Goal: Task Accomplishment & Management: Manage account settings

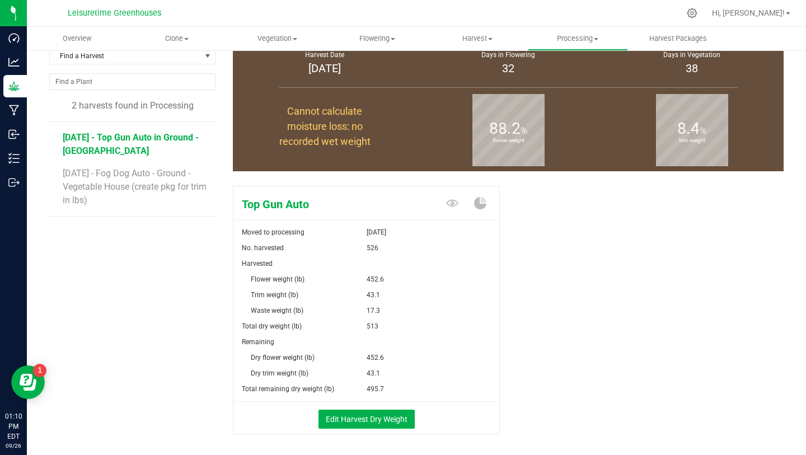
scroll to position [66, 0]
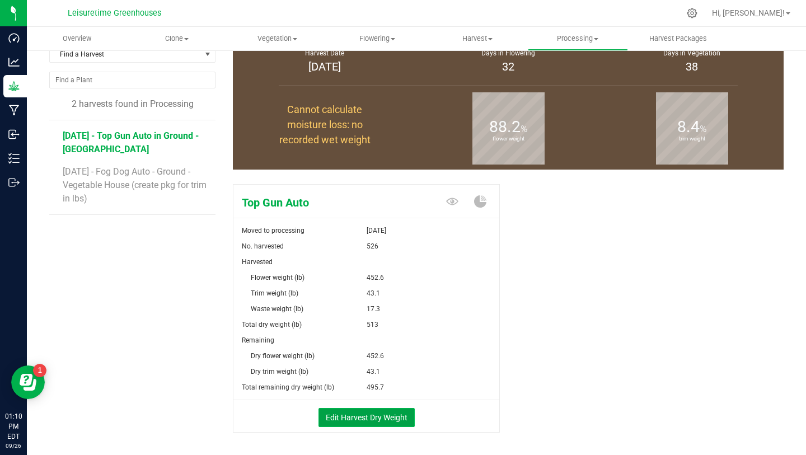
click at [376, 414] on button "Edit Harvest Dry Weight" at bounding box center [367, 417] width 96 height 19
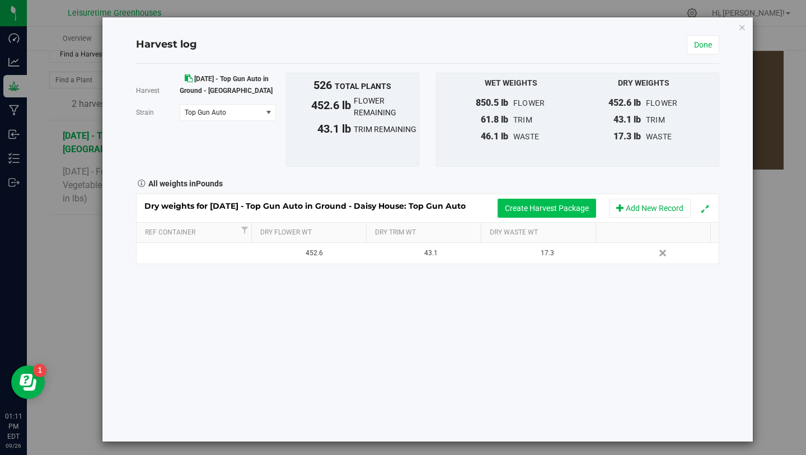
click at [521, 207] on button "Create Harvest Package" at bounding box center [547, 208] width 99 height 19
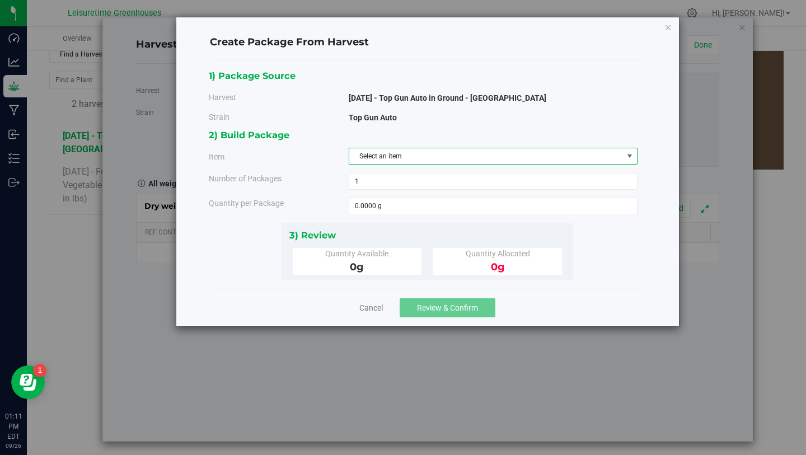
click at [391, 155] on span "Select an item" at bounding box center [486, 156] width 274 height 16
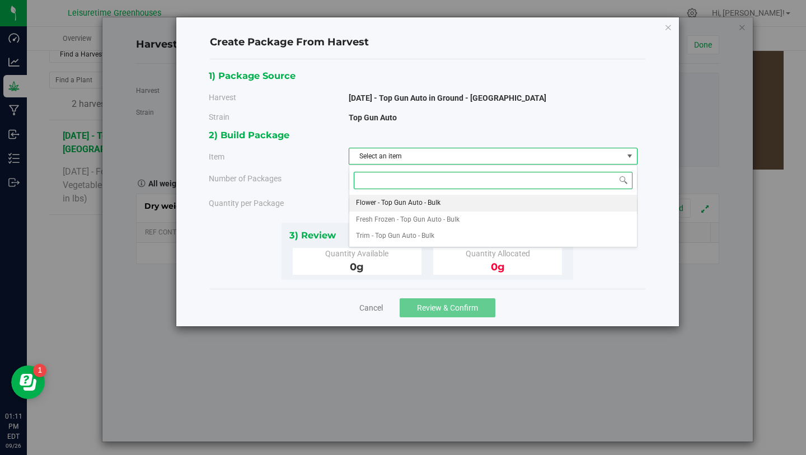
click at [403, 200] on span "Flower - Top Gun Auto - Bulk" at bounding box center [398, 203] width 85 height 15
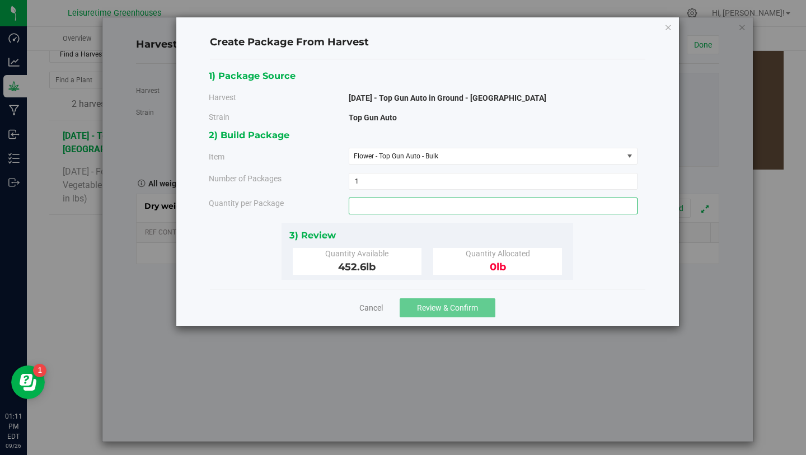
click at [393, 209] on span at bounding box center [493, 206] width 289 height 17
type input "452.6"
type input "452.6000 lb"
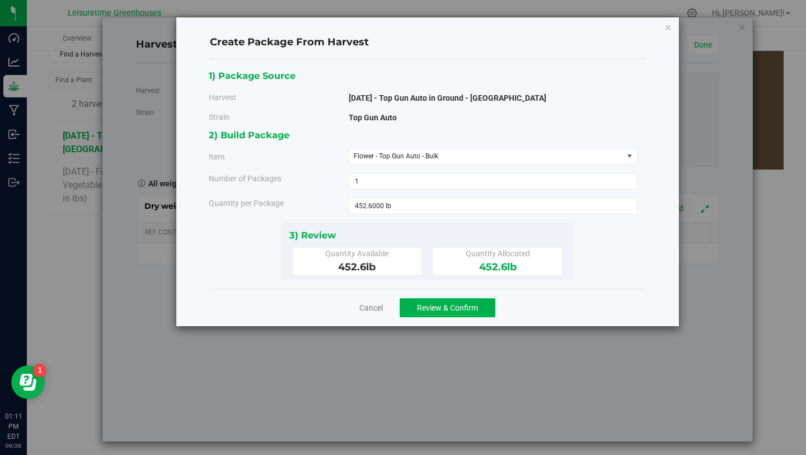
click at [407, 233] on div "3) Review" at bounding box center [428, 235] width 277 height 15
click at [430, 304] on span "Review & Confirm" at bounding box center [447, 308] width 61 height 9
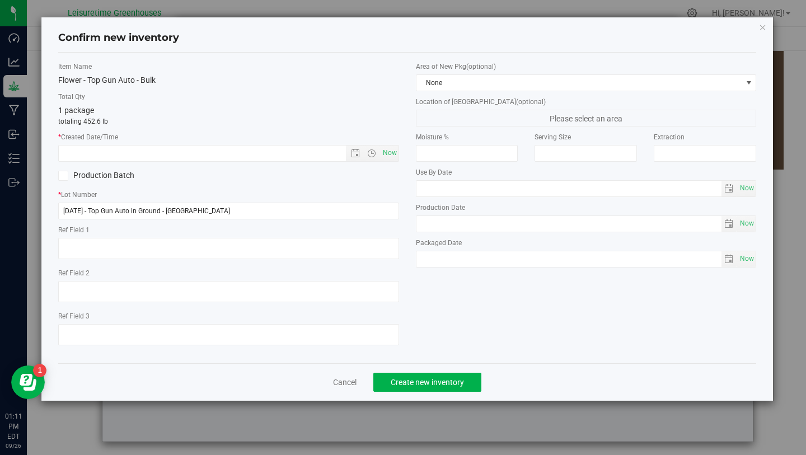
drag, startPoint x: 344, startPoint y: 39, endPoint x: 352, endPoint y: -29, distance: 68.2
click at [352, 0] on html "Confirm new inventory Item Name Flower - Top Gun Auto - Bulk Total Qty 1 packag…" at bounding box center [403, 227] width 806 height 455
click at [299, 57] on div "Item Name Flower - Top Gun Auto - Bulk Total Qty 1 package totaling 452.6 lb * …" at bounding box center [407, 208] width 699 height 311
click at [357, 151] on span "Open the date view" at bounding box center [355, 153] width 9 height 9
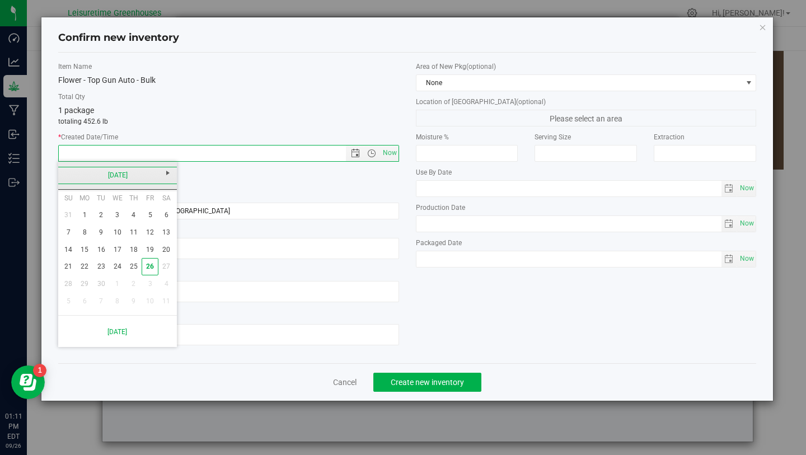
click at [68, 171] on link "[DATE]" at bounding box center [118, 175] width 120 height 17
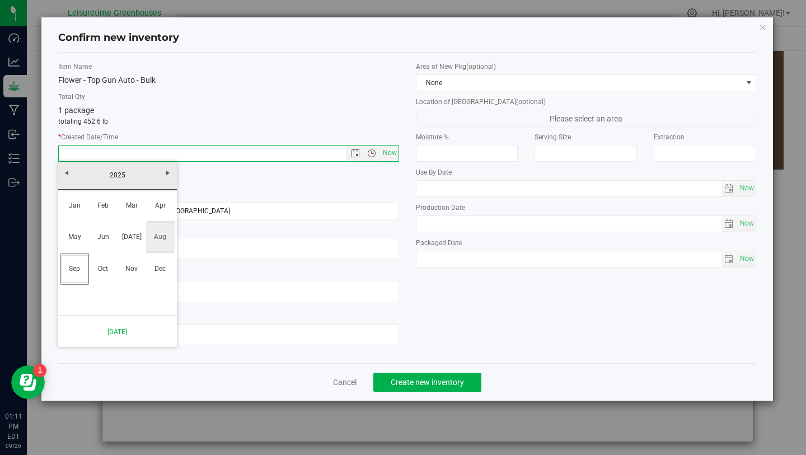
click at [151, 243] on link "Aug" at bounding box center [160, 237] width 29 height 29
click at [117, 263] on link "20" at bounding box center [117, 266] width 16 height 17
type input "[DATE] 1:11 PM"
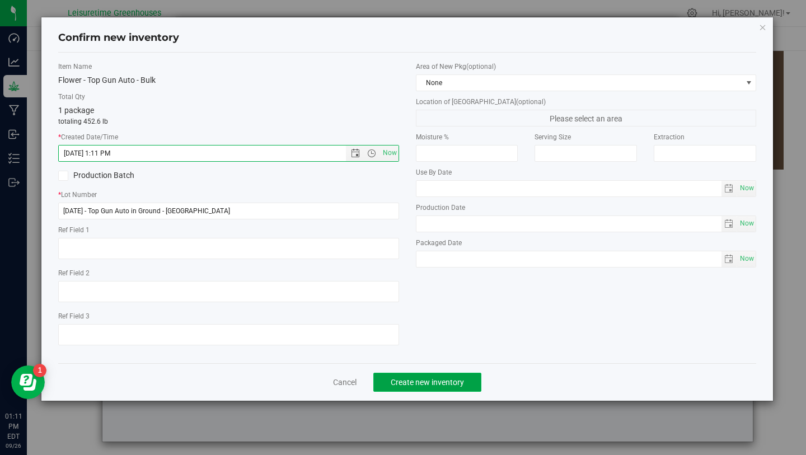
click at [411, 383] on span "Create new inventory" at bounding box center [427, 382] width 73 height 9
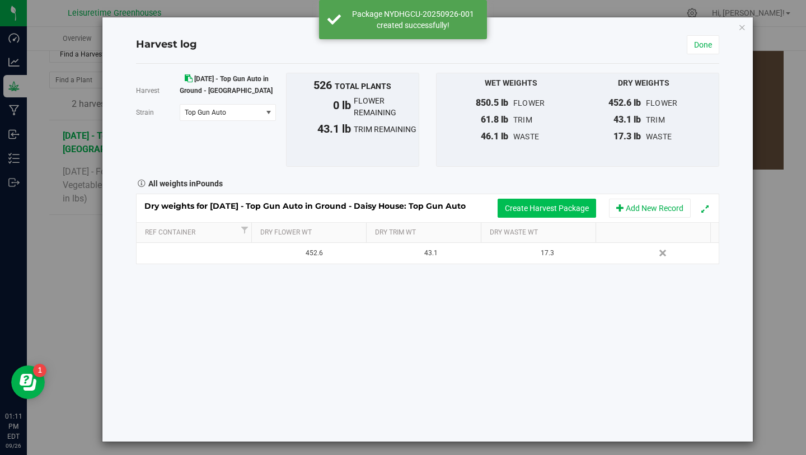
click at [524, 210] on button "Create Harvest Package" at bounding box center [547, 208] width 99 height 19
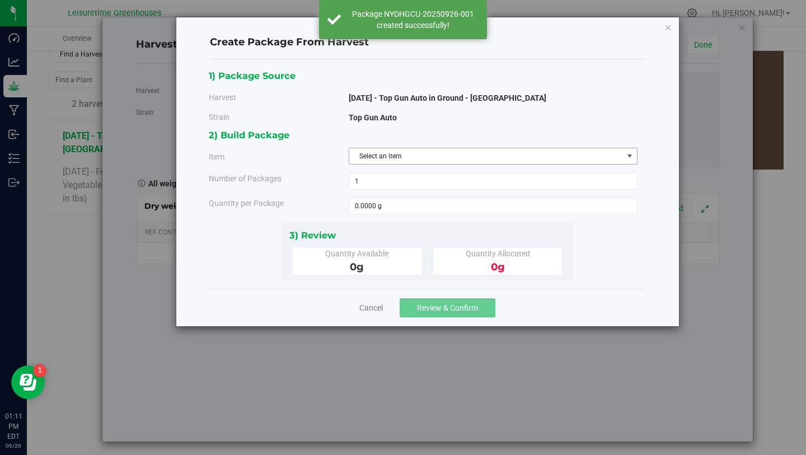
click at [385, 159] on span "Select an item" at bounding box center [486, 156] width 274 height 16
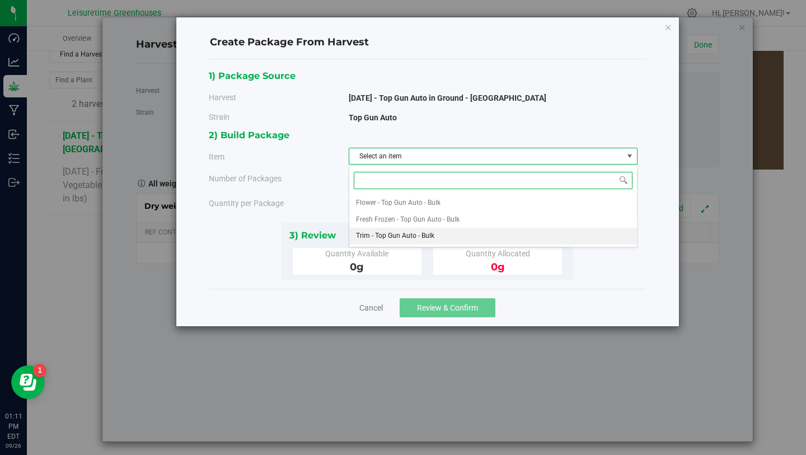
click at [393, 233] on span "Trim - Top Gun Auto - Bulk" at bounding box center [395, 236] width 78 height 15
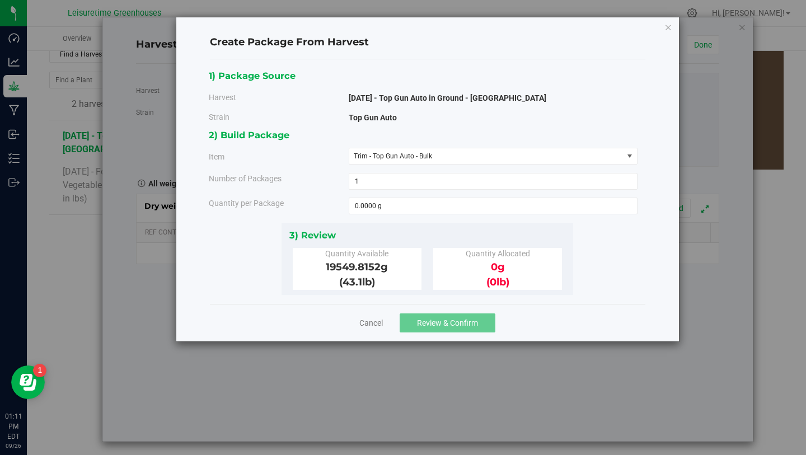
drag, startPoint x: 325, startPoint y: 268, endPoint x: 381, endPoint y: 267, distance: 56.0
click at [381, 267] on span "19549.8152 g" at bounding box center [357, 267] width 62 height 12
copy span "19549.8152"
click at [389, 208] on span at bounding box center [493, 206] width 289 height 17
paste input "19549.8152"
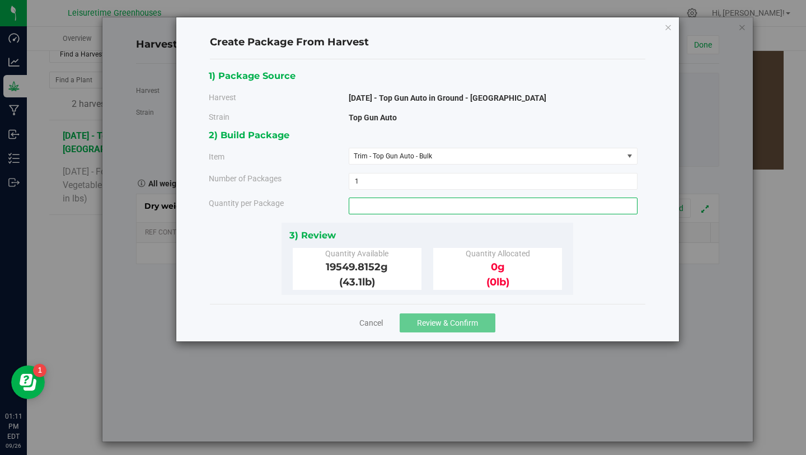
type input "19549.8152"
type input "19549.8152 g"
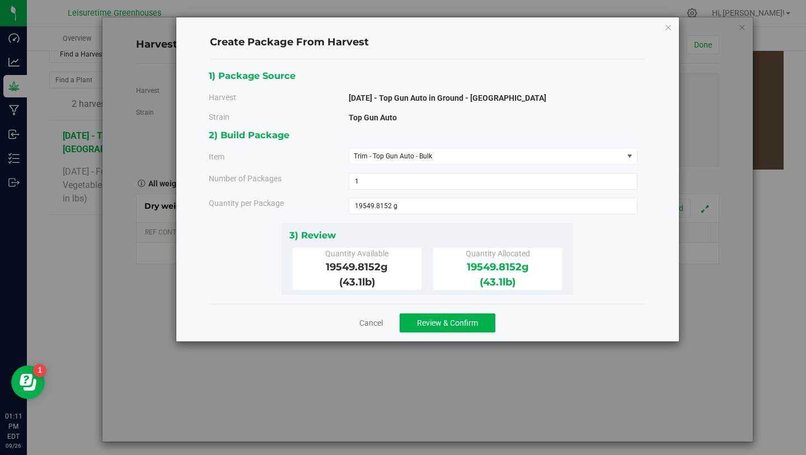
click at [389, 223] on div "3) Review Quantity Available 19549.8152 g (43.1 lb ) Quantity Allocated 19549.8…" at bounding box center [428, 259] width 292 height 72
click at [450, 330] on button "Review & Confirm" at bounding box center [448, 323] width 96 height 19
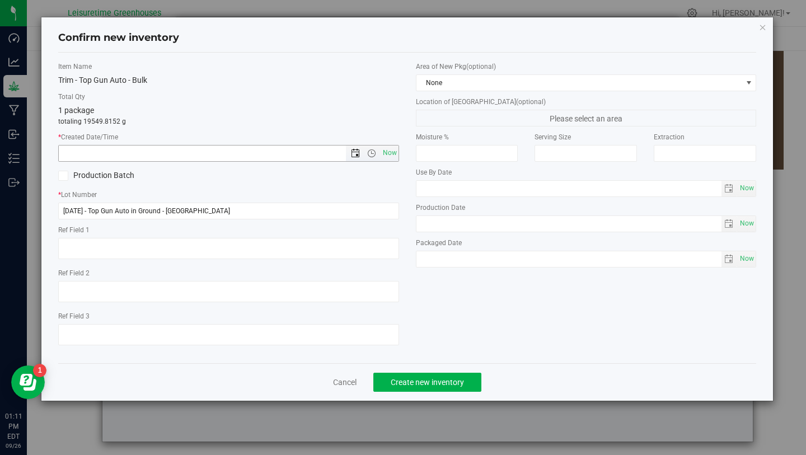
click at [357, 152] on span "Open the date view" at bounding box center [355, 153] width 9 height 9
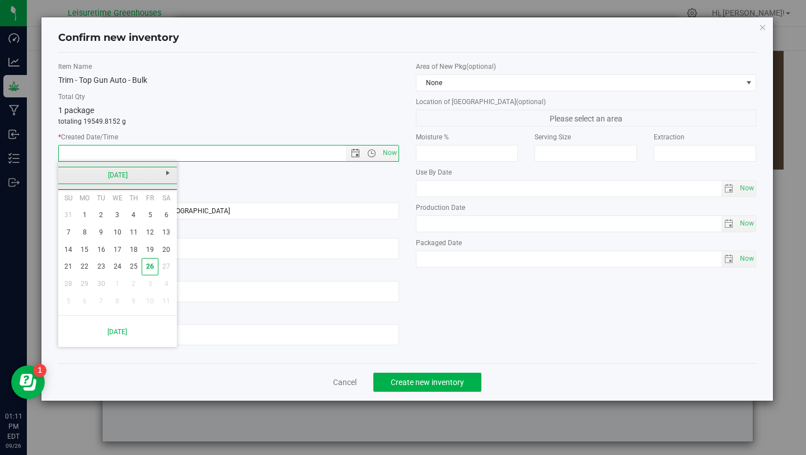
click at [69, 173] on link "[DATE]" at bounding box center [118, 175] width 120 height 17
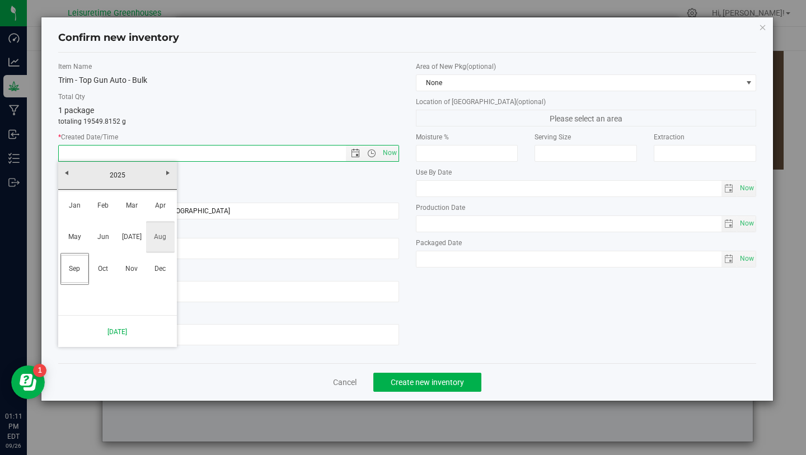
click at [163, 246] on link "Aug" at bounding box center [160, 237] width 29 height 29
click at [122, 267] on link "20" at bounding box center [117, 266] width 16 height 17
type input "[DATE] 1:11 PM"
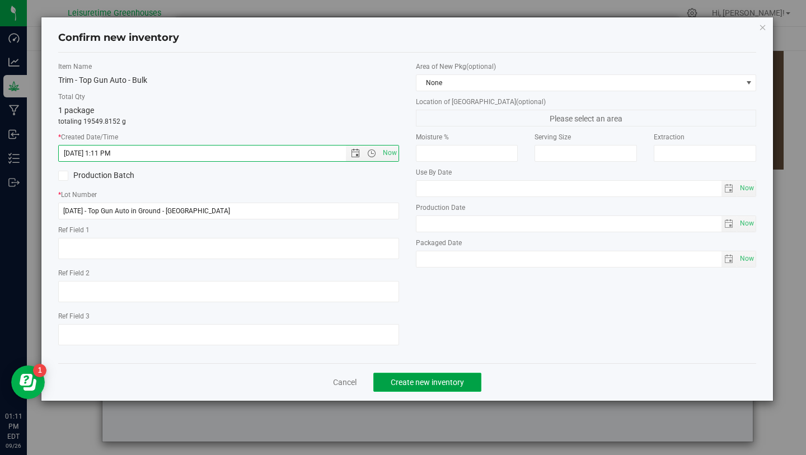
click at [433, 385] on span "Create new inventory" at bounding box center [427, 382] width 73 height 9
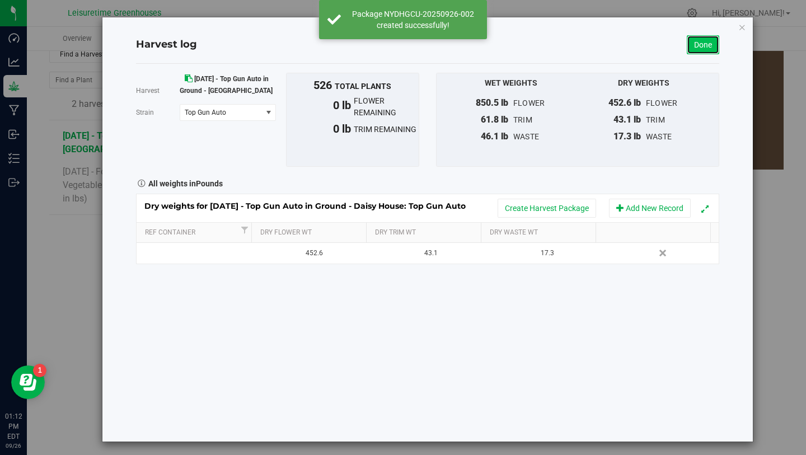
click at [699, 45] on link "Done" at bounding box center [703, 44] width 32 height 19
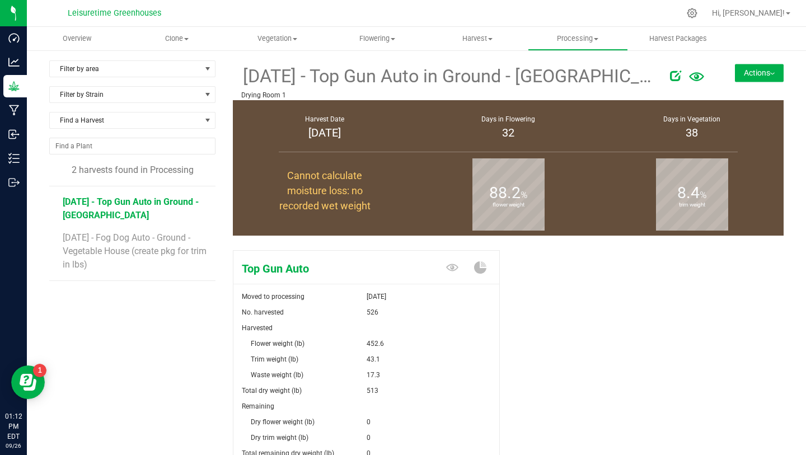
click at [749, 72] on button "Actions" at bounding box center [759, 73] width 49 height 18
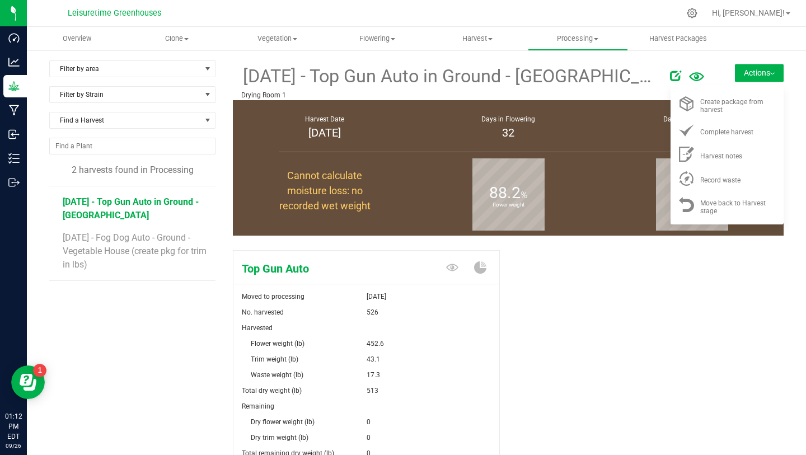
click at [523, 264] on div "Top Gun Auto Moved to processing [DATE] No. harvested 526 Harvested Flower weig…" at bounding box center [508, 387] width 551 height 282
click at [576, 164] on div "88.2 % flower weight" at bounding box center [509, 195] width 184 height 81
click at [707, 128] on div "Complete harvest" at bounding box center [739, 130] width 76 height 12
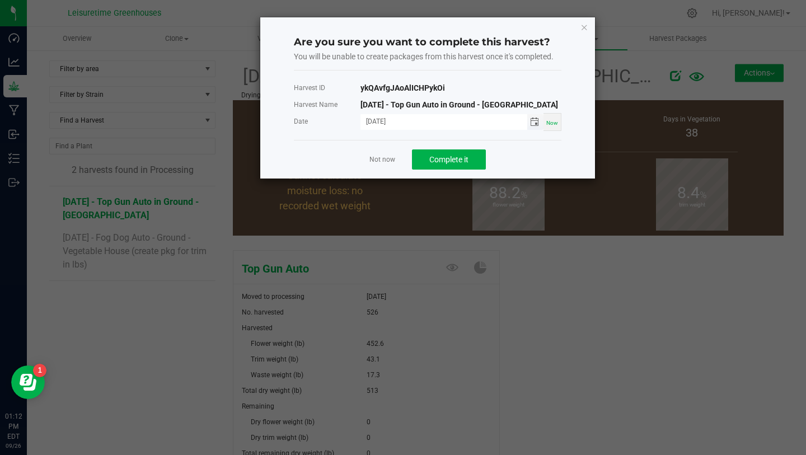
click at [534, 125] on span "Toggle calendar" at bounding box center [534, 122] width 9 height 9
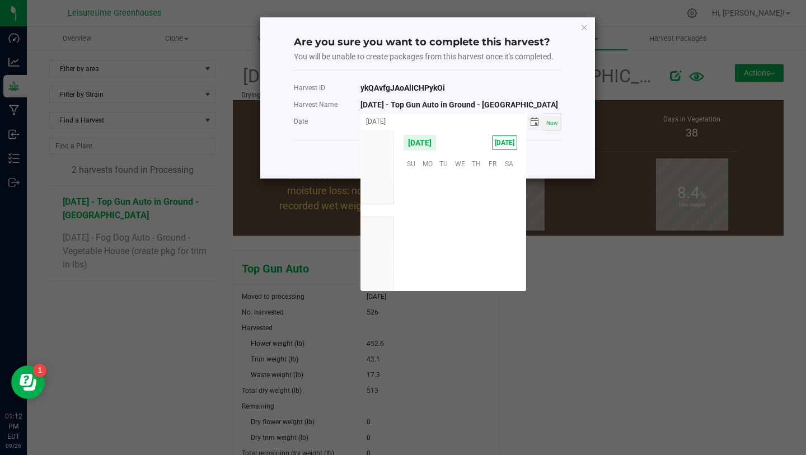
scroll to position [181676, 0]
click at [381, 196] on span "Aug" at bounding box center [377, 197] width 12 height 8
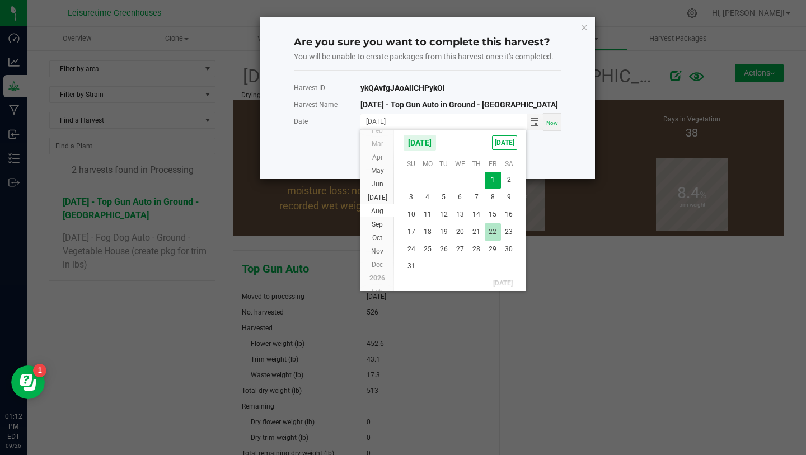
click at [494, 233] on span "22" at bounding box center [493, 231] width 16 height 17
type input "[DATE]"
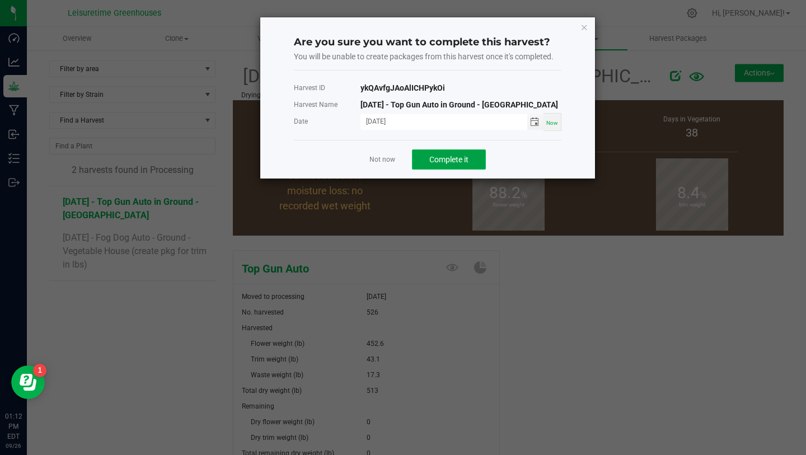
click at [461, 162] on span "Complete it" at bounding box center [449, 159] width 39 height 9
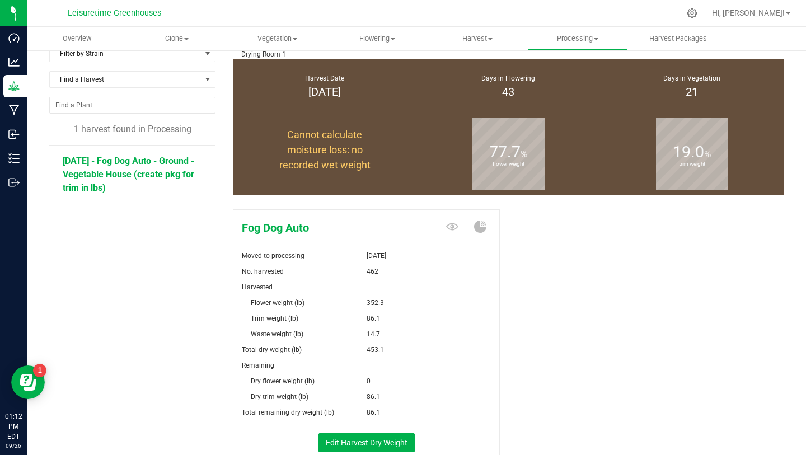
scroll to position [42, 0]
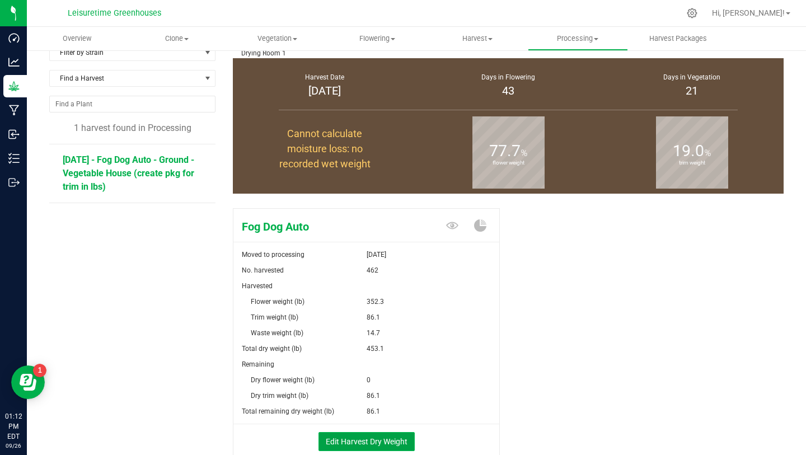
click at [371, 438] on button "Edit Harvest Dry Weight" at bounding box center [367, 441] width 96 height 19
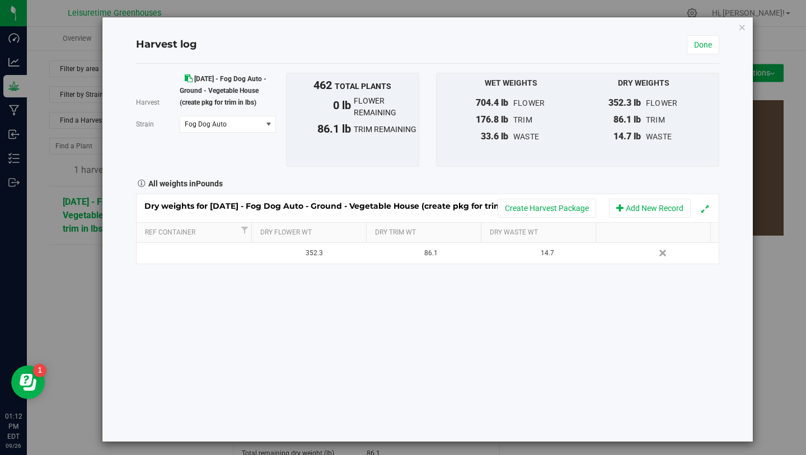
click at [188, 76] on icon at bounding box center [189, 78] width 8 height 8
click at [190, 78] on icon at bounding box center [189, 78] width 8 height 8
click at [236, 128] on span "Fog Dog Auto" at bounding box center [220, 124] width 81 height 16
click at [636, 209] on button "Add New Record" at bounding box center [650, 208] width 82 height 19
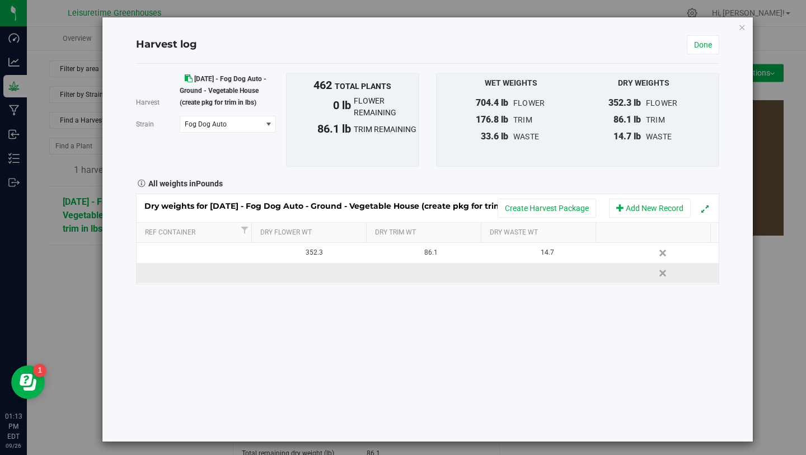
click at [319, 276] on td at bounding box center [311, 273] width 116 height 20
type input "32.8"
click at [320, 352] on div "Harvest [DATE] - Fog Dog Auto - Ground - Vegetable House (create pkg for trim i…" at bounding box center [428, 253] width 584 height 378
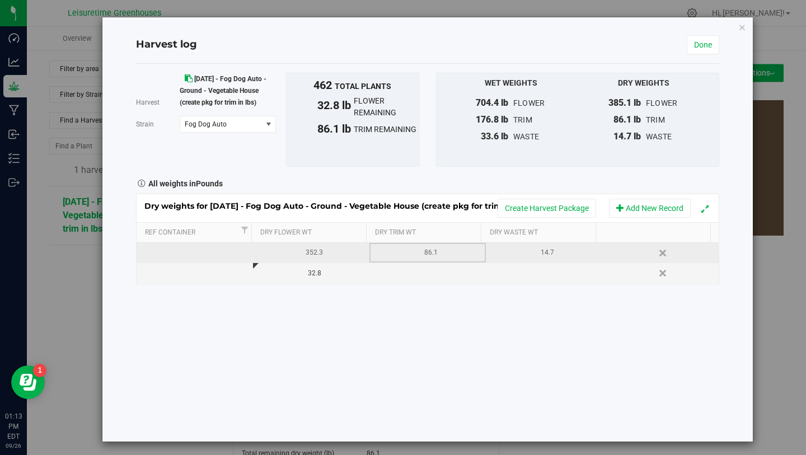
click at [427, 255] on div "86.1" at bounding box center [431, 253] width 108 height 11
type input "8"
type input "42.5"
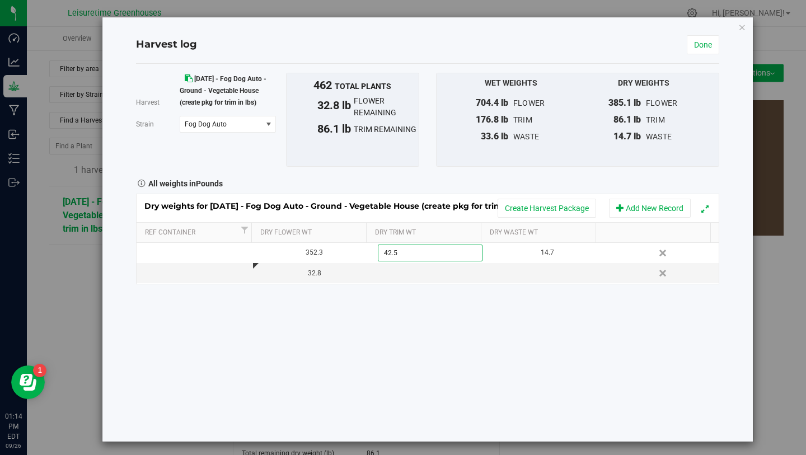
click at [473, 335] on div "Harvest [DATE] - Fog Dog Auto - Ground - Vegetable House (create pkg for trim i…" at bounding box center [428, 253] width 584 height 378
click at [426, 374] on div "Harvest [DATE] - Fog Dog Auto - Ground - Vegetable House (create pkg for trim i…" at bounding box center [428, 253] width 584 height 378
click at [514, 210] on button "Create Harvest Package" at bounding box center [547, 208] width 99 height 19
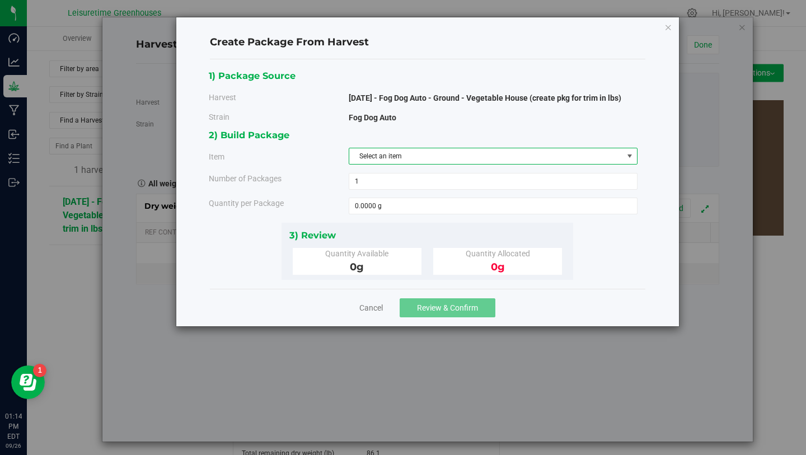
click at [423, 148] on span "Select an item" at bounding box center [486, 156] width 274 height 16
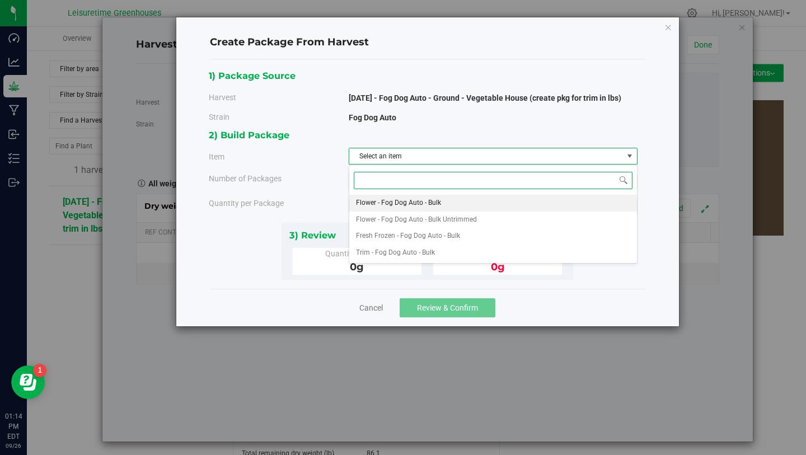
click at [437, 202] on span "Flower - Fog Dog Auto - Bulk" at bounding box center [398, 203] width 85 height 15
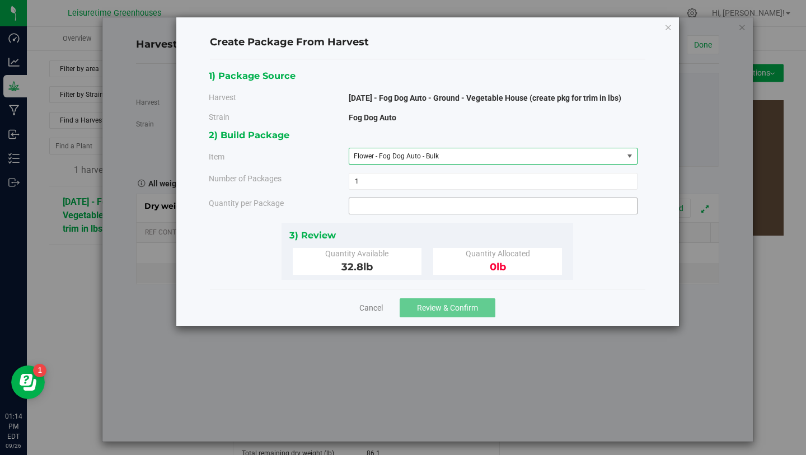
click at [393, 204] on span at bounding box center [493, 206] width 289 height 17
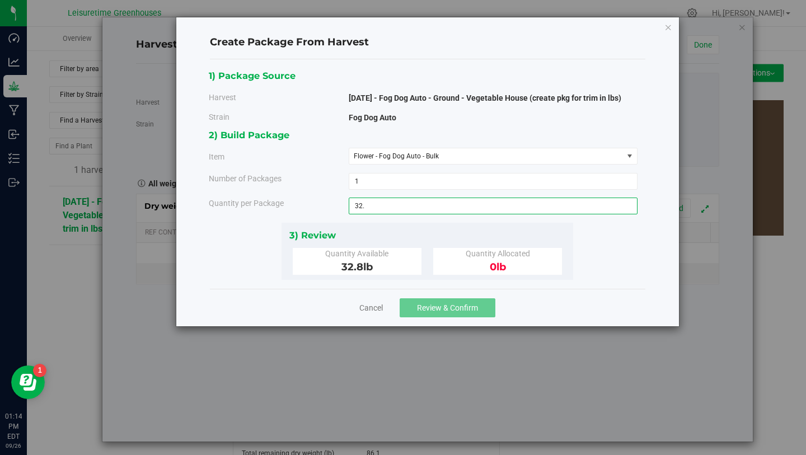
type input "32.8"
type input "32.8000 lb"
click at [439, 237] on div "3) Review" at bounding box center [428, 235] width 277 height 15
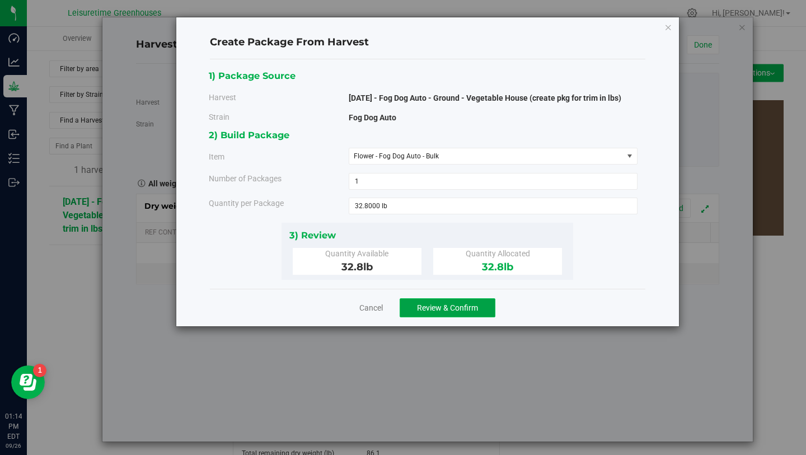
click at [447, 305] on span "Review & Confirm" at bounding box center [447, 308] width 61 height 9
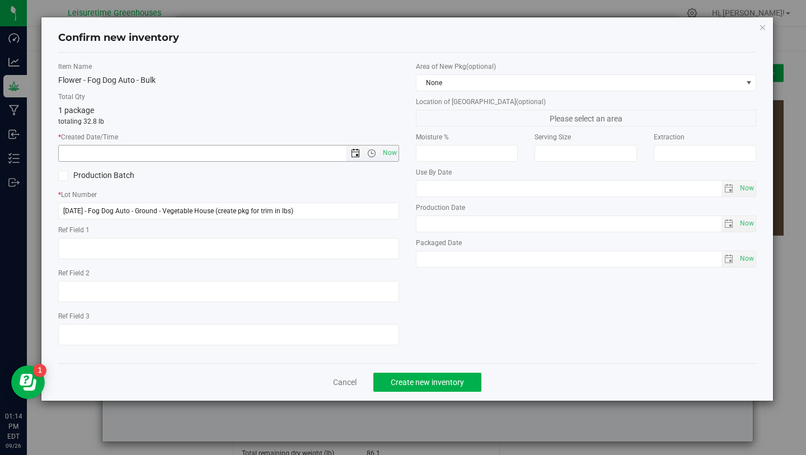
click at [357, 153] on span "Open the date view" at bounding box center [355, 153] width 9 height 9
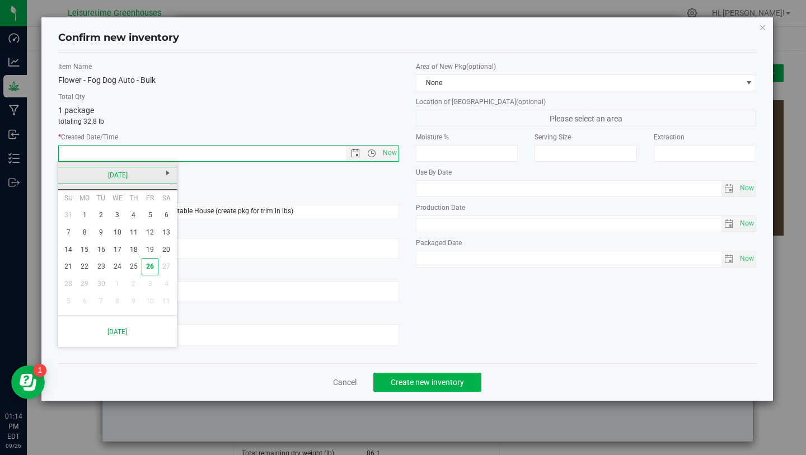
click at [70, 178] on link "[DATE]" at bounding box center [118, 175] width 120 height 17
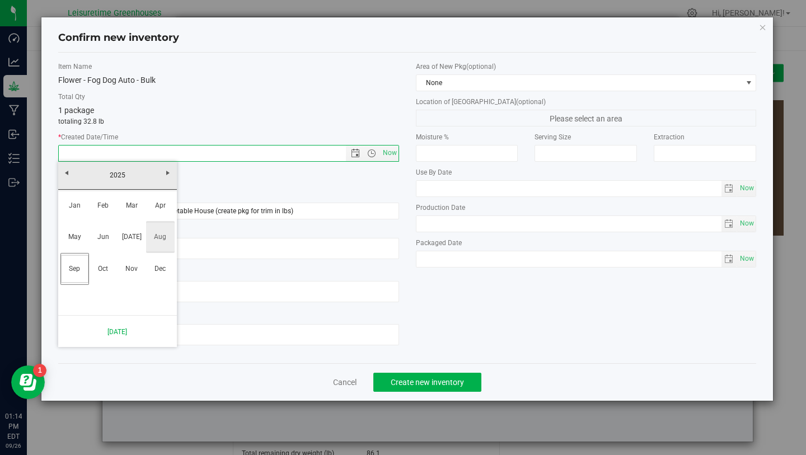
click at [163, 237] on link "Aug" at bounding box center [160, 237] width 29 height 29
click at [158, 265] on link "23" at bounding box center [166, 266] width 16 height 17
type input "[DATE] 1:14 PM"
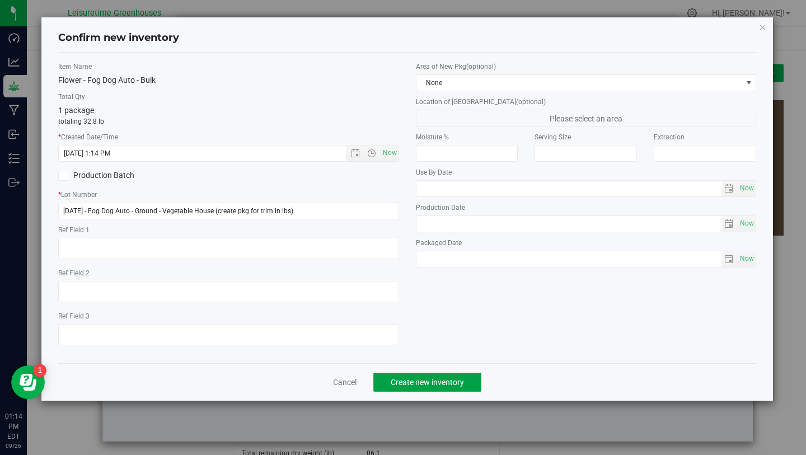
click at [425, 383] on span "Create new inventory" at bounding box center [427, 382] width 73 height 9
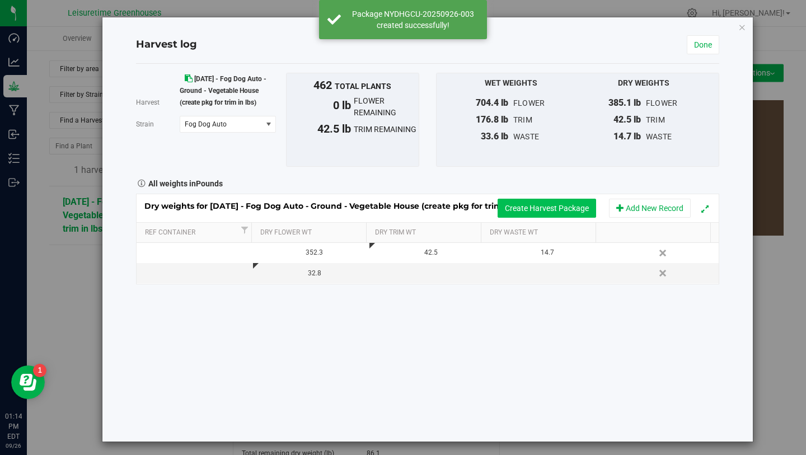
click at [543, 205] on button "Create Harvest Package" at bounding box center [547, 208] width 99 height 19
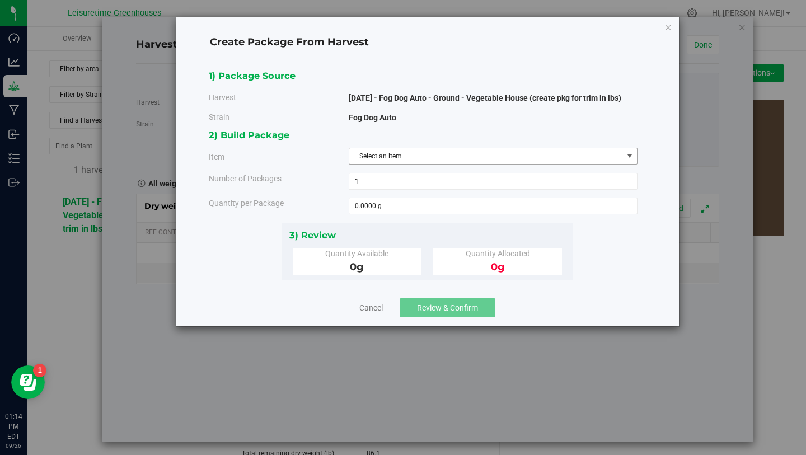
click at [399, 162] on span "Select an item" at bounding box center [486, 156] width 274 height 16
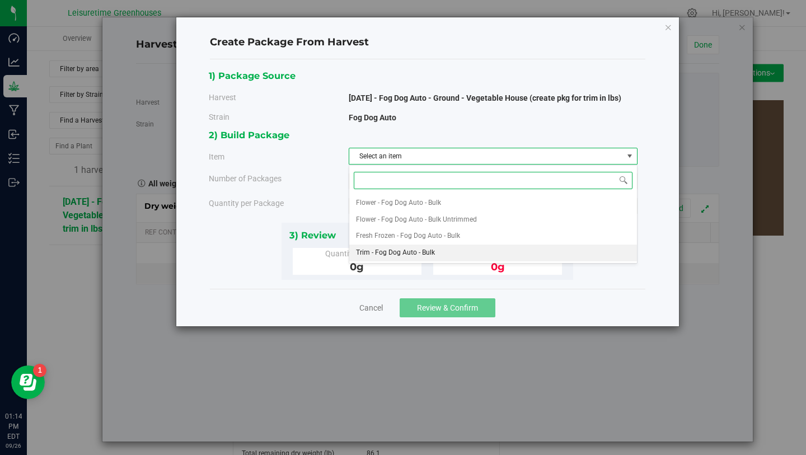
click at [405, 248] on span "Trim - Fog Dog Auto - Bulk" at bounding box center [395, 253] width 79 height 15
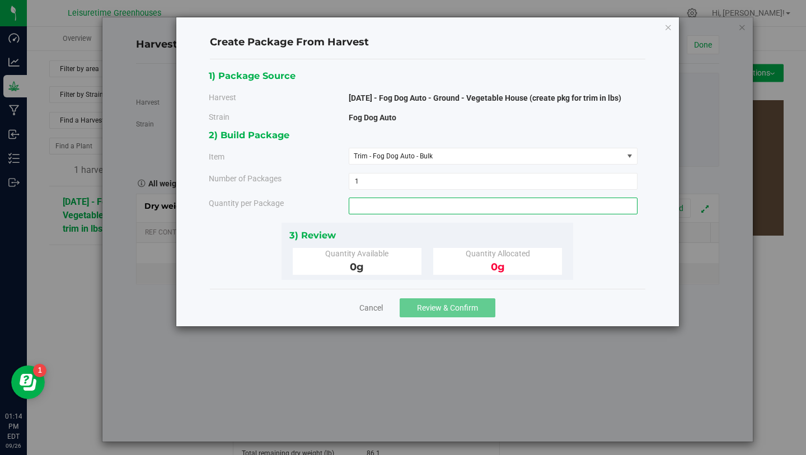
click at [389, 203] on span at bounding box center [493, 206] width 289 height 17
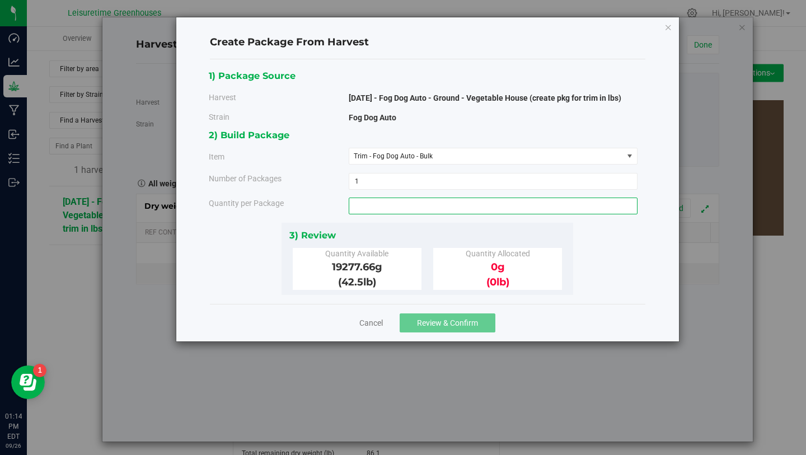
type input "0.0000 g"
drag, startPoint x: 333, startPoint y: 265, endPoint x: 369, endPoint y: 265, distance: 35.8
click at [368, 265] on span "19277.66 g" at bounding box center [357, 267] width 50 height 12
click at [315, 265] on div "19277.66 g" at bounding box center [357, 267] width 112 height 15
drag, startPoint x: 329, startPoint y: 264, endPoint x: 371, endPoint y: 269, distance: 42.3
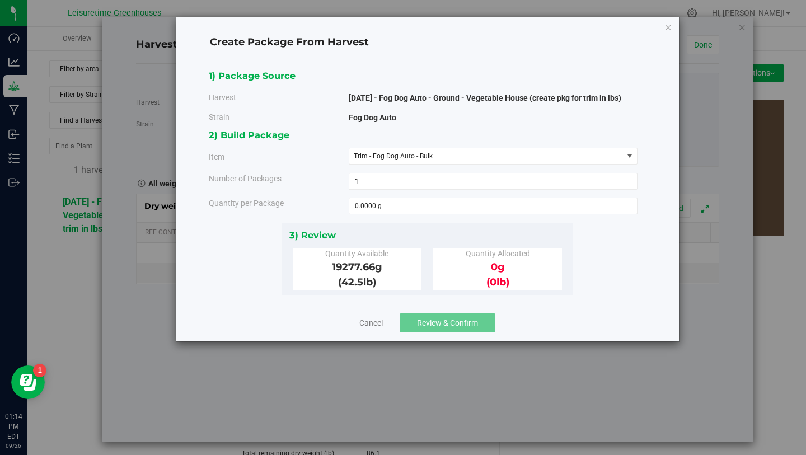
click at [371, 269] on div "19277.66 g" at bounding box center [357, 267] width 112 height 15
copy span "19277.66"
click at [378, 212] on span at bounding box center [493, 206] width 289 height 17
paste input "19277.66"
type input "19277.66"
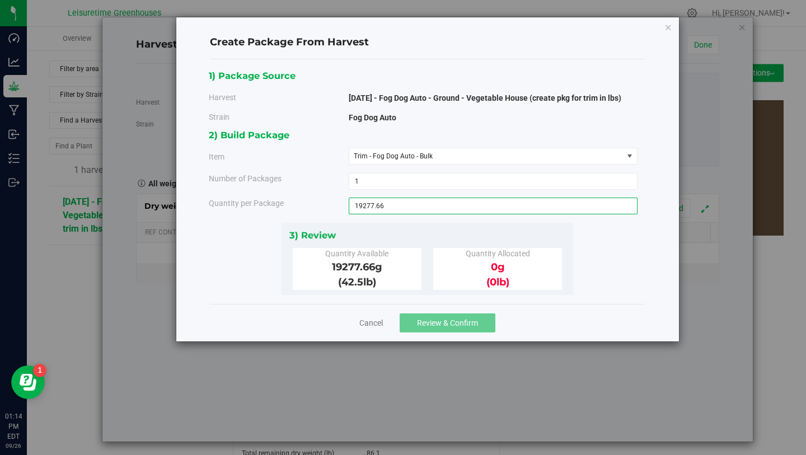
type input "19277.6600 g"
click at [400, 223] on div "3) Review Quantity Available 19277.66 g (42.5 lb ) Quantity Allocated 0 g (0 lb" at bounding box center [428, 259] width 292 height 72
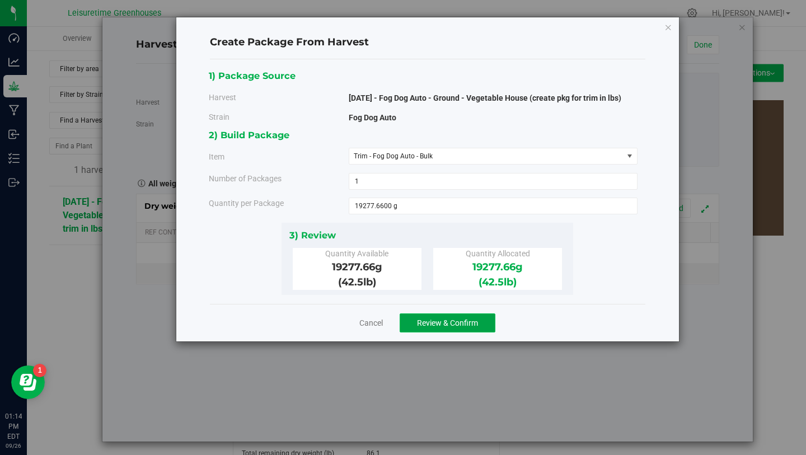
click at [438, 316] on button "Review & Confirm" at bounding box center [448, 323] width 96 height 19
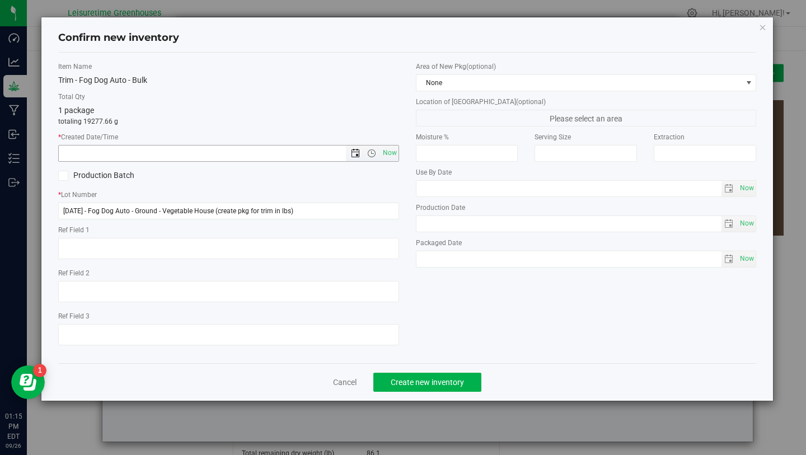
click at [356, 153] on span "Open the date view" at bounding box center [355, 153] width 9 height 9
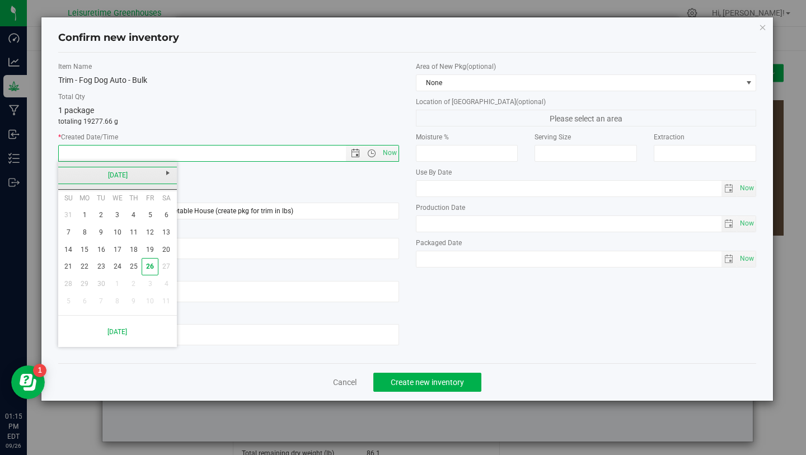
click at [72, 179] on link "[DATE]" at bounding box center [118, 175] width 120 height 17
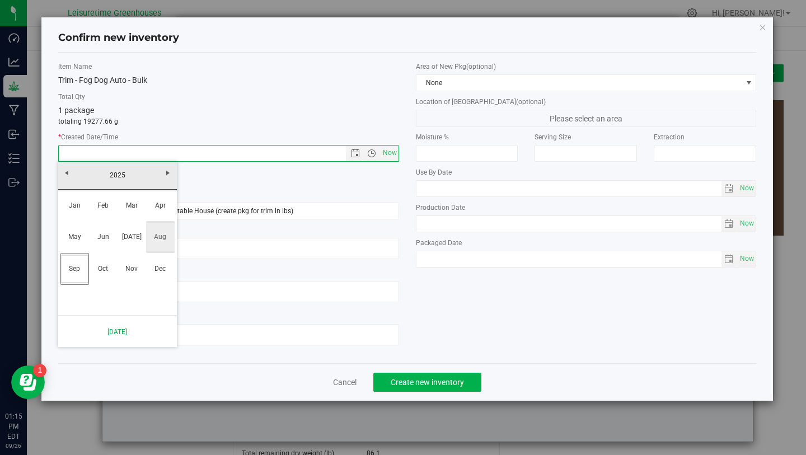
click at [156, 241] on link "Aug" at bounding box center [160, 237] width 29 height 29
click at [161, 264] on link "23" at bounding box center [166, 266] width 16 height 17
type input "[DATE] 1:15 PM"
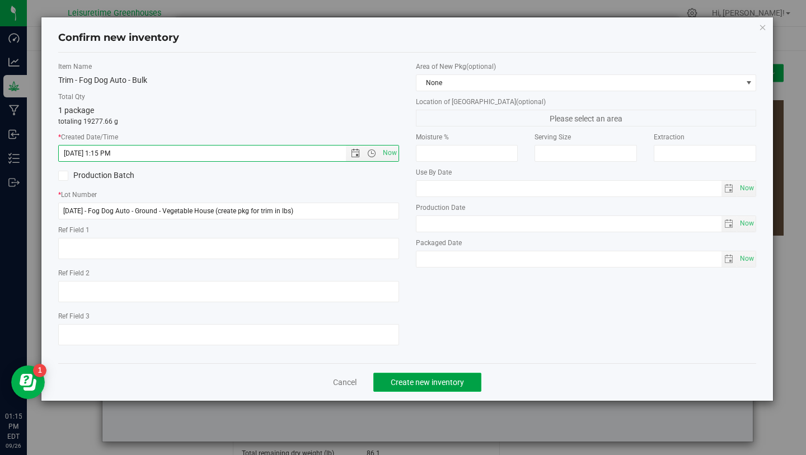
click at [409, 383] on span "Create new inventory" at bounding box center [427, 382] width 73 height 9
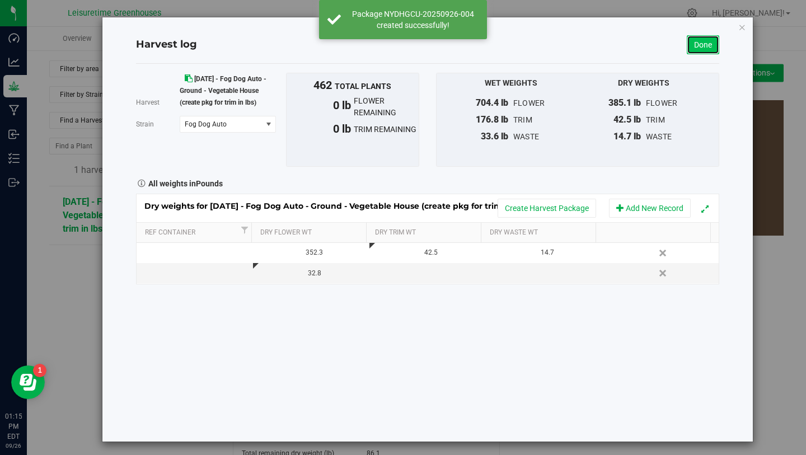
click at [696, 44] on link "Done" at bounding box center [703, 44] width 32 height 19
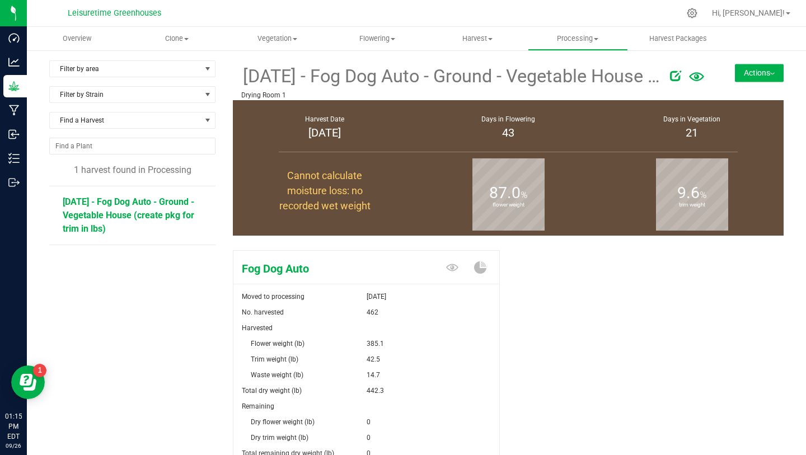
click at [744, 69] on button "Actions" at bounding box center [759, 73] width 49 height 18
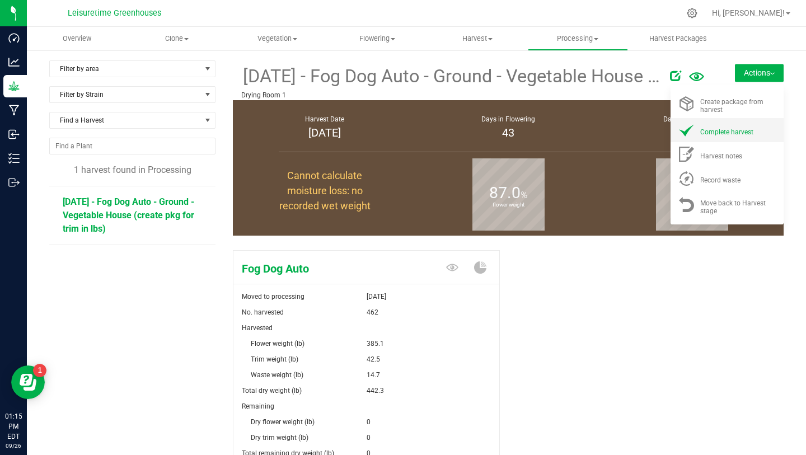
click at [710, 131] on span "Complete harvest" at bounding box center [727, 132] width 53 height 8
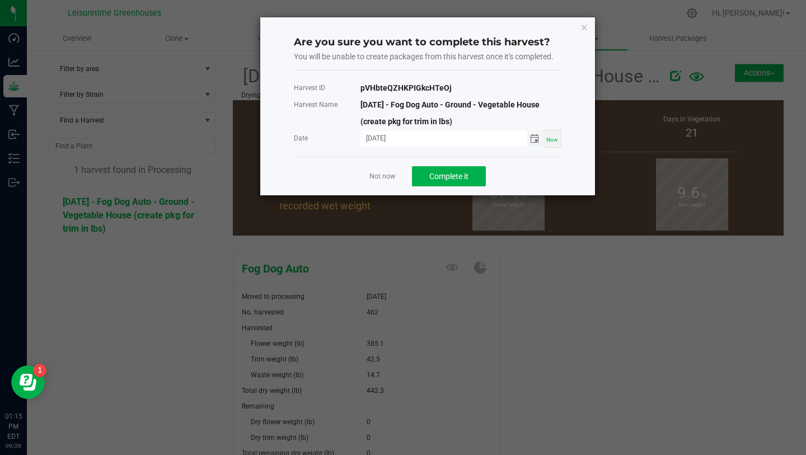
click at [535, 141] on span "Toggle calendar" at bounding box center [534, 138] width 9 height 9
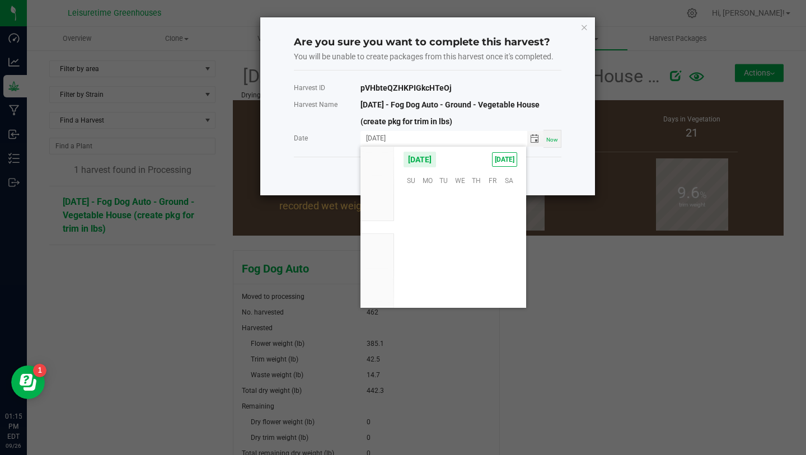
scroll to position [181676, 0]
click at [383, 215] on li "Aug" at bounding box center [378, 213] width 34 height 13
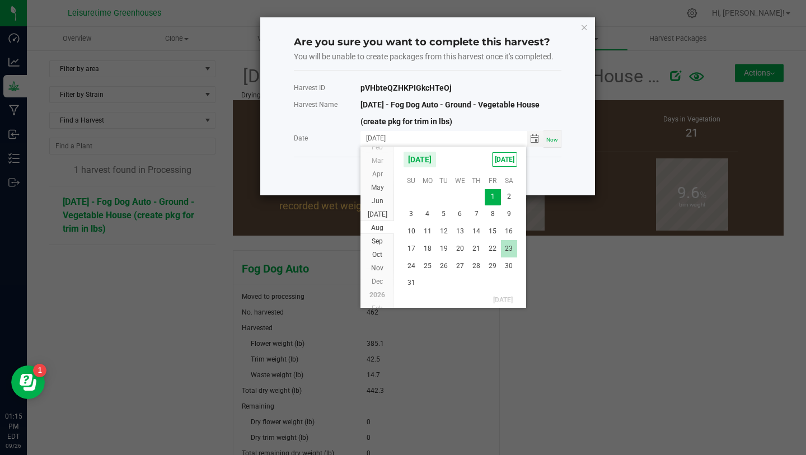
click at [507, 244] on span "23" at bounding box center [509, 248] width 16 height 17
type input "[DATE]"
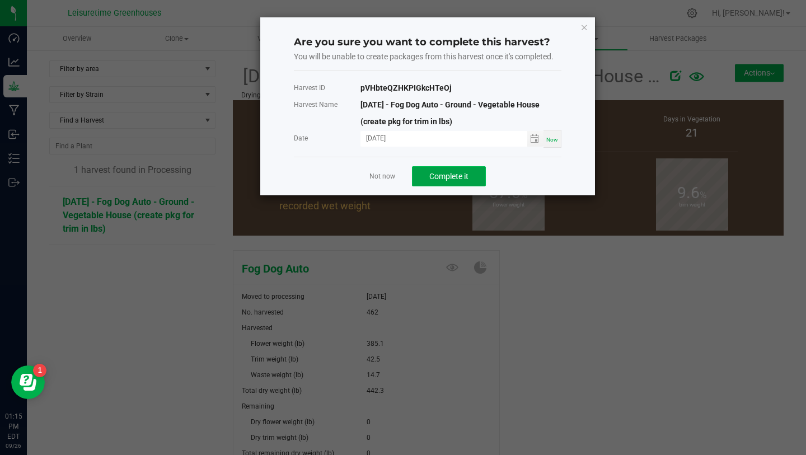
click at [475, 171] on button "Complete it" at bounding box center [449, 176] width 74 height 20
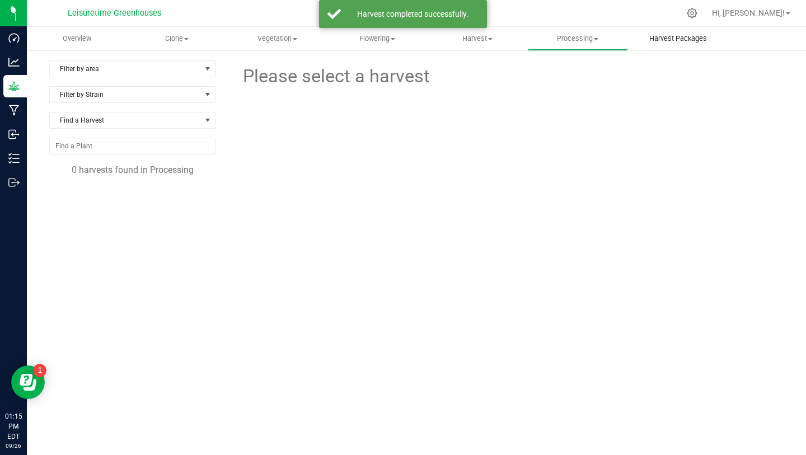
click at [667, 35] on span "Harvest Packages" at bounding box center [679, 39] width 88 height 10
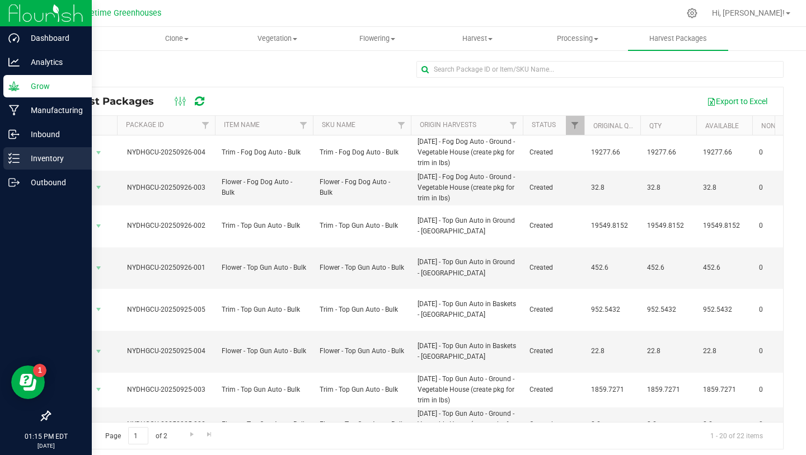
click at [50, 153] on p "Inventory" at bounding box center [53, 158] width 67 height 13
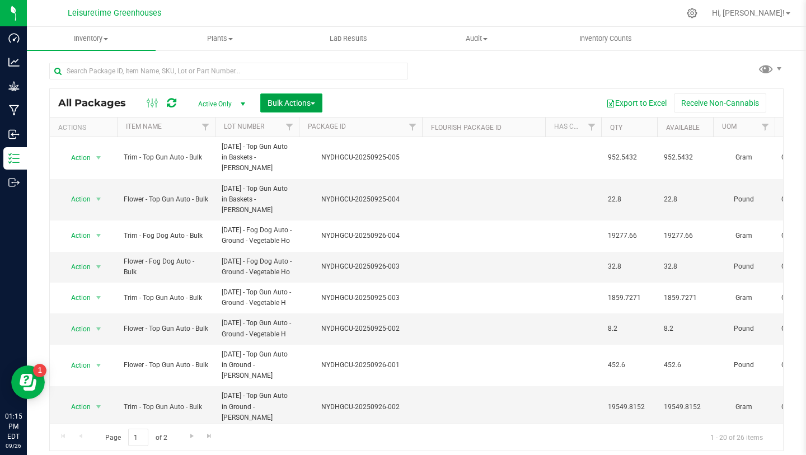
click at [301, 99] on span "Bulk Actions" at bounding box center [292, 103] width 48 height 9
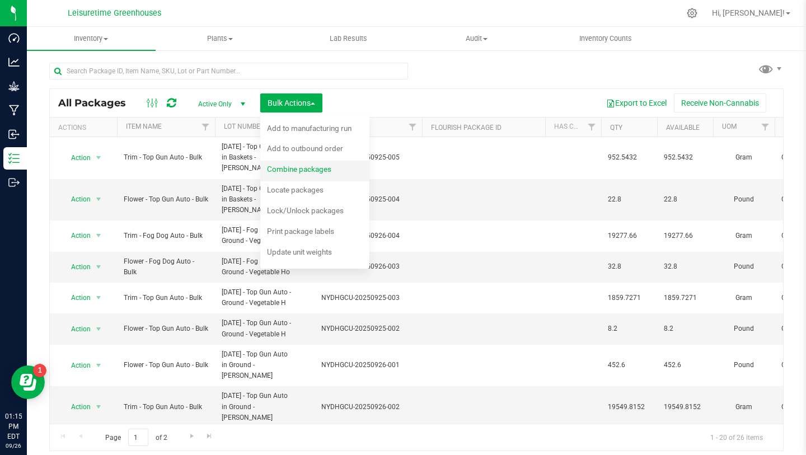
click at [325, 168] on span "Combine packages" at bounding box center [299, 169] width 64 height 9
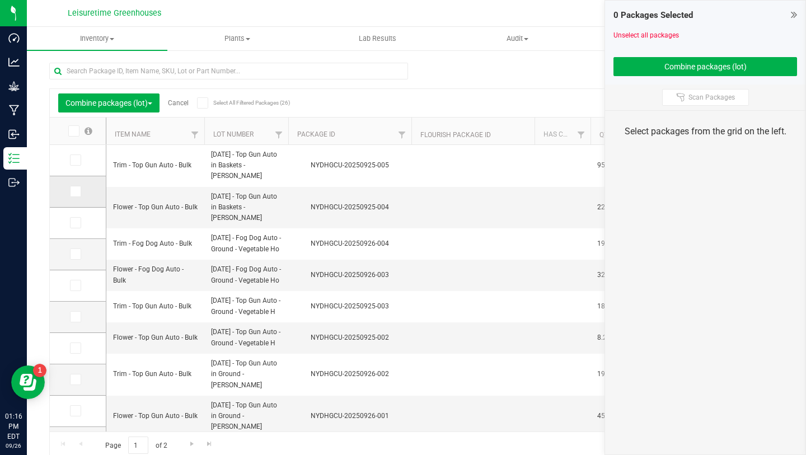
click at [71, 192] on icon at bounding box center [74, 192] width 7 height 0
click at [0, 0] on input "checkbox" at bounding box center [0, 0] width 0 height 0
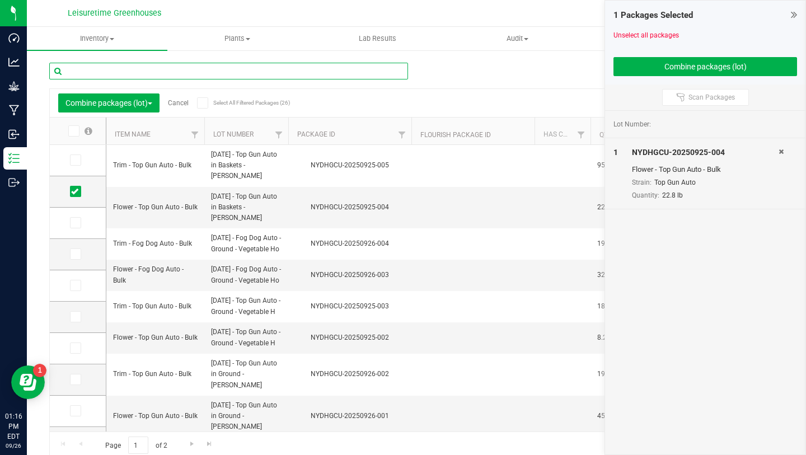
click at [161, 73] on input "text" at bounding box center [228, 71] width 359 height 17
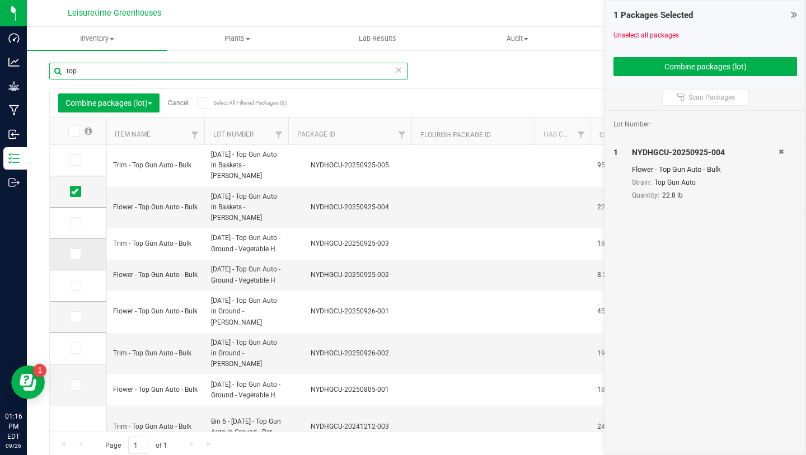
type input "top"
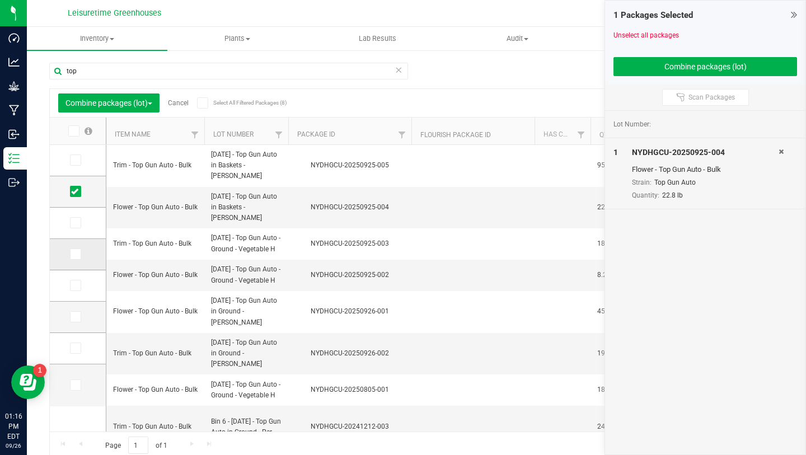
click at [71, 254] on icon at bounding box center [74, 254] width 7 height 0
click at [0, 0] on input "checkbox" at bounding box center [0, 0] width 0 height 0
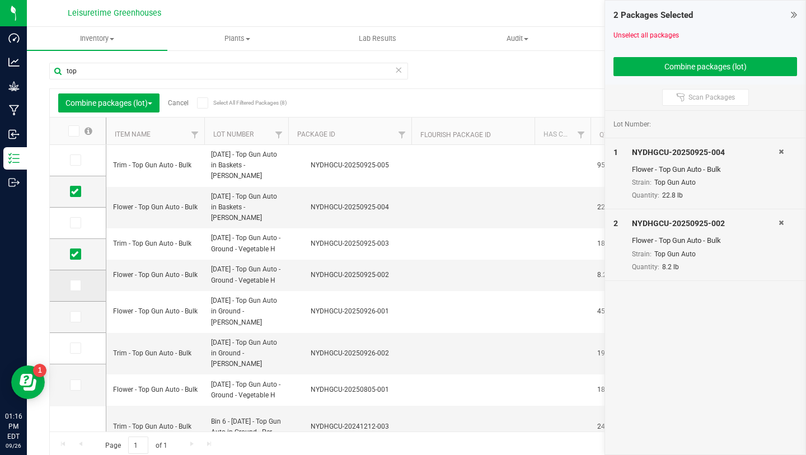
click at [71, 286] on icon at bounding box center [74, 286] width 7 height 0
click at [0, 0] on input "checkbox" at bounding box center [0, 0] width 0 height 0
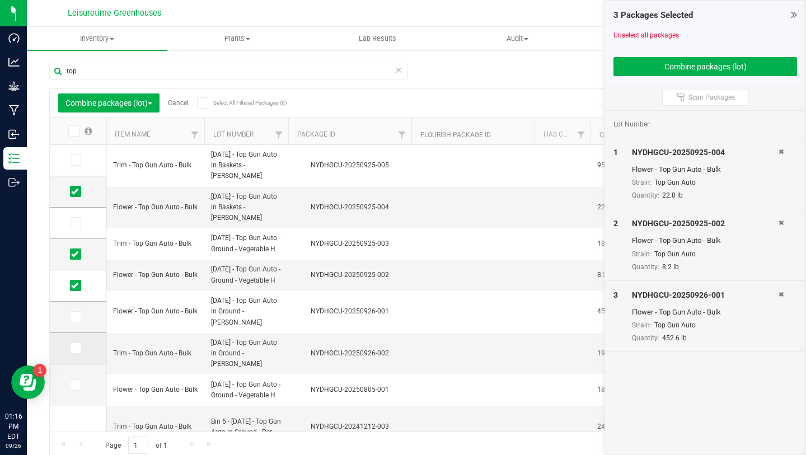
click at [70, 351] on label at bounding box center [78, 348] width 16 height 11
click at [0, 0] on input "checkbox" at bounding box center [0, 0] width 0 height 0
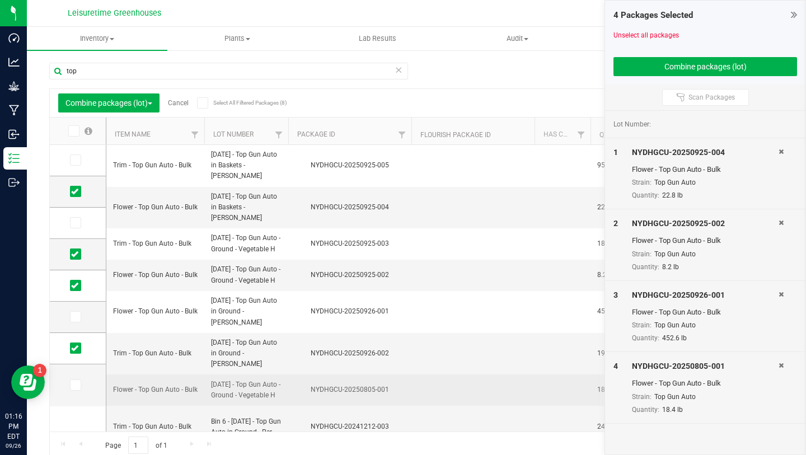
scroll to position [4, 0]
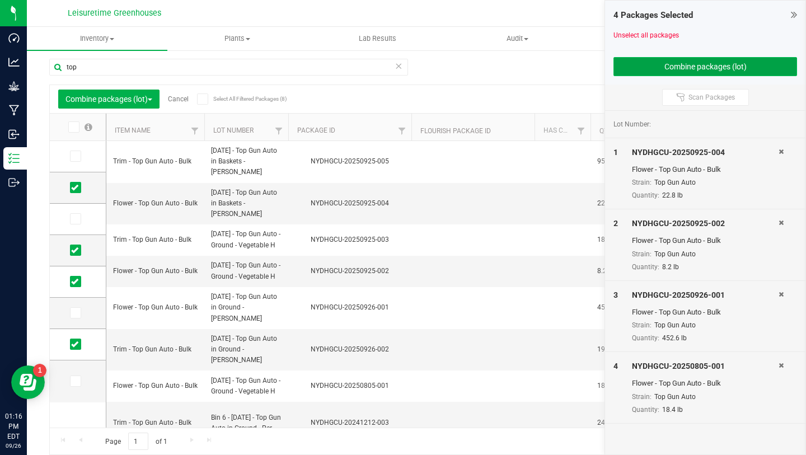
click at [715, 67] on button "Combine packages (lot)" at bounding box center [706, 66] width 184 height 19
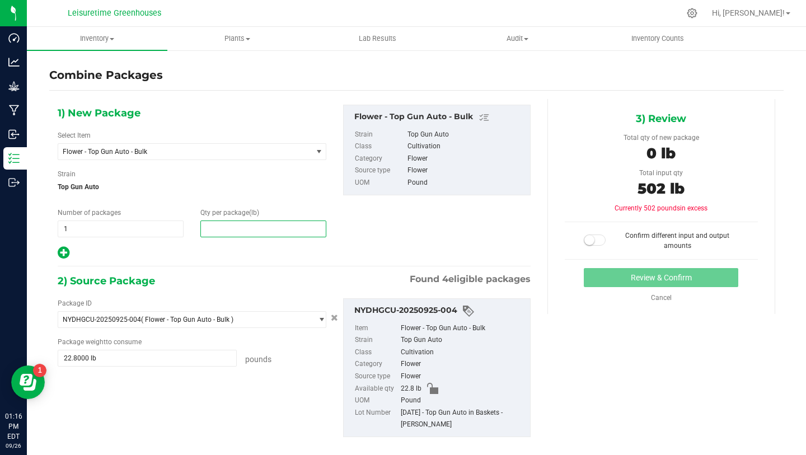
click at [215, 231] on span at bounding box center [264, 229] width 126 height 17
type input "502"
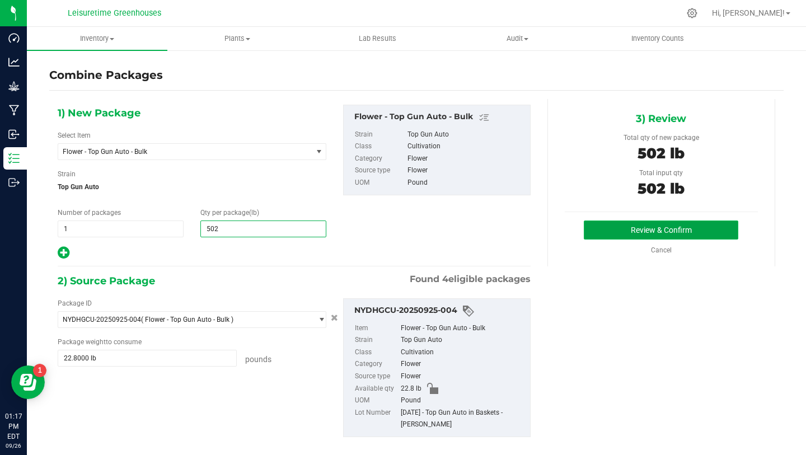
type input "502"
click at [677, 227] on button "Review & Confirm" at bounding box center [661, 230] width 155 height 19
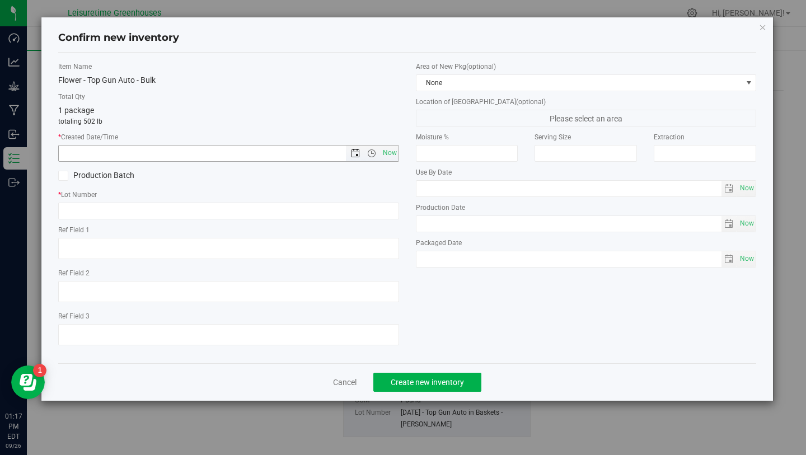
click at [358, 151] on span "Open the date view" at bounding box center [355, 153] width 9 height 9
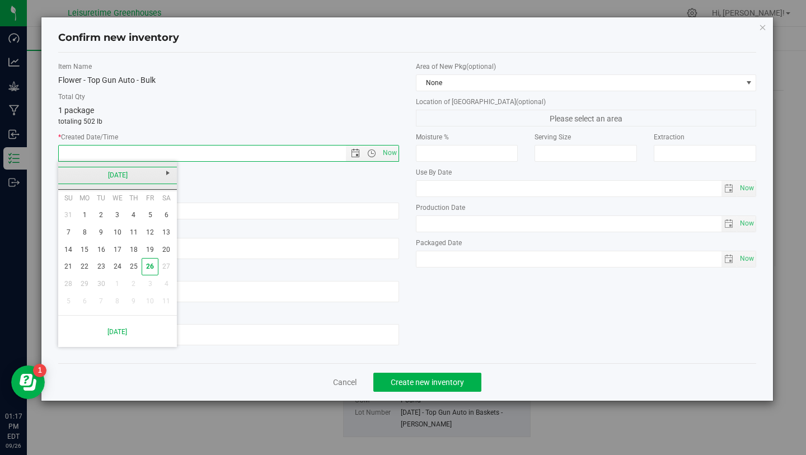
click at [71, 177] on link "[DATE]" at bounding box center [118, 175] width 120 height 17
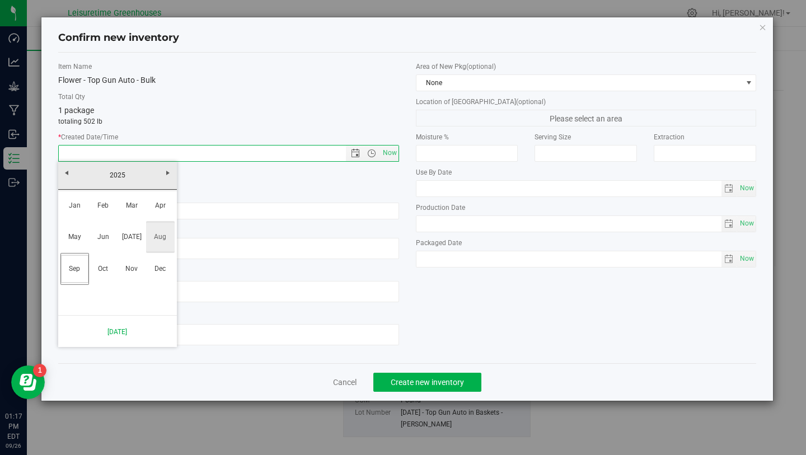
click at [161, 238] on link "Aug" at bounding box center [160, 237] width 29 height 29
click at [86, 283] on link "25" at bounding box center [85, 284] width 16 height 17
type input "[DATE] 1:17 PM"
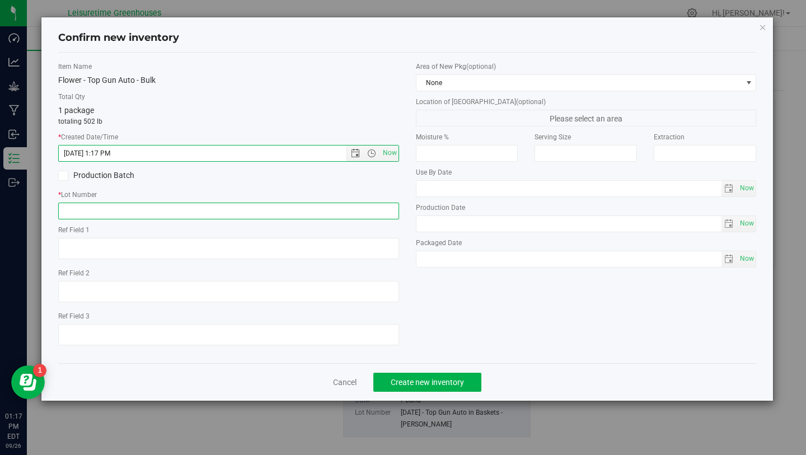
click at [206, 209] on input "text" at bounding box center [228, 211] width 341 height 17
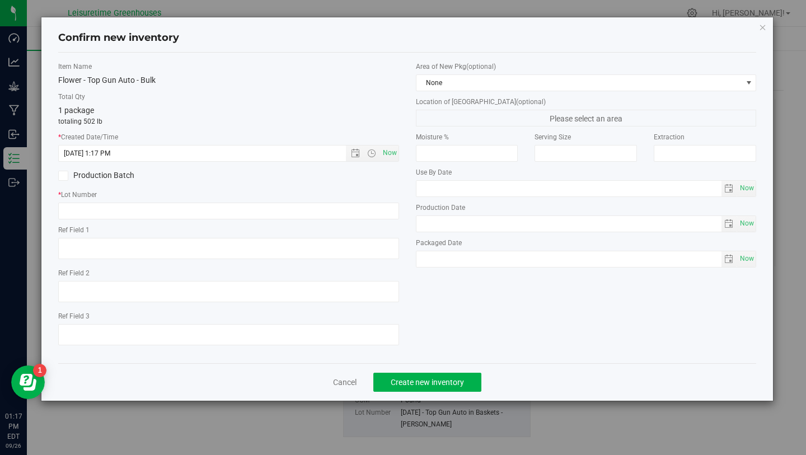
click at [207, 178] on label "Production Batch" at bounding box center [139, 176] width 162 height 12
click at [0, 0] on input "Production Batch" at bounding box center [0, 0] width 0 height 0
drag, startPoint x: 148, startPoint y: 29, endPoint x: 173, endPoint y: 183, distance: 156.0
click at [173, 180] on div "Confirm new inventory Item Name Flower - Top Gun Auto - Bulk Total Qty 1 packag…" at bounding box center [407, 209] width 733 height 384
click at [343, 386] on link "Cancel" at bounding box center [345, 382] width 24 height 11
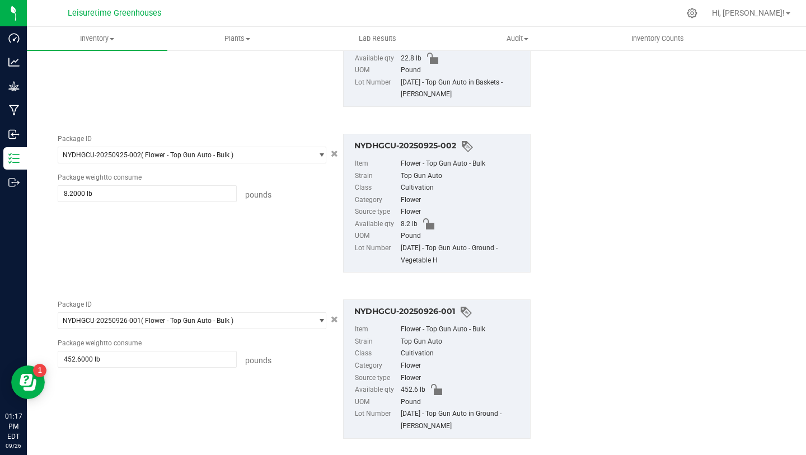
scroll to position [338, 0]
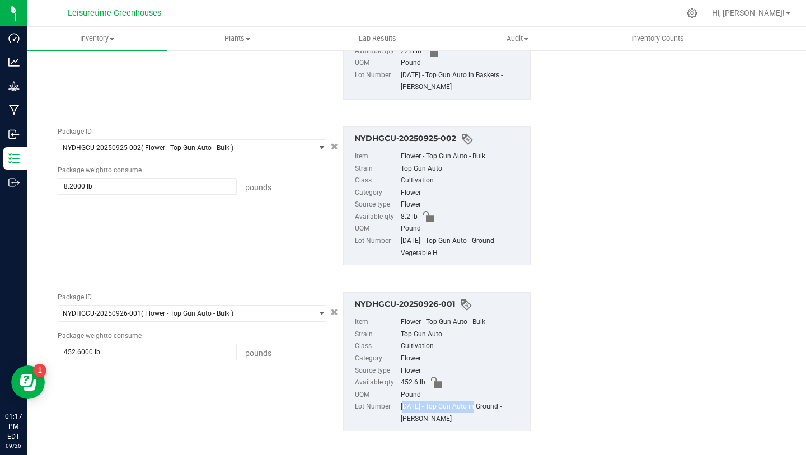
drag, startPoint x: 397, startPoint y: 408, endPoint x: 469, endPoint y: 404, distance: 71.8
click at [469, 404] on div "[DATE] - Top Gun Auto in Ground - [PERSON_NAME]" at bounding box center [462, 413] width 123 height 24
copy div "[DATE] - Top Gun Auto"
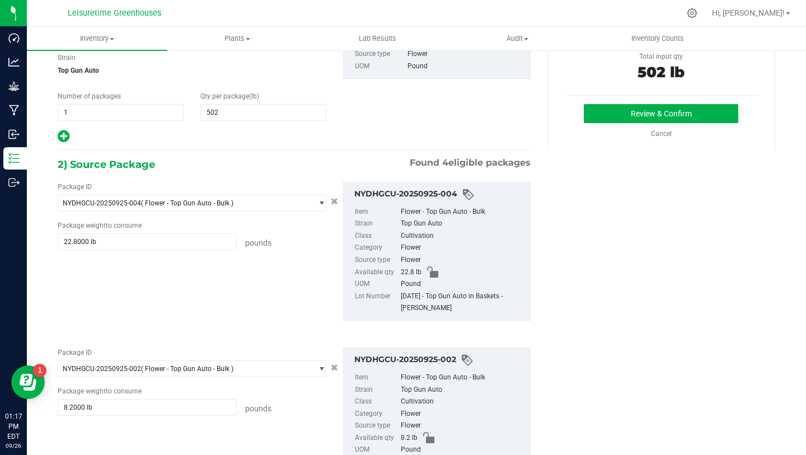
scroll to position [0, 0]
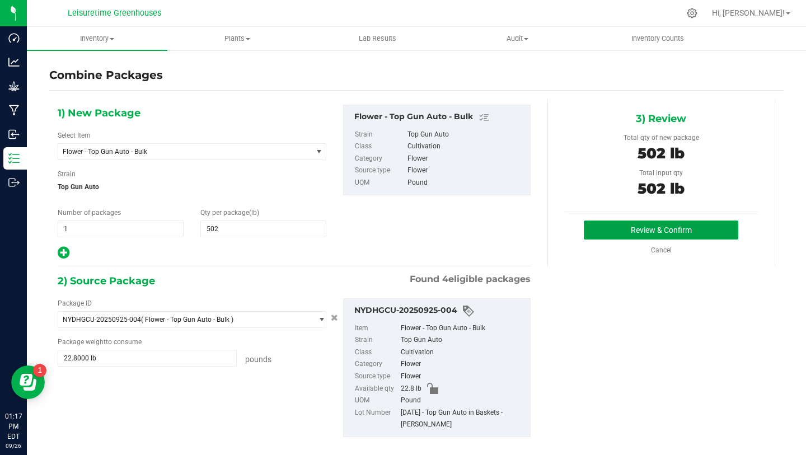
click at [633, 230] on button "Review & Confirm" at bounding box center [661, 230] width 155 height 19
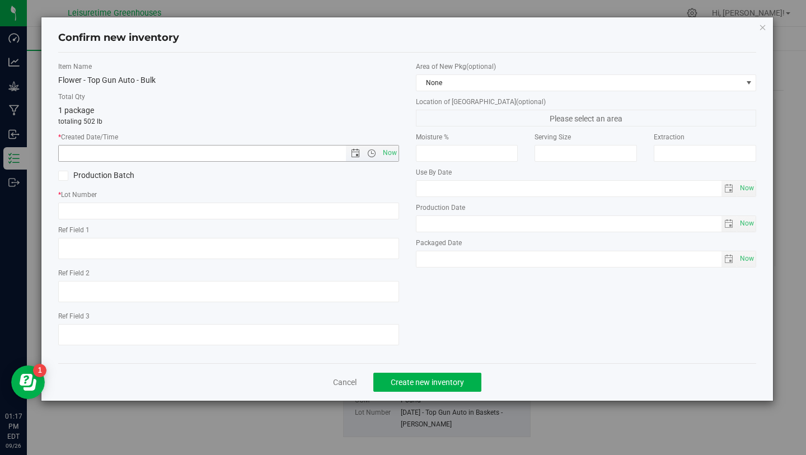
click at [357, 148] on span "Now" at bounding box center [372, 154] width 53 height 16
click at [355, 153] on span "Open the date view" at bounding box center [355, 153] width 9 height 9
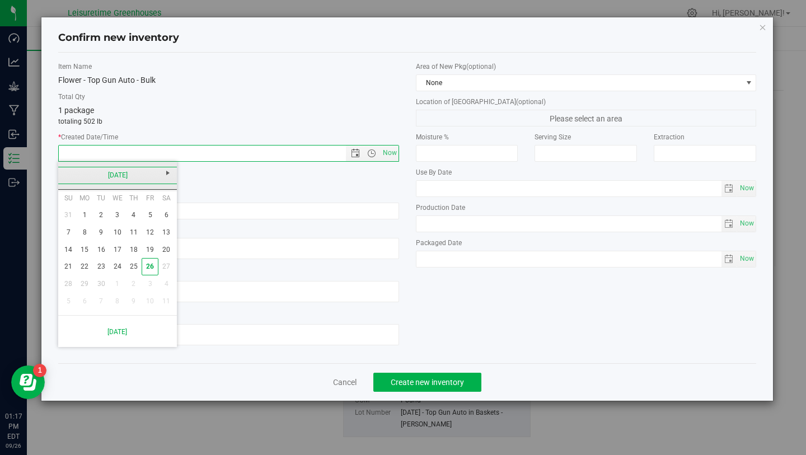
click at [67, 174] on link "[DATE]" at bounding box center [118, 175] width 120 height 17
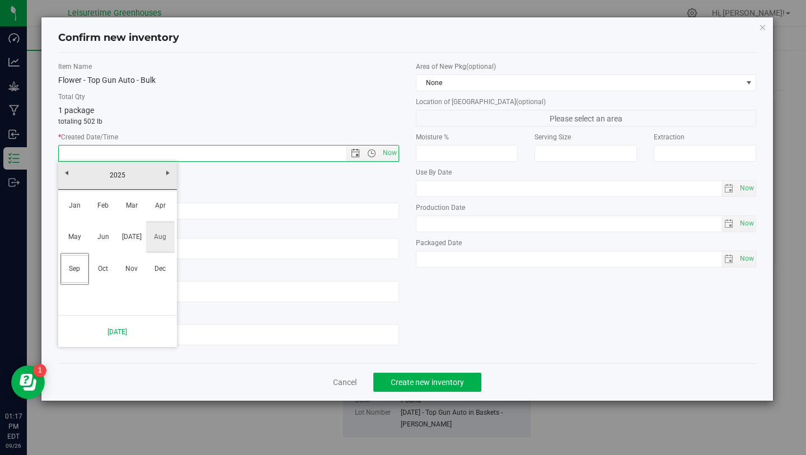
click at [158, 241] on link "Aug" at bounding box center [160, 237] width 29 height 29
click at [166, 266] on link "23" at bounding box center [166, 266] width 16 height 17
type input "[DATE] 1:17 PM"
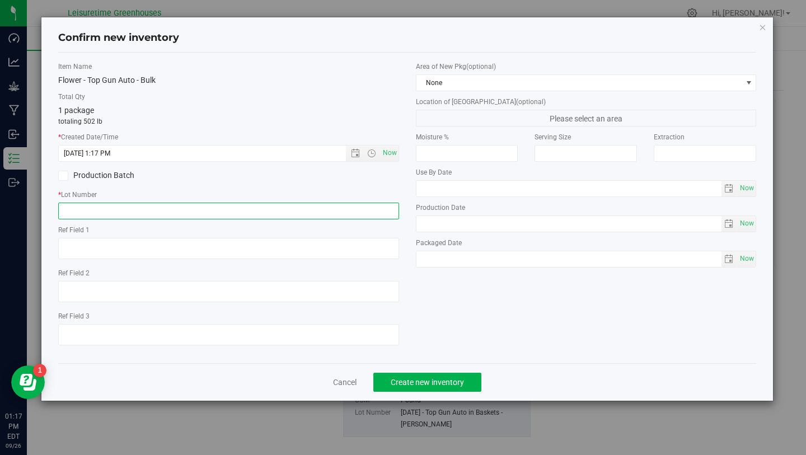
click at [155, 214] on input "text" at bounding box center [228, 211] width 341 height 17
paste input "[DATE] - Top Gun Auto"
type input "[DATE] - Top Gun Auto - Bulk"
click at [216, 202] on div "* Lot Number [DATE] - Top Gun Auto - Bulk" at bounding box center [228, 205] width 341 height 30
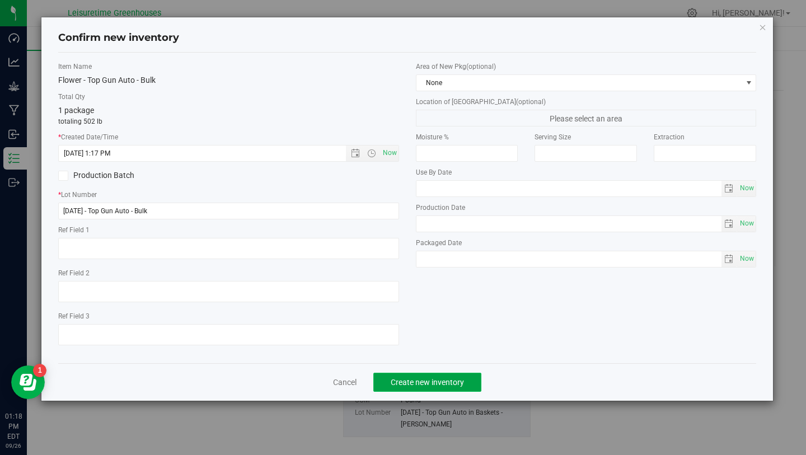
click at [403, 380] on span "Create new inventory" at bounding box center [427, 382] width 73 height 9
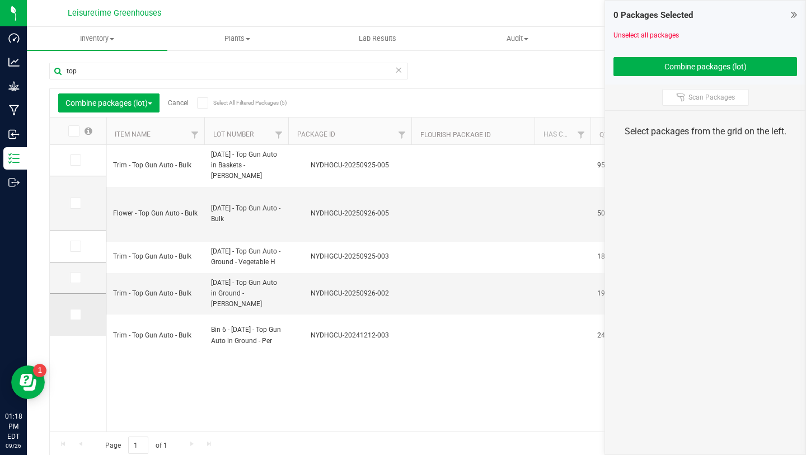
click at [71, 315] on icon at bounding box center [74, 315] width 7 height 0
click at [0, 0] on input "checkbox" at bounding box center [0, 0] width 0 height 0
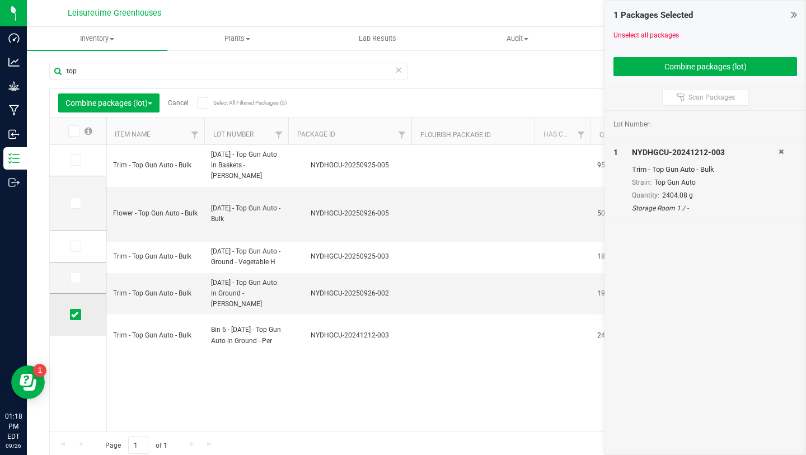
click at [71, 315] on icon at bounding box center [74, 315] width 7 height 0
click at [0, 0] on input "checkbox" at bounding box center [0, 0] width 0 height 0
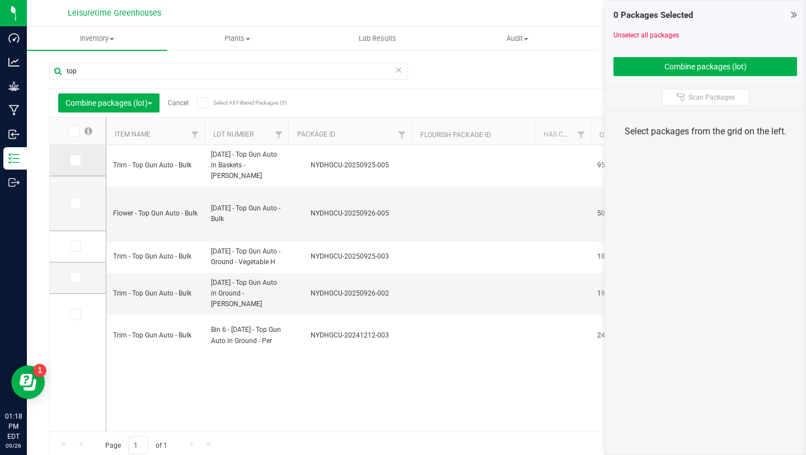
click at [71, 160] on icon at bounding box center [74, 160] width 7 height 0
click at [0, 0] on input "checkbox" at bounding box center [0, 0] width 0 height 0
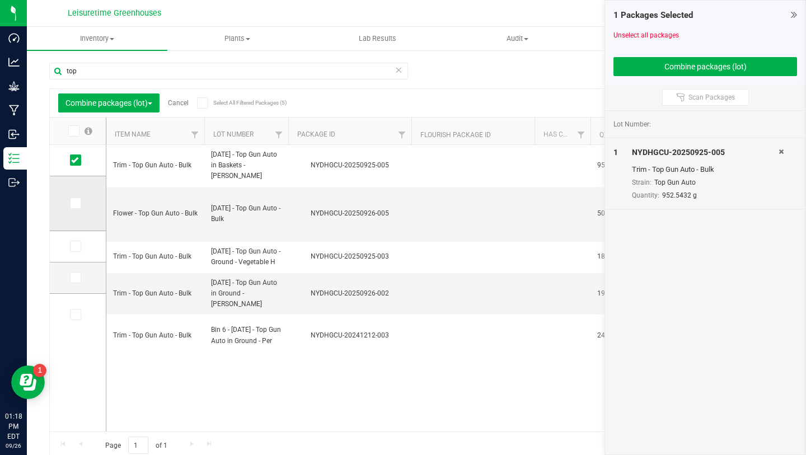
click at [64, 209] on td at bounding box center [78, 203] width 56 height 55
click at [71, 203] on icon at bounding box center [74, 203] width 7 height 0
click at [0, 0] on input "checkbox" at bounding box center [0, 0] width 0 height 0
click at [70, 246] on label at bounding box center [78, 246] width 16 height 11
click at [0, 0] on input "checkbox" at bounding box center [0, 0] width 0 height 0
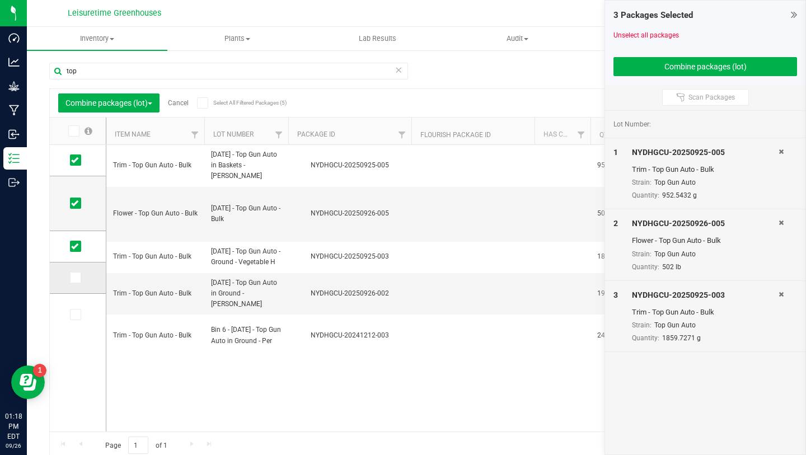
click at [70, 274] on label at bounding box center [78, 277] width 16 height 11
click at [0, 0] on input "checkbox" at bounding box center [0, 0] width 0 height 0
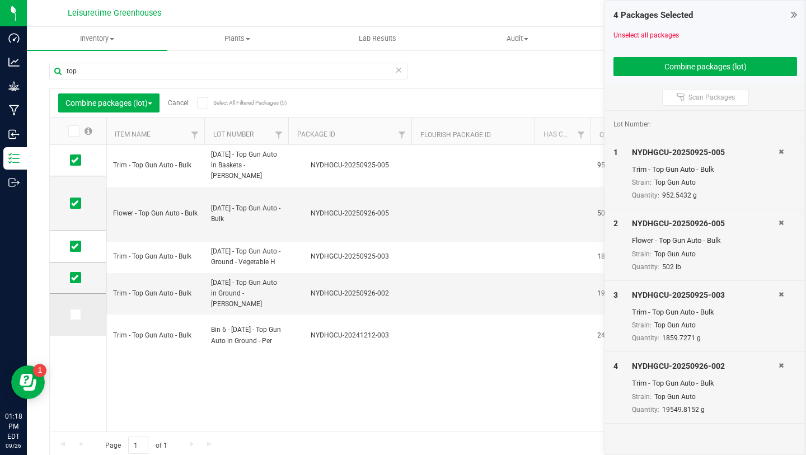
click at [70, 310] on span at bounding box center [75, 314] width 11 height 11
click at [0, 0] on input "checkbox" at bounding box center [0, 0] width 0 height 0
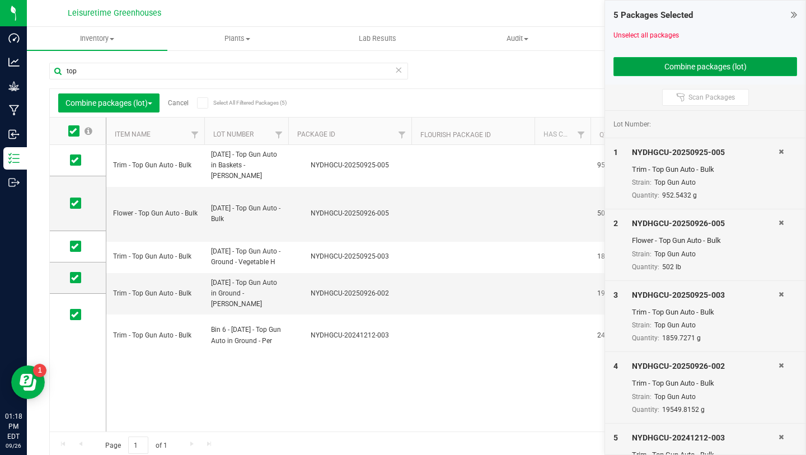
click at [709, 66] on button "Combine packages (lot)" at bounding box center [706, 66] width 184 height 19
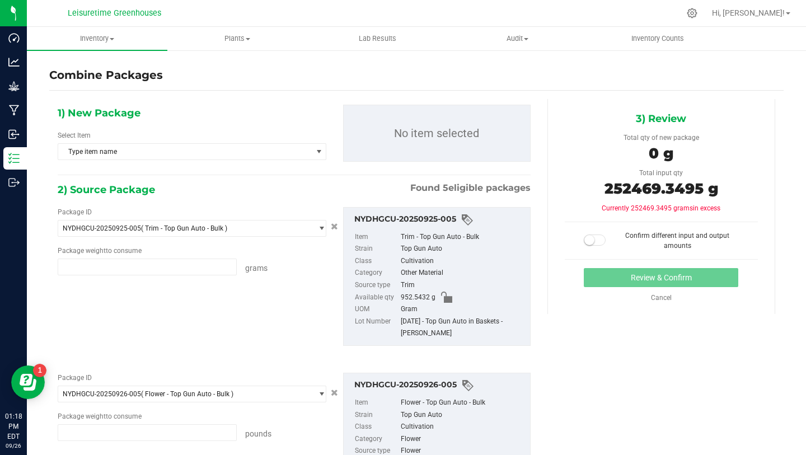
type input "952.5432 g"
type input "502.0000 lb"
type input "1859.7271 g"
type input "19549.8152 g"
type input "2404.0800 g"
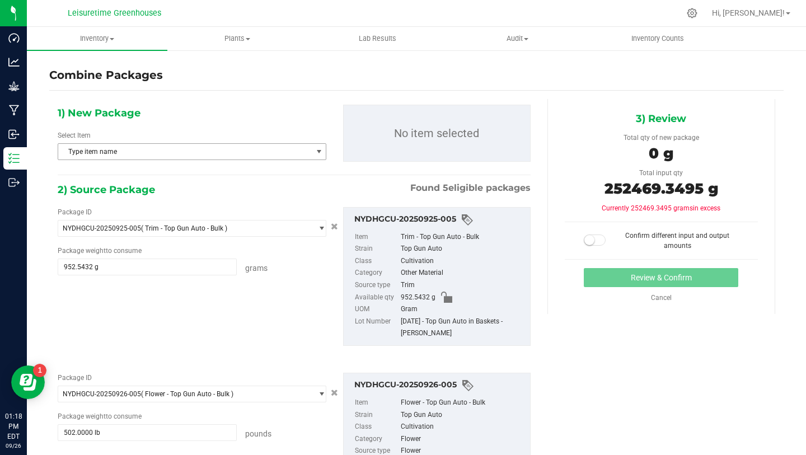
click at [144, 153] on span "Type item name" at bounding box center [185, 152] width 254 height 16
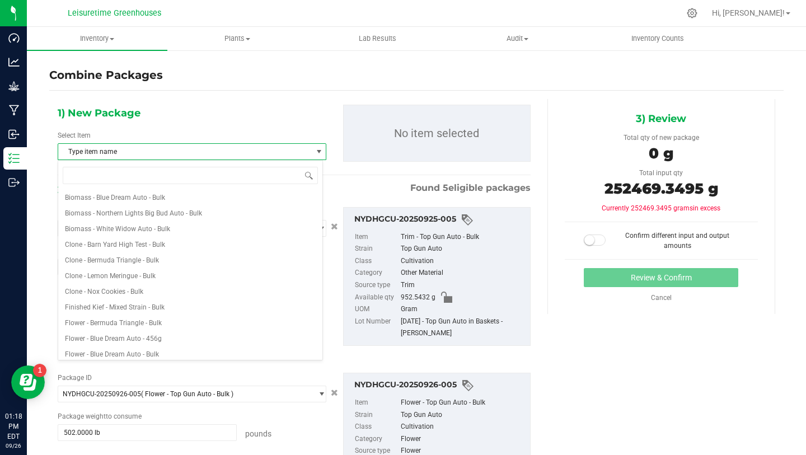
click at [165, 122] on div "1) New Package Select Item Type item name Biomass - Blue Dream Auto - Bulk Biom…" at bounding box center [192, 137] width 286 height 64
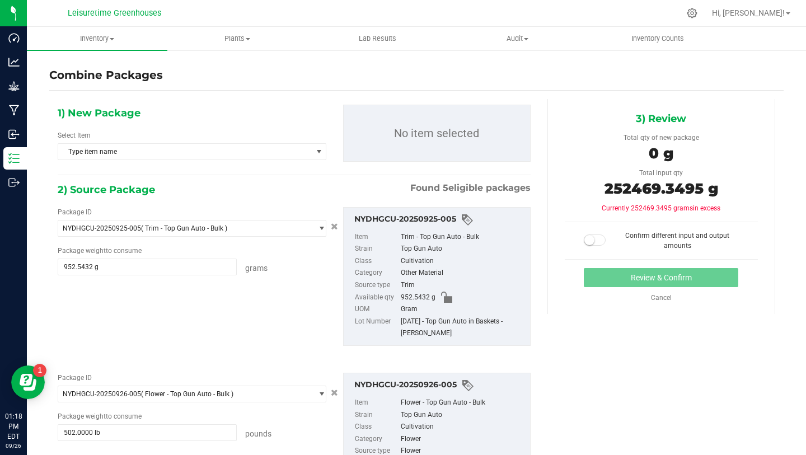
click at [667, 301] on div "Cancel" at bounding box center [662, 298] width 58 height 10
click at [663, 300] on link "Cancel" at bounding box center [661, 298] width 21 height 8
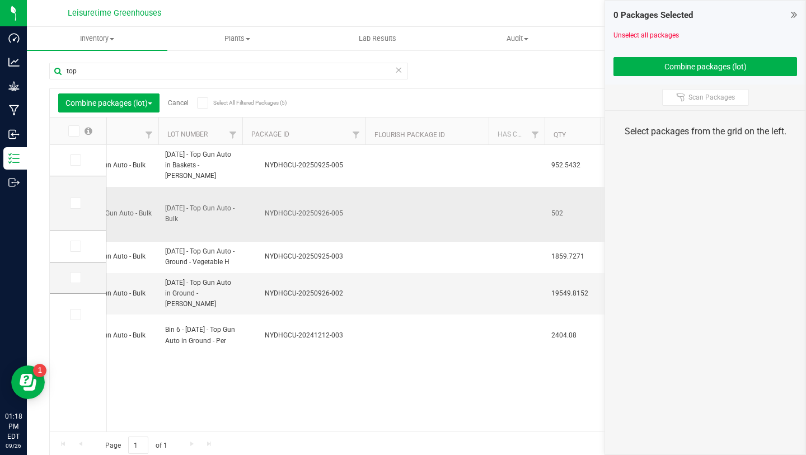
scroll to position [0, 11]
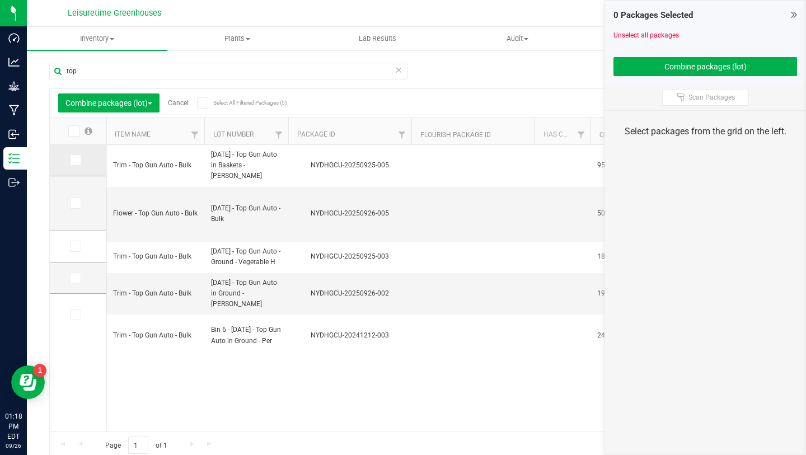
click at [71, 160] on icon at bounding box center [74, 160] width 7 height 0
click at [0, 0] on input "checkbox" at bounding box center [0, 0] width 0 height 0
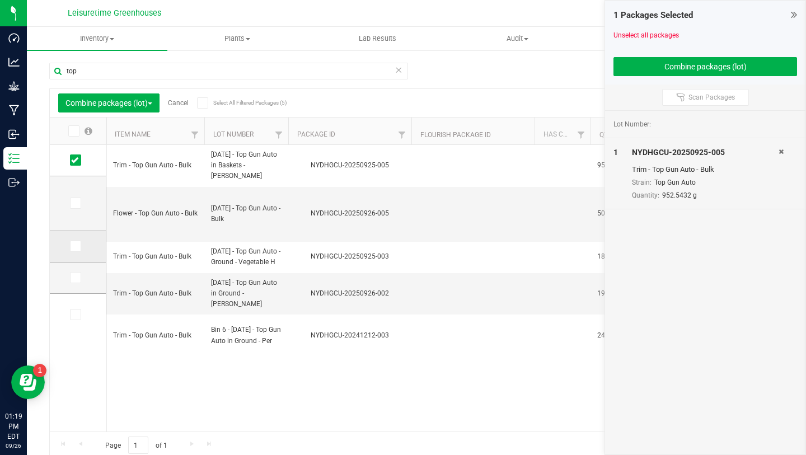
click at [70, 246] on span at bounding box center [75, 246] width 11 height 11
click at [0, 0] on input "checkbox" at bounding box center [0, 0] width 0 height 0
click at [70, 281] on label at bounding box center [78, 277] width 16 height 11
click at [0, 0] on input "checkbox" at bounding box center [0, 0] width 0 height 0
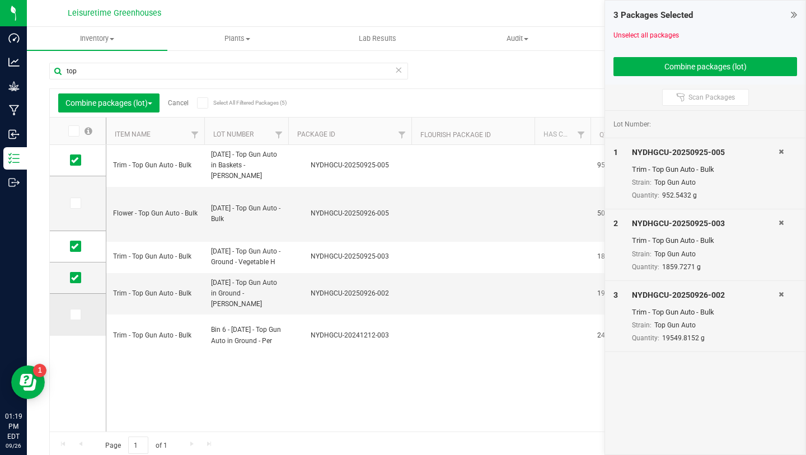
click at [71, 315] on icon at bounding box center [74, 315] width 7 height 0
click at [0, 0] on input "checkbox" at bounding box center [0, 0] width 0 height 0
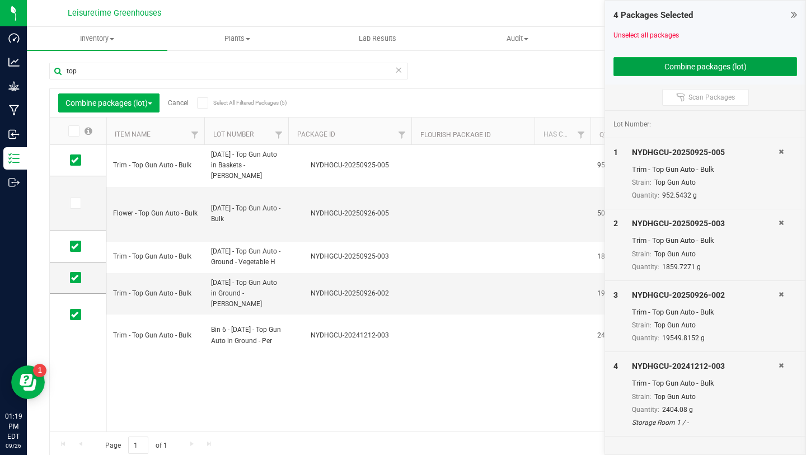
click at [693, 67] on button "Combine packages (lot)" at bounding box center [706, 66] width 184 height 19
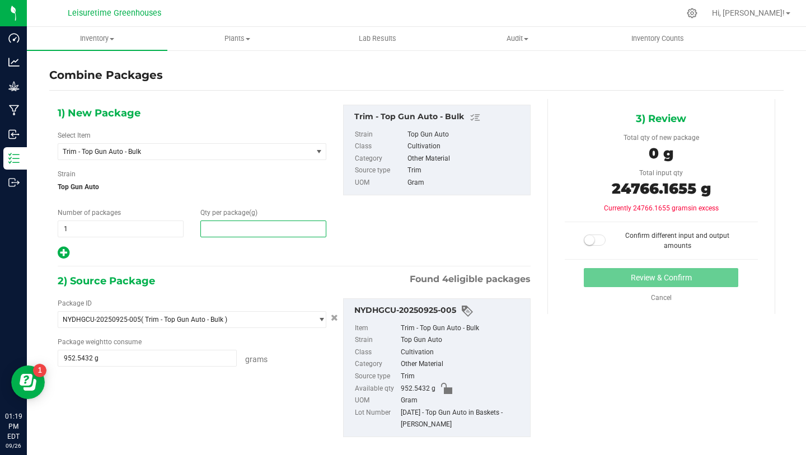
click at [253, 233] on span at bounding box center [264, 229] width 126 height 17
type input "0"
drag, startPoint x: 605, startPoint y: 187, endPoint x: 690, endPoint y: 184, distance: 85.2
click at [690, 184] on span "24766.1655 g" at bounding box center [661, 189] width 99 height 18
copy span "24766.1655"
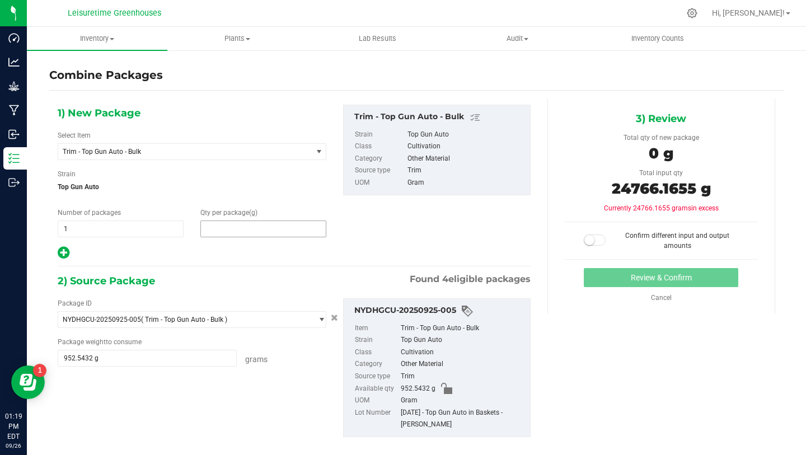
click at [236, 228] on span at bounding box center [264, 229] width 126 height 17
paste input "24766.1655"
type input "24766.1655"
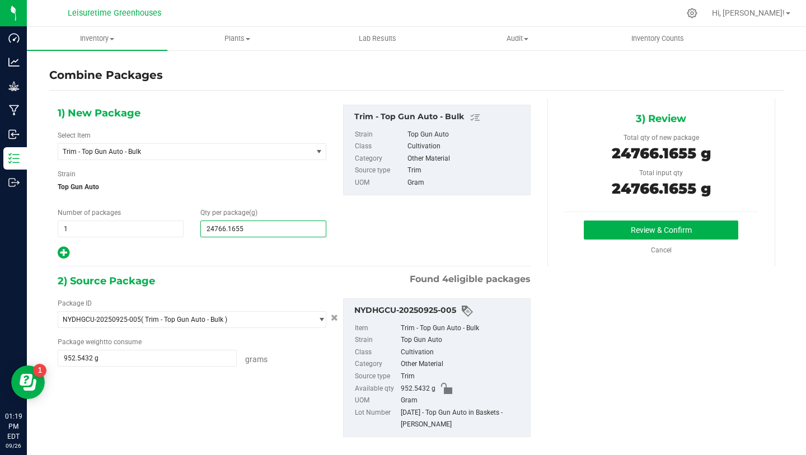
type input "24,766"
click at [662, 226] on button "Review & Confirm" at bounding box center [661, 230] width 155 height 19
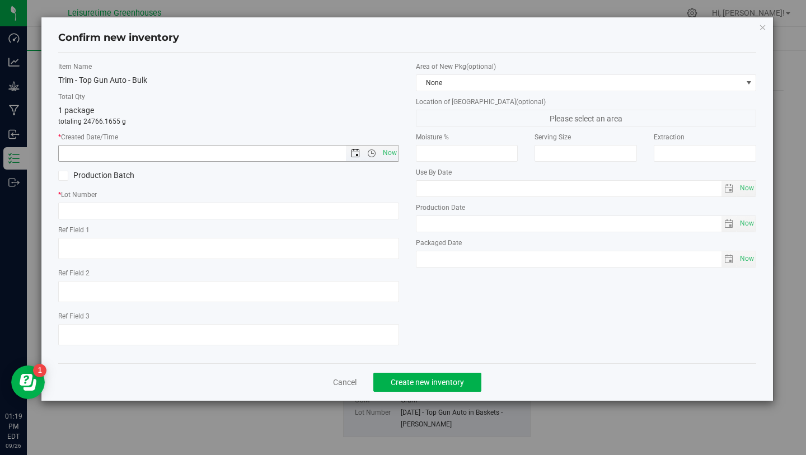
click at [353, 150] on span "Open the date view" at bounding box center [355, 153] width 9 height 9
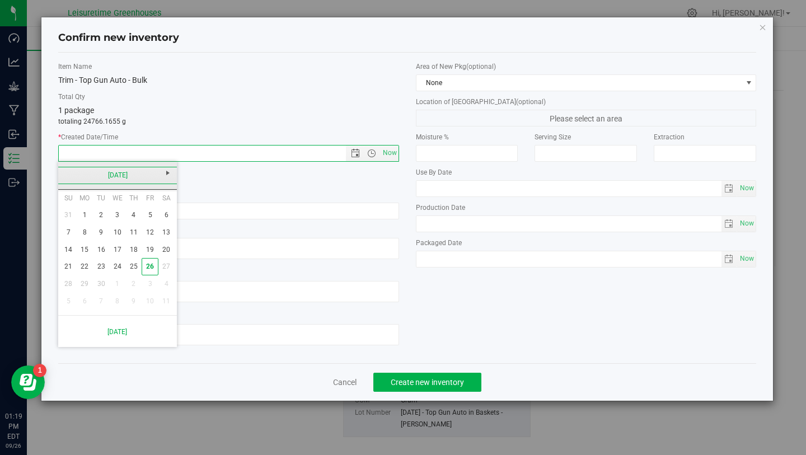
click at [81, 174] on link "[DATE]" at bounding box center [118, 175] width 120 height 17
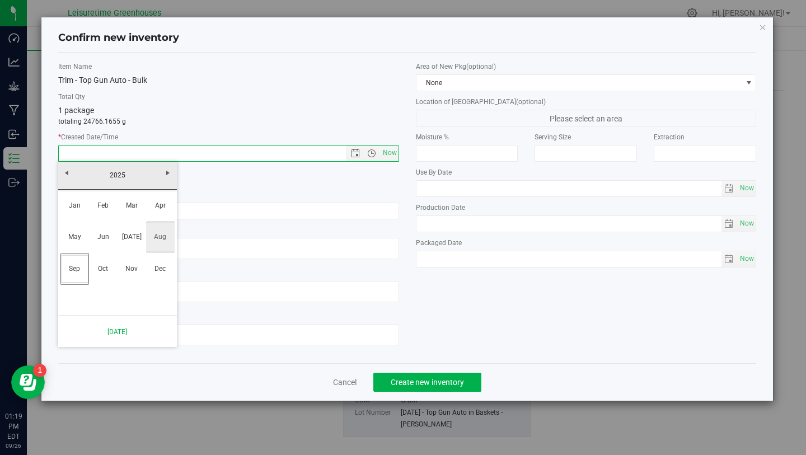
click at [165, 225] on link "Aug" at bounding box center [160, 237] width 29 height 29
click at [94, 283] on link "26" at bounding box center [101, 284] width 16 height 17
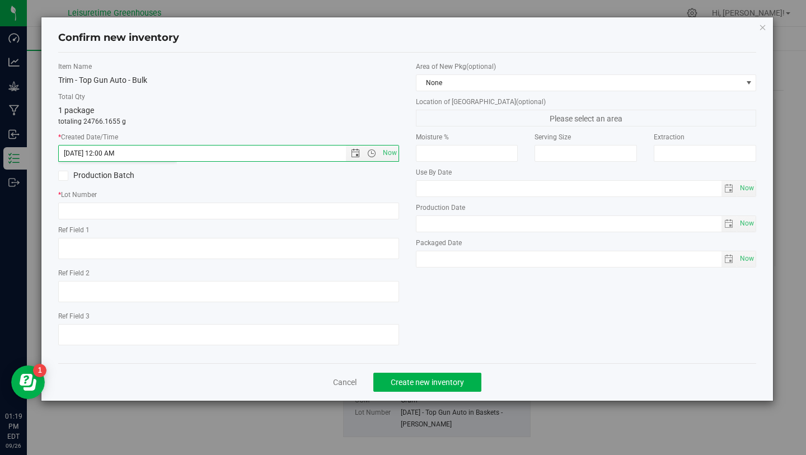
type input "[DATE] 1:19 PM"
click at [109, 210] on input "text" at bounding box center [228, 211] width 341 height 17
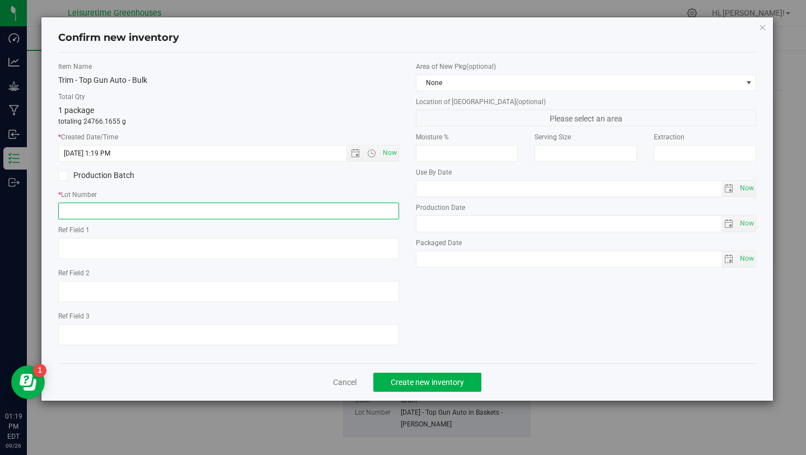
paste input "24766.1655"
type input "2"
type input "[DATE] - Trim - Top Gun Auto - Bulk"
click at [195, 191] on label "* Lot Number" at bounding box center [228, 195] width 341 height 10
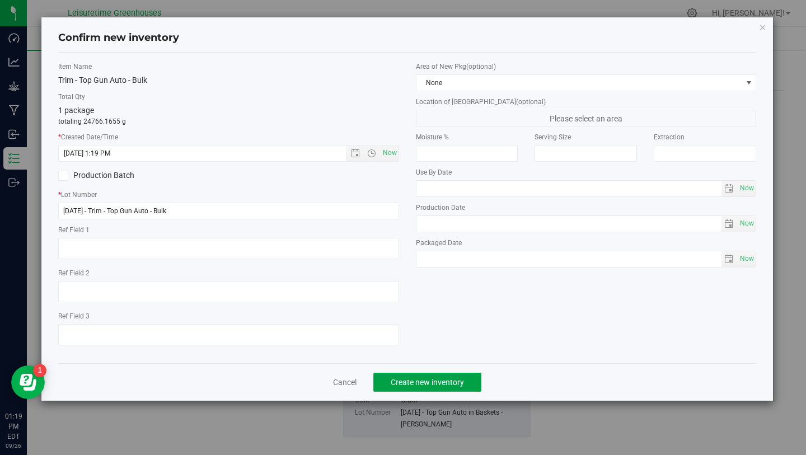
click at [446, 378] on span "Create new inventory" at bounding box center [427, 382] width 73 height 9
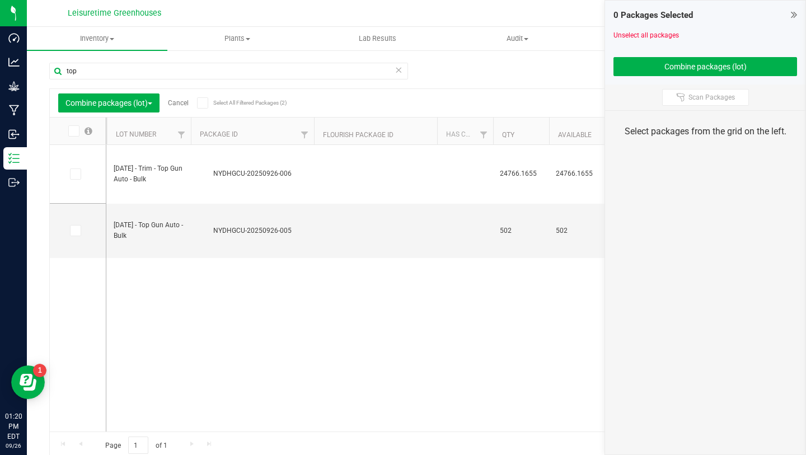
scroll to position [0, 110]
click at [794, 15] on icon at bounding box center [794, 14] width 6 height 11
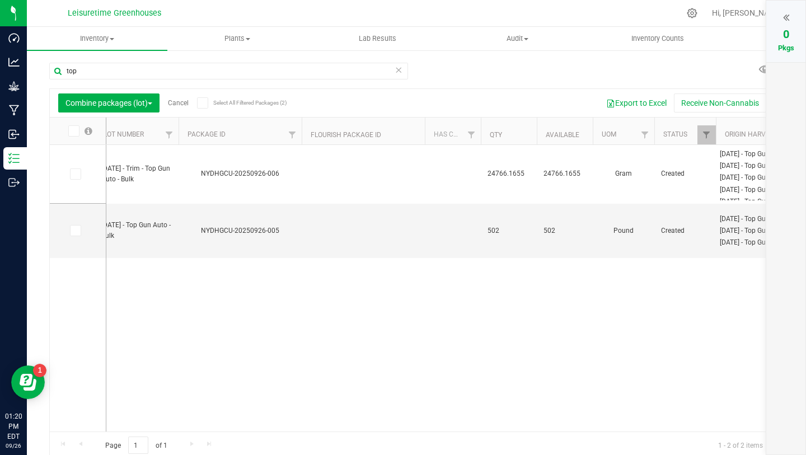
click at [570, 69] on div "top Combine packages (lot) Cancel Select All Filtered Packages (2) Add to manuf…" at bounding box center [416, 255] width 735 height 407
click at [150, 101] on span "Combine packages (lot)" at bounding box center [109, 103] width 87 height 9
click at [234, 90] on div "Combine packages (lot) Cancel Select All Filtered Packages (2) Add to manufactu…" at bounding box center [417, 103] width 734 height 28
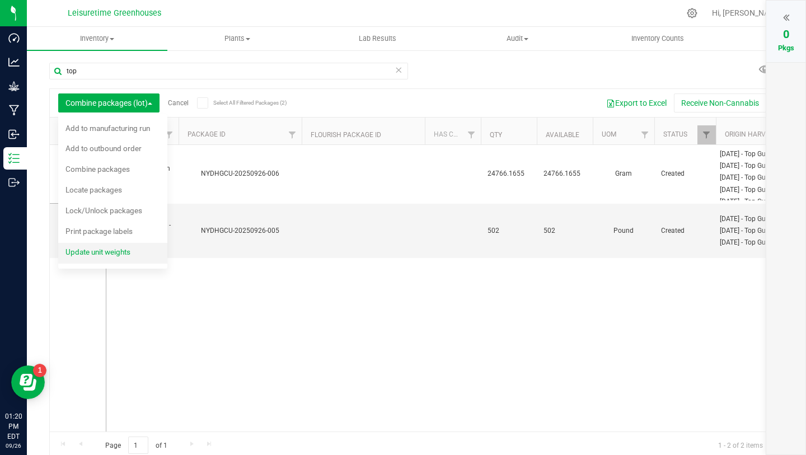
click at [113, 255] on span "Update unit weights" at bounding box center [98, 252] width 65 height 9
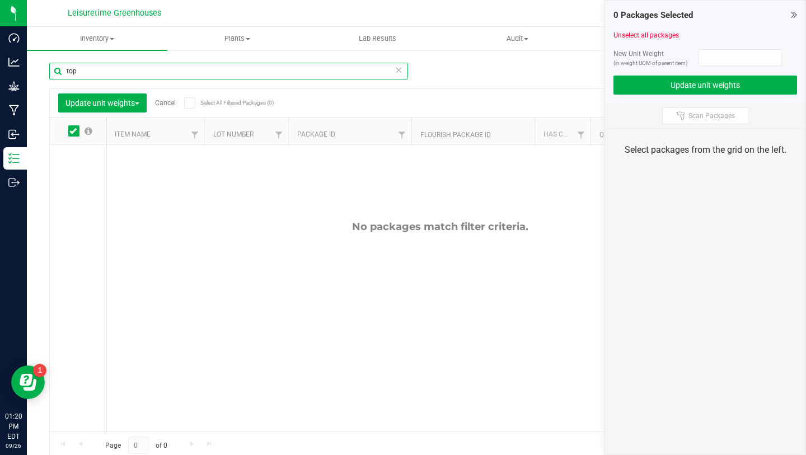
click at [132, 68] on input "top" at bounding box center [228, 71] width 359 height 17
click at [389, 71] on input "top" at bounding box center [228, 71] width 359 height 17
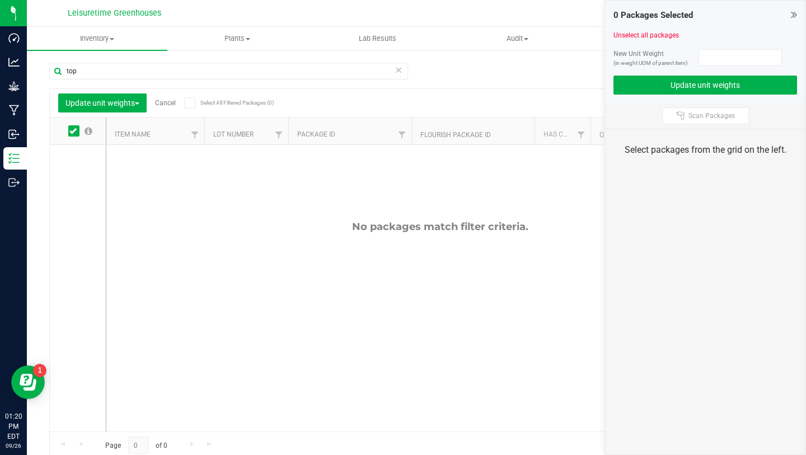
click at [395, 71] on icon at bounding box center [399, 69] width 8 height 13
click at [124, 101] on span "Update unit weights" at bounding box center [103, 103] width 74 height 9
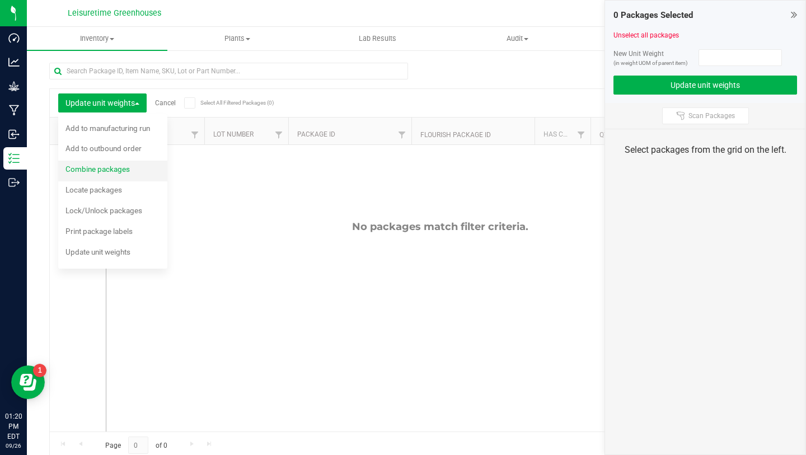
click at [121, 170] on span "Combine packages" at bounding box center [98, 169] width 64 height 9
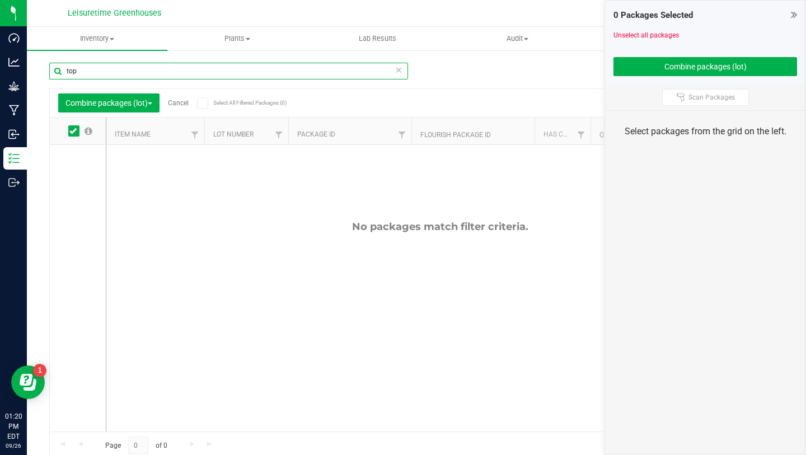
click at [163, 68] on input "top" at bounding box center [228, 71] width 359 height 17
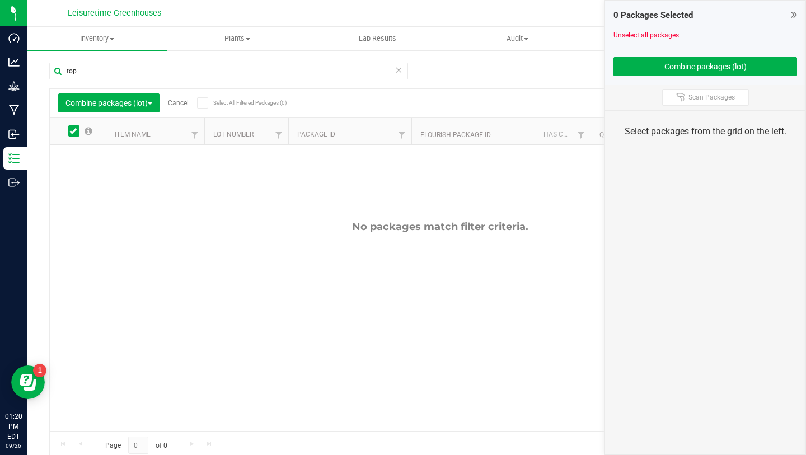
click at [74, 131] on icon at bounding box center [72, 131] width 7 height 0
click at [0, 0] on input "checkbox" at bounding box center [0, 0] width 0 height 0
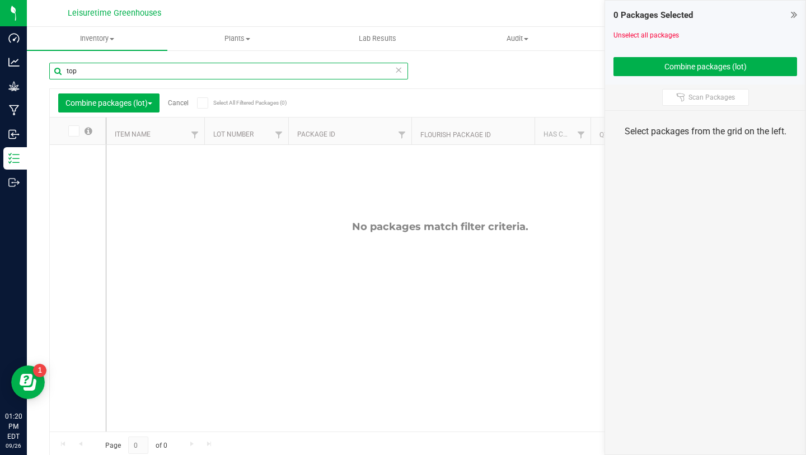
click at [130, 75] on input "top" at bounding box center [228, 71] width 359 height 17
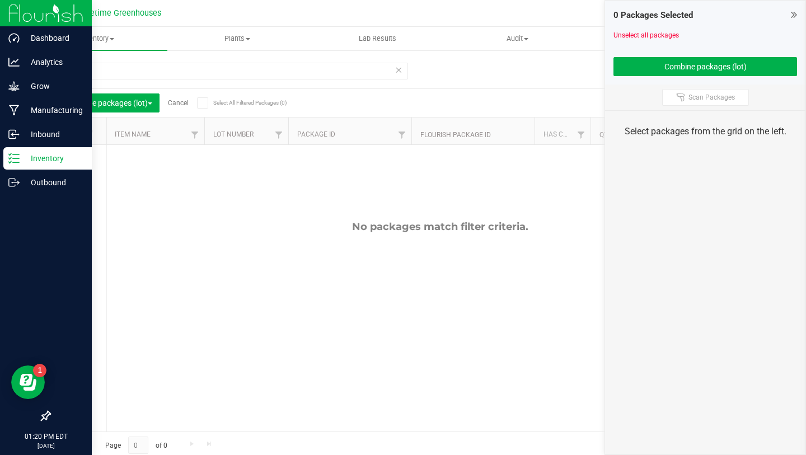
click at [43, 155] on p "Inventory" at bounding box center [53, 158] width 67 height 13
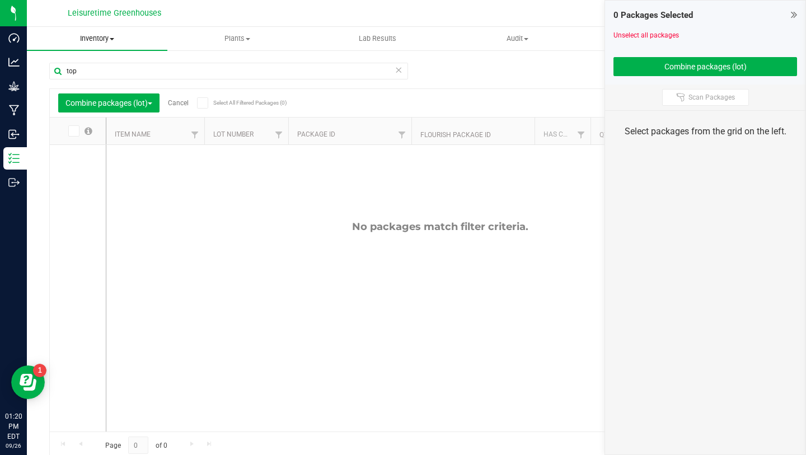
click at [112, 43] on span "Inventory" at bounding box center [97, 39] width 141 height 10
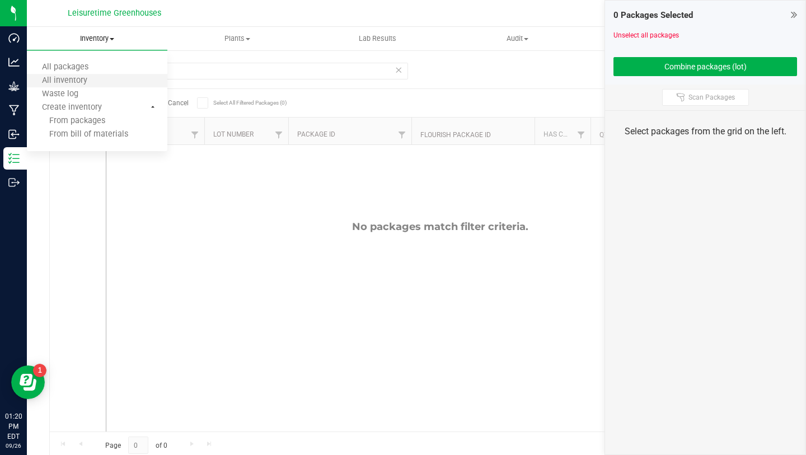
click at [101, 78] on li "All inventory" at bounding box center [97, 80] width 141 height 13
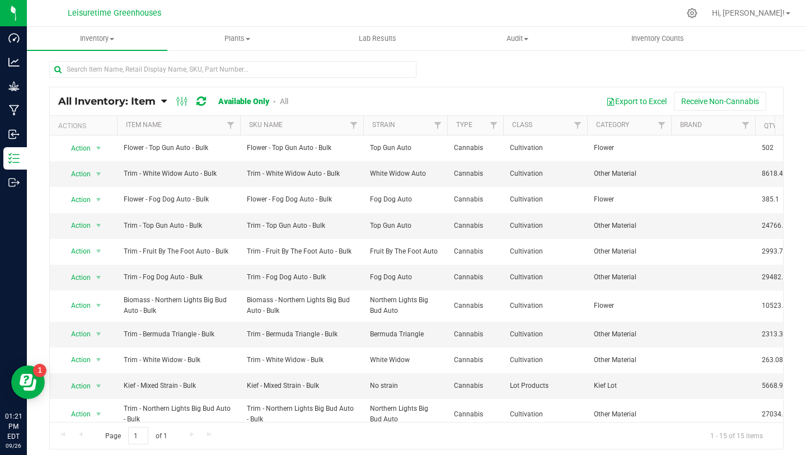
click at [256, 102] on link "Available Only" at bounding box center [243, 101] width 51 height 9
click at [158, 101] on link "All Inventory: Item" at bounding box center [109, 101] width 103 height 12
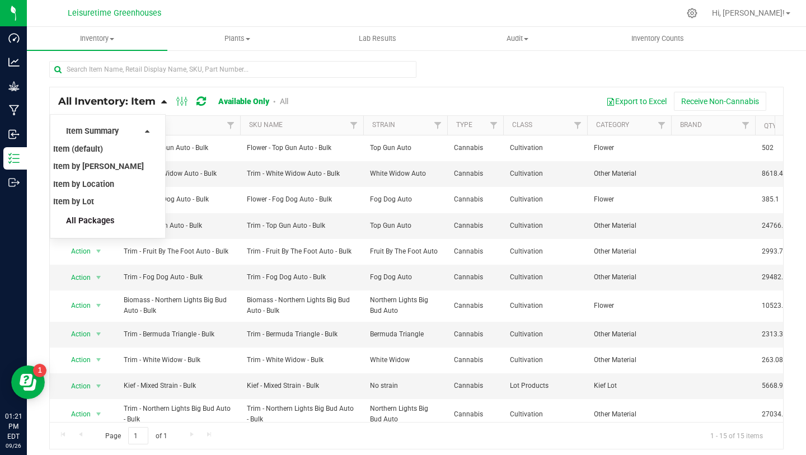
click at [105, 220] on span "All Packages" at bounding box center [90, 221] width 48 height 10
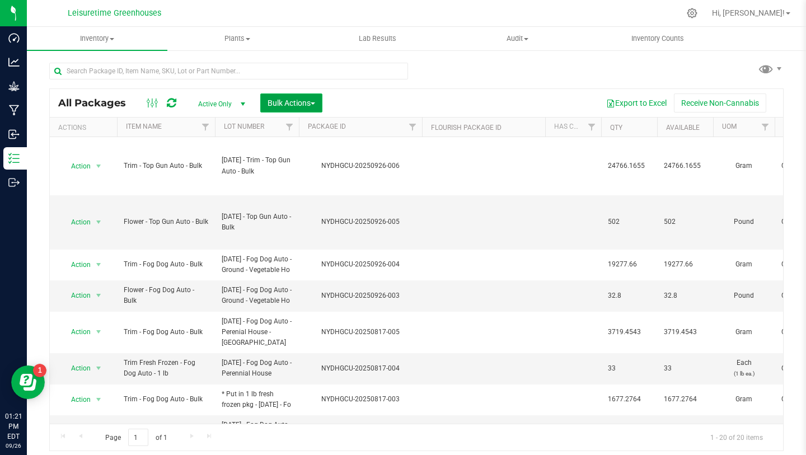
click at [295, 102] on span "Bulk Actions" at bounding box center [292, 103] width 48 height 9
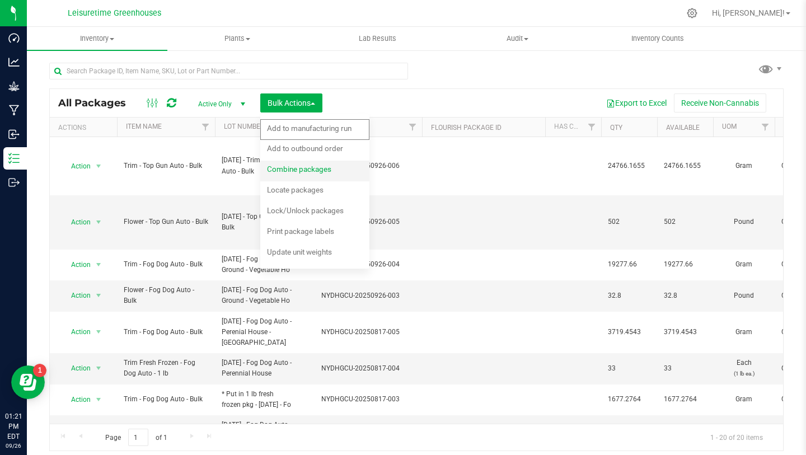
click at [302, 171] on span "Combine packages" at bounding box center [299, 169] width 64 height 9
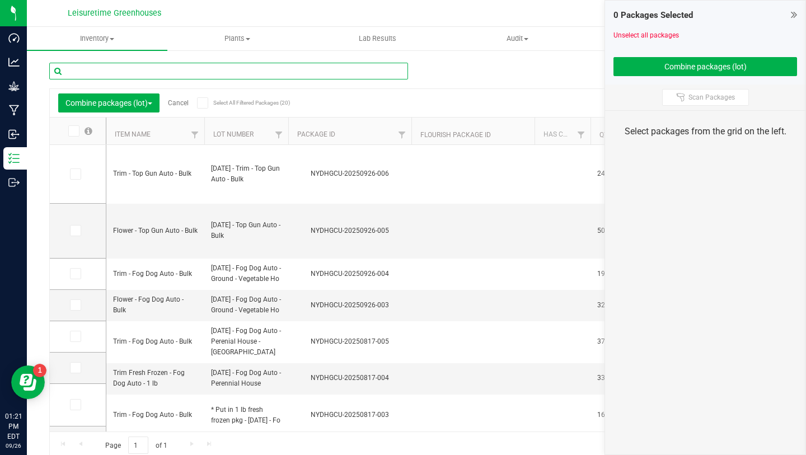
click at [115, 69] on input "text" at bounding box center [228, 71] width 359 height 17
type input "g"
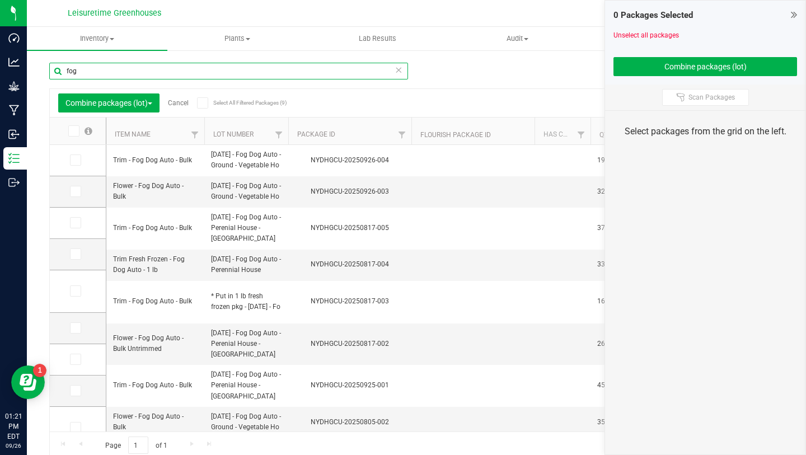
click at [67, 67] on input "fog" at bounding box center [228, 71] width 359 height 17
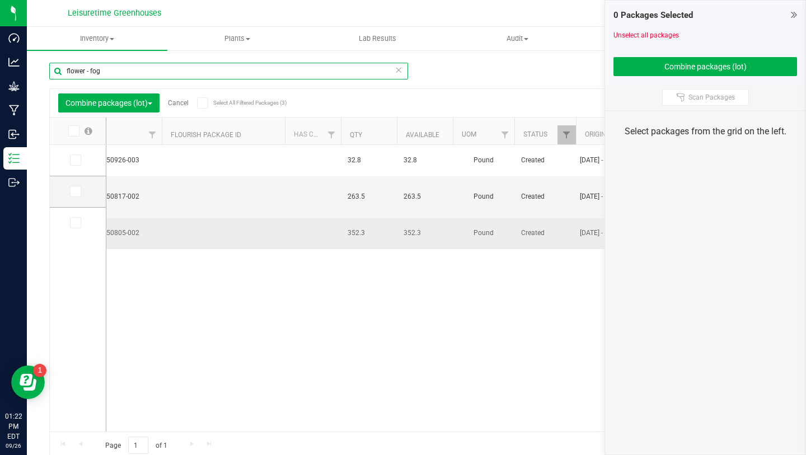
scroll to position [0, 246]
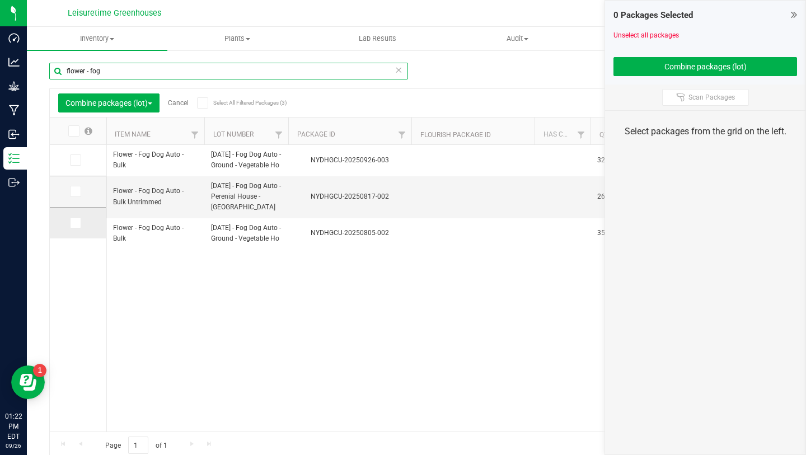
type input "flower - fog"
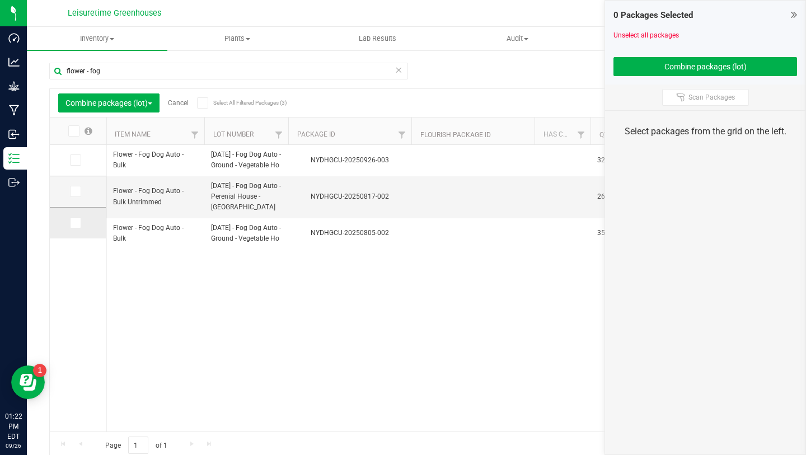
click at [70, 223] on span at bounding box center [75, 222] width 11 height 11
click at [0, 0] on input "checkbox" at bounding box center [0, 0] width 0 height 0
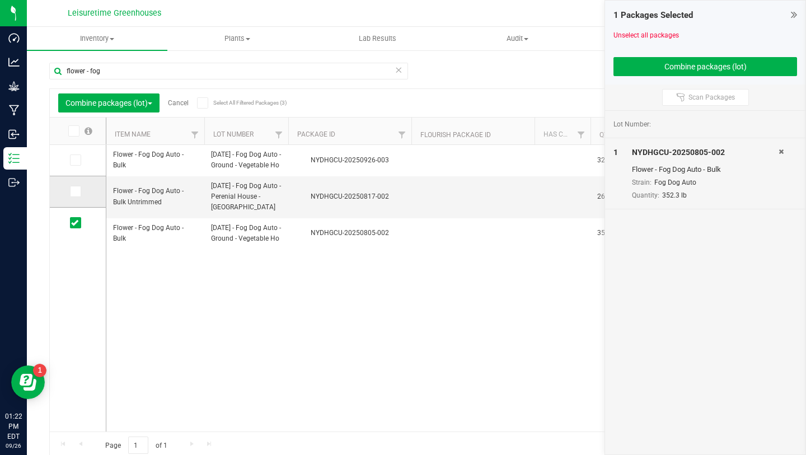
click at [59, 185] on td at bounding box center [78, 191] width 56 height 31
click at [70, 165] on span at bounding box center [75, 160] width 11 height 11
click at [0, 0] on input "checkbox" at bounding box center [0, 0] width 0 height 0
click at [71, 192] on icon at bounding box center [74, 192] width 7 height 0
click at [0, 0] on input "checkbox" at bounding box center [0, 0] width 0 height 0
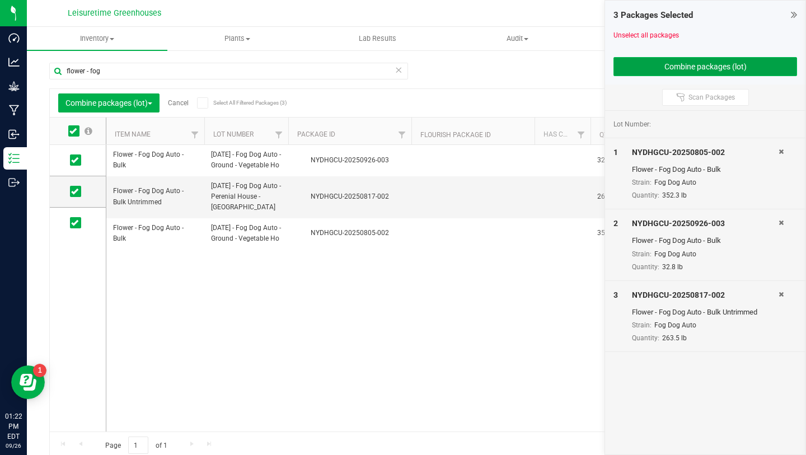
click at [743, 74] on button "Combine packages (lot)" at bounding box center [706, 66] width 184 height 19
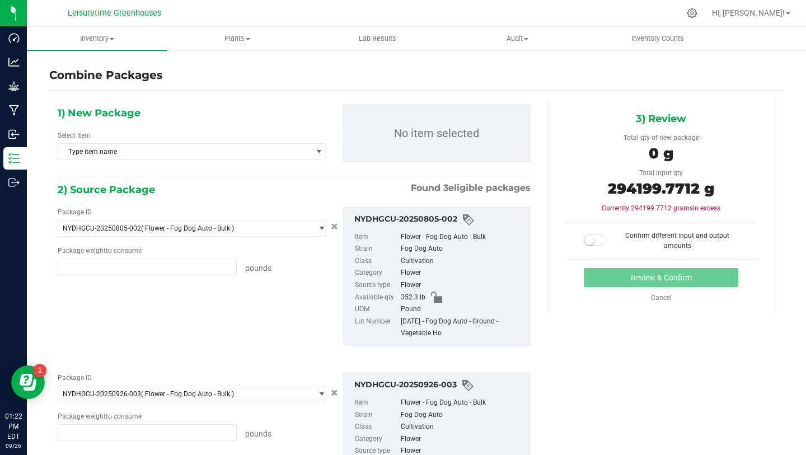
type input "352.3000 lb"
type input "32.8000 lb"
type input "263.5000 lb"
click at [136, 149] on span "Type item name" at bounding box center [185, 152] width 254 height 16
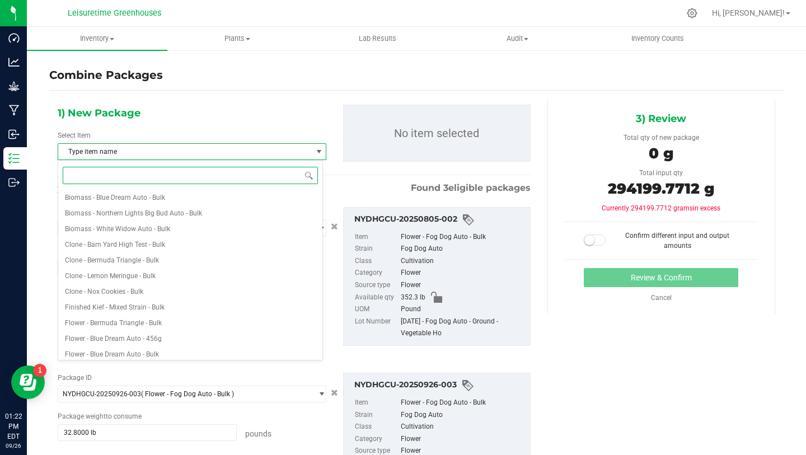
type input "f"
type input "flower - fog"
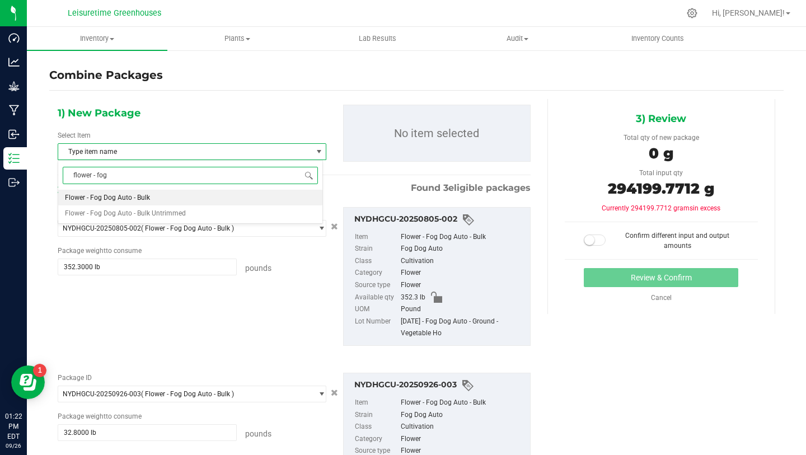
click at [143, 198] on span "Flower - Fog Dog Auto - Bulk" at bounding box center [107, 198] width 85 height 8
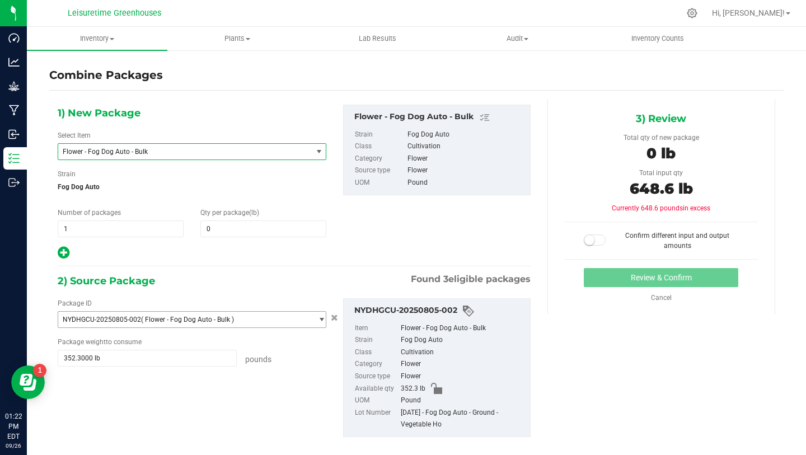
click at [207, 323] on span "( Flower - Fog Dog Auto - Bulk )" at bounding box center [187, 320] width 93 height 8
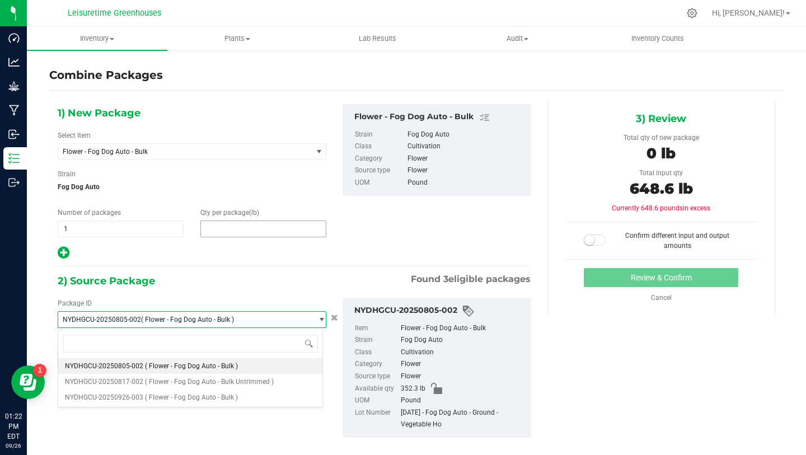
click at [244, 225] on span at bounding box center [264, 229] width 126 height 17
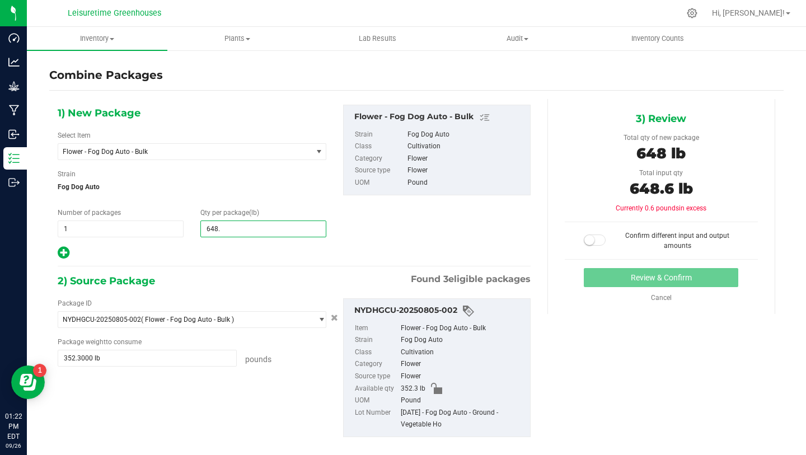
type input "648.6"
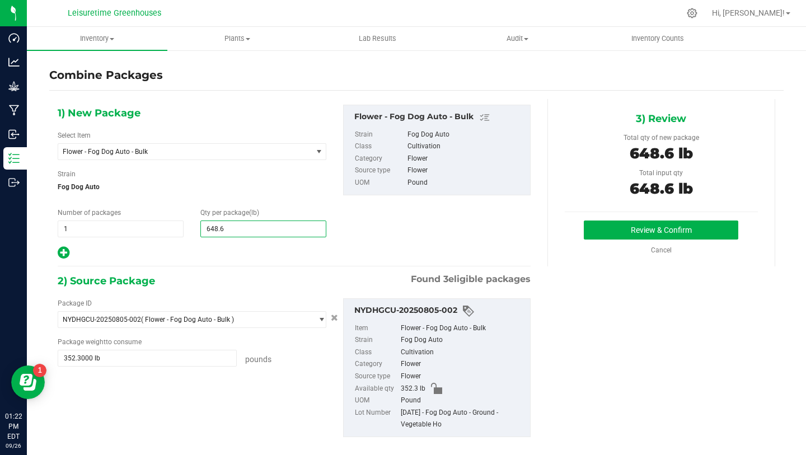
type input "649"
click at [271, 191] on span "Fog Dog Auto" at bounding box center [192, 187] width 269 height 17
click at [674, 230] on button "Review & Confirm" at bounding box center [661, 230] width 155 height 19
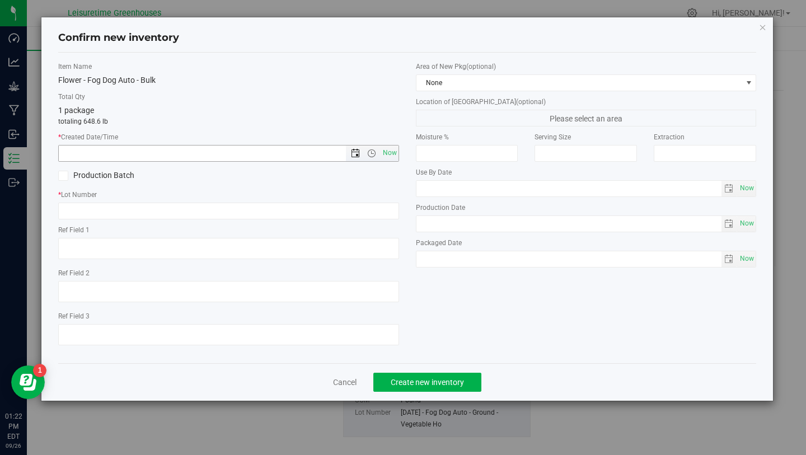
click at [351, 152] on span "Open the date view" at bounding box center [355, 153] width 9 height 9
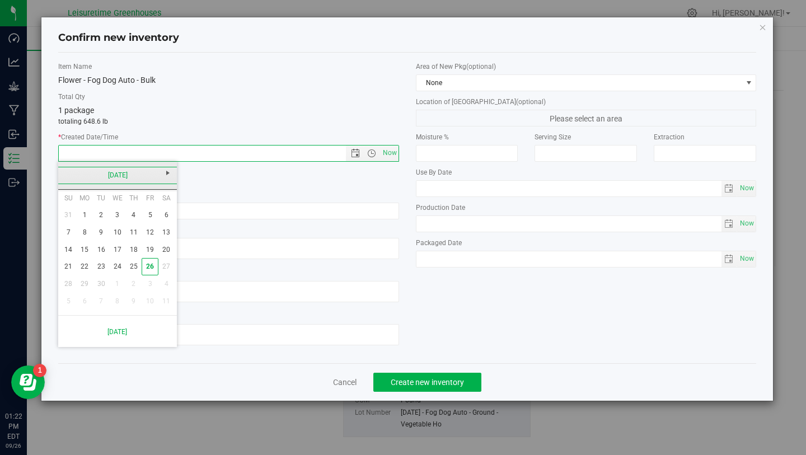
click at [113, 174] on link "[DATE]" at bounding box center [118, 175] width 120 height 17
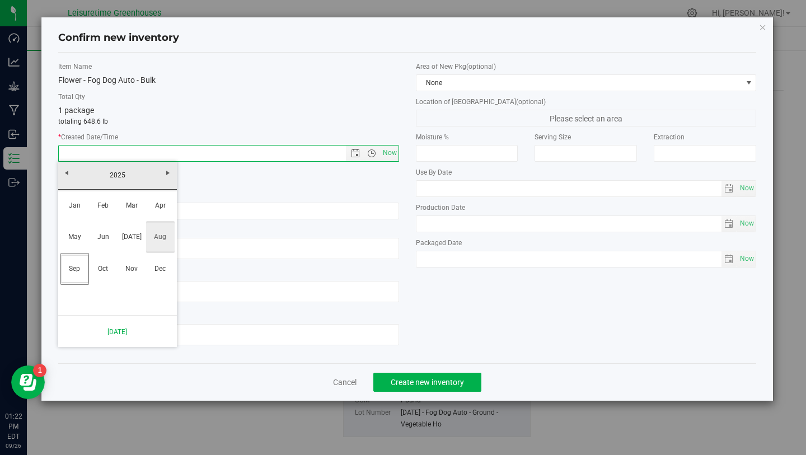
click at [166, 243] on link "Aug" at bounding box center [160, 237] width 29 height 29
click at [137, 281] on link "28" at bounding box center [133, 284] width 16 height 17
type input "[DATE] 1:22 PM"
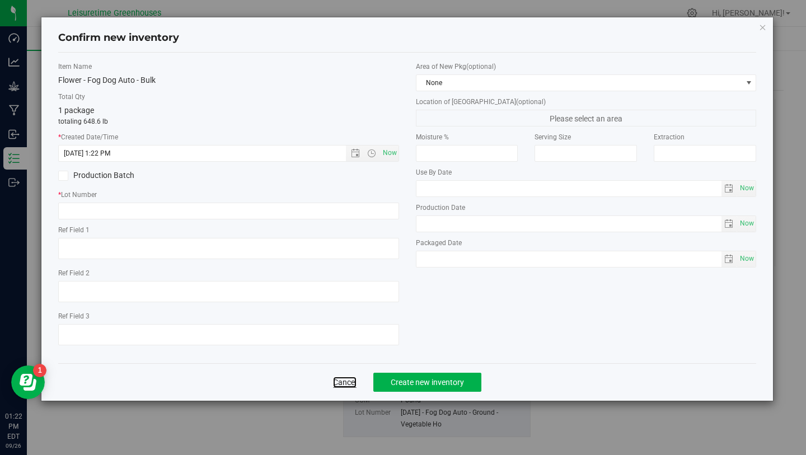
click at [351, 380] on link "Cancel" at bounding box center [345, 382] width 24 height 11
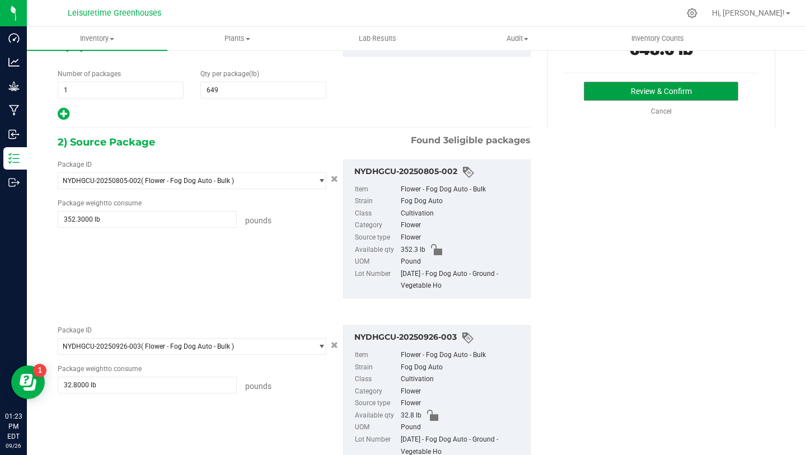
scroll to position [80, 0]
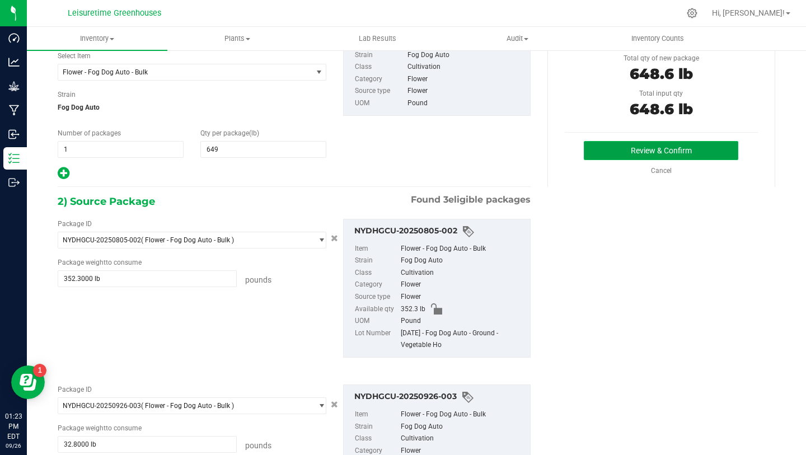
click at [626, 157] on button "Review & Confirm" at bounding box center [661, 150] width 155 height 19
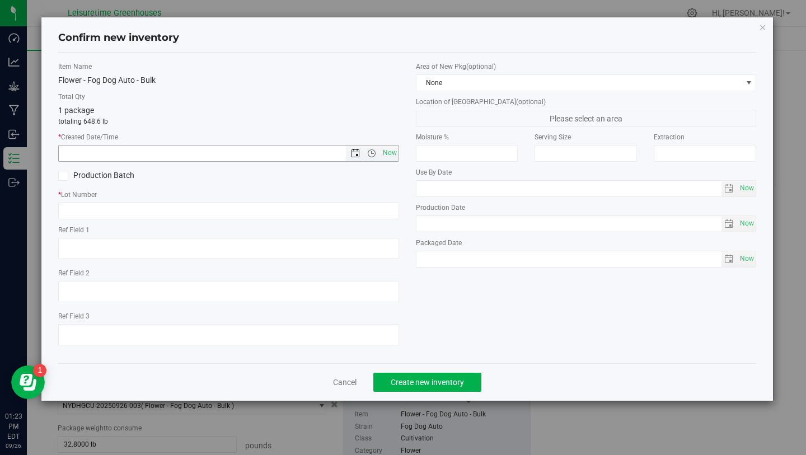
click at [354, 152] on span "Open the date view" at bounding box center [355, 153] width 9 height 9
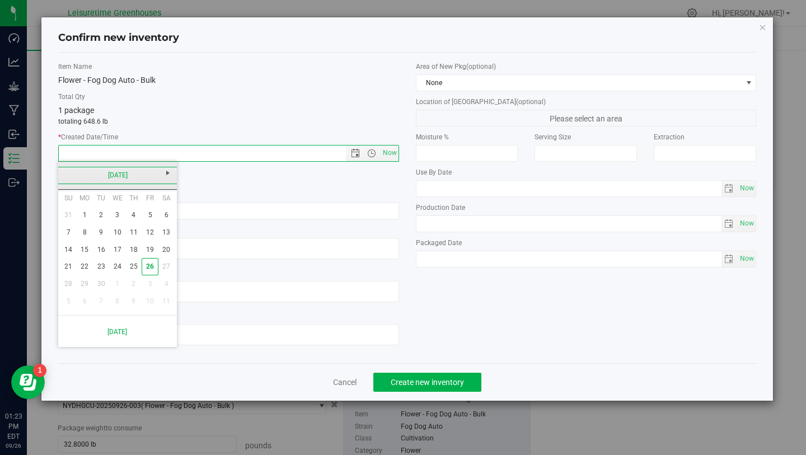
click at [147, 173] on link "[DATE]" at bounding box center [118, 175] width 120 height 17
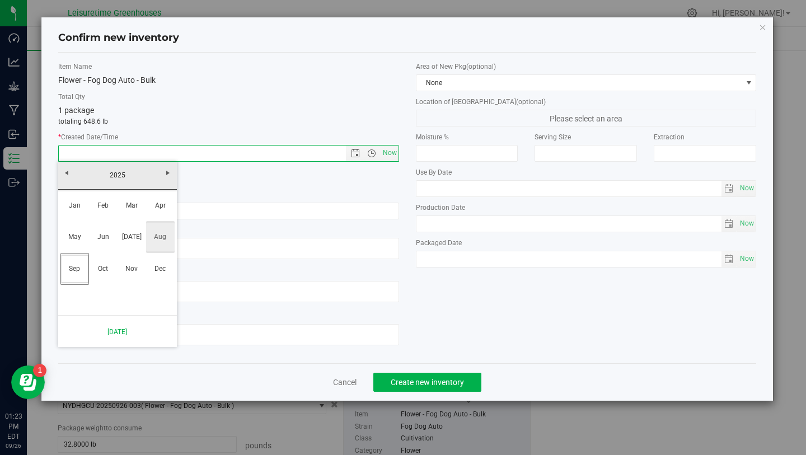
click at [163, 239] on link "Aug" at bounding box center [160, 237] width 29 height 29
click at [134, 281] on link "28" at bounding box center [133, 284] width 16 height 17
type input "[DATE] 1:23 PM"
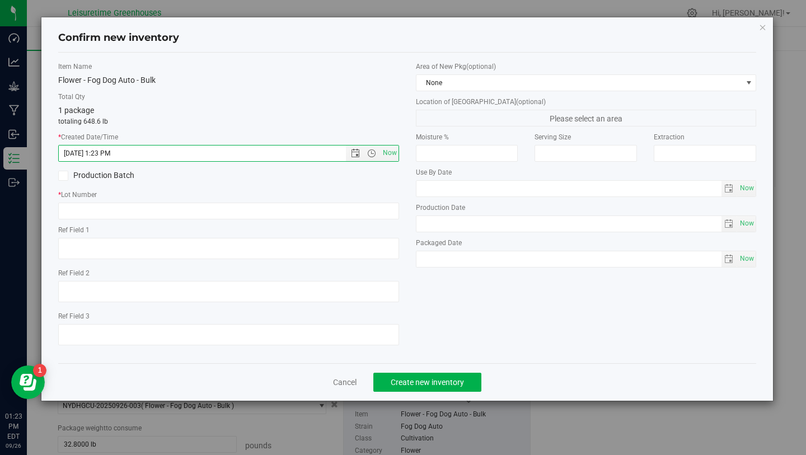
click at [117, 201] on div "* Lot Number" at bounding box center [228, 205] width 341 height 30
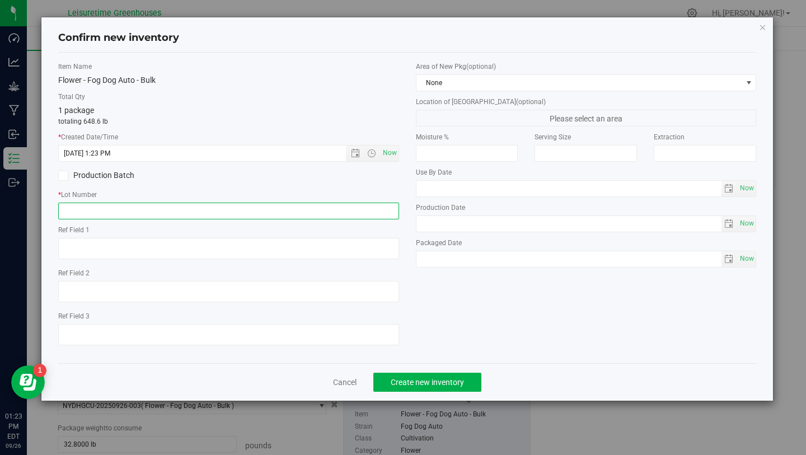
click at [116, 211] on input "text" at bounding box center [228, 211] width 341 height 17
click at [89, 209] on input "[DATE] - Fog Dog Auto -" at bounding box center [228, 211] width 341 height 17
click at [165, 209] on input "[DATE] - Flower - Fog Dog Auto -" at bounding box center [228, 211] width 341 height 17
type input "[DATE] - Flower - Fog Dog Auto - Bulk"
click at [179, 193] on label "* Lot Number" at bounding box center [228, 195] width 341 height 10
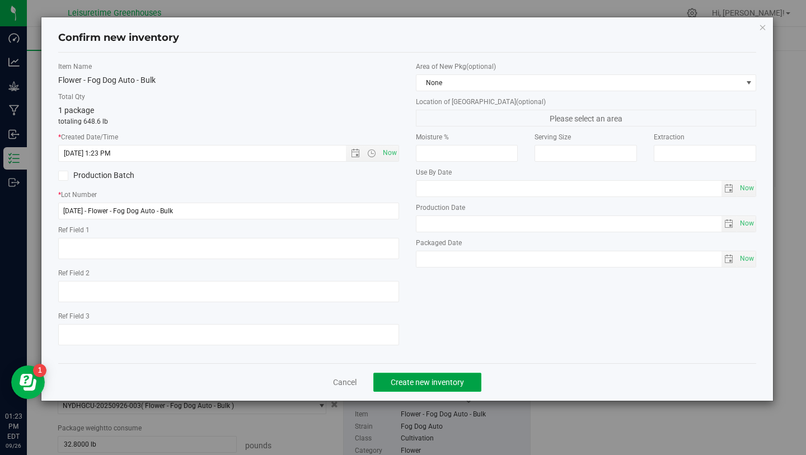
click at [440, 380] on span "Create new inventory" at bounding box center [427, 382] width 73 height 9
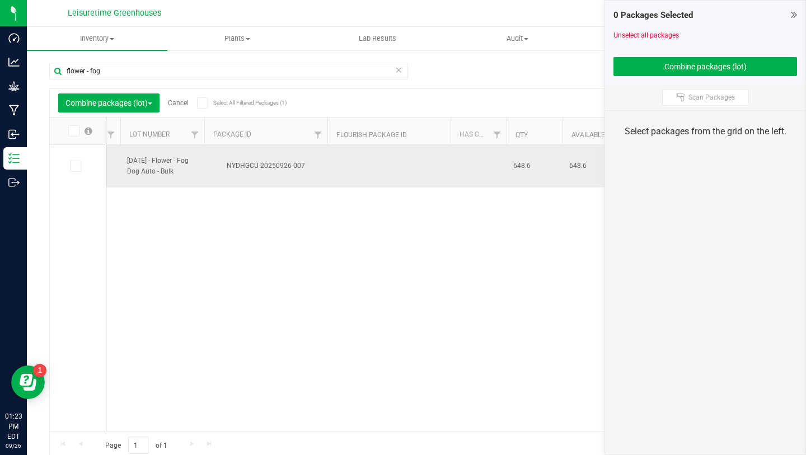
scroll to position [0, 94]
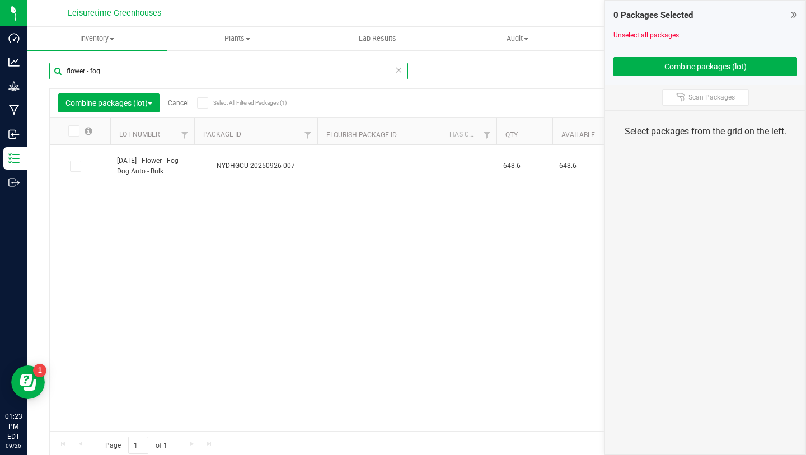
click at [83, 68] on input "flower - fog" at bounding box center [228, 71] width 359 height 17
click at [85, 70] on input "flower - fog" at bounding box center [228, 71] width 359 height 17
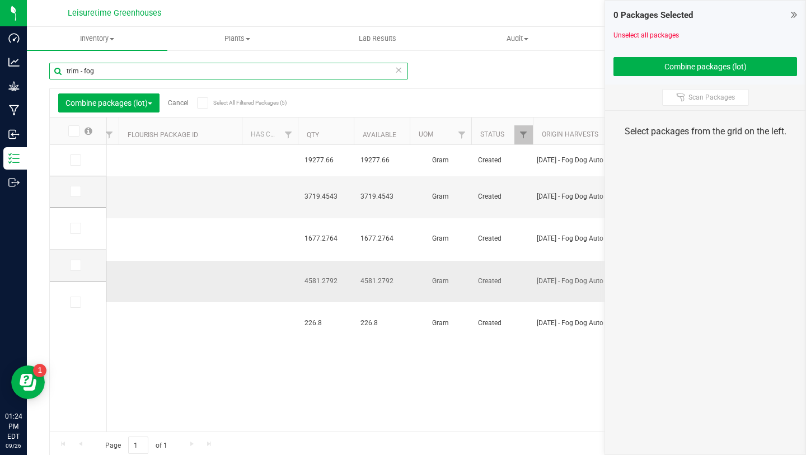
scroll to position [0, 283]
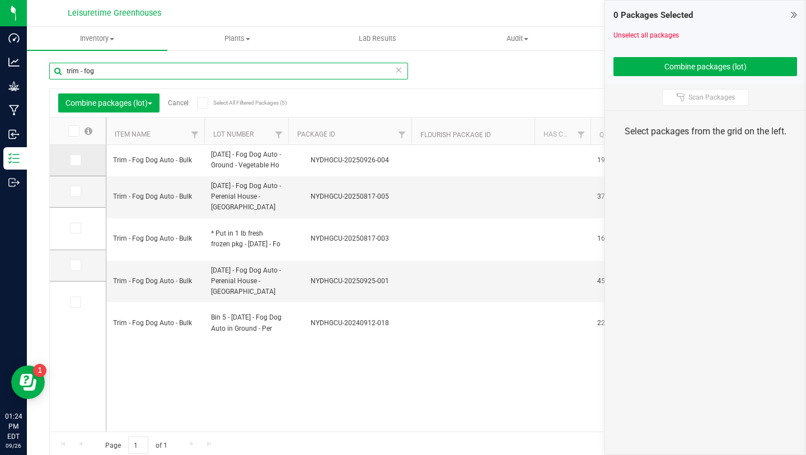
type input "trim - fog"
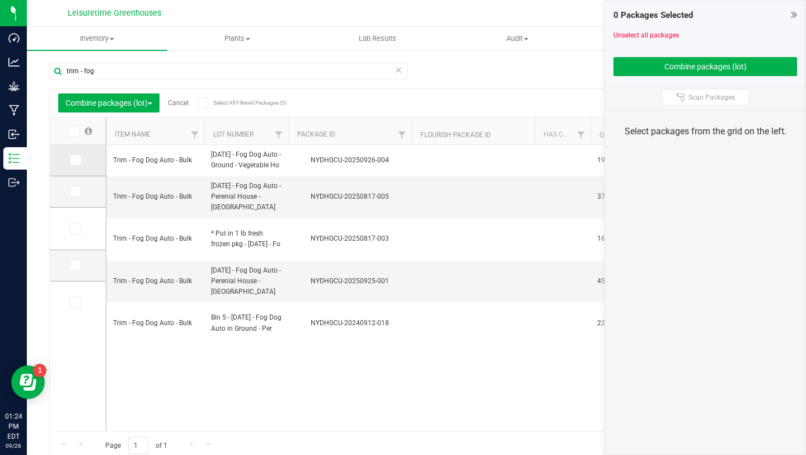
click at [71, 160] on icon at bounding box center [74, 160] width 7 height 0
click at [0, 0] on input "checkbox" at bounding box center [0, 0] width 0 height 0
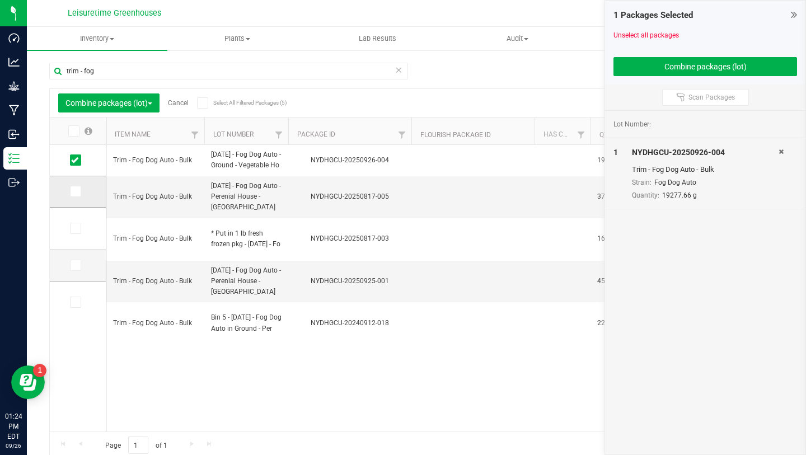
click at [66, 186] on td at bounding box center [78, 191] width 56 height 31
click at [71, 192] on icon at bounding box center [74, 192] width 7 height 0
click at [0, 0] on input "checkbox" at bounding box center [0, 0] width 0 height 0
click at [71, 265] on icon at bounding box center [74, 265] width 7 height 0
click at [0, 0] on input "checkbox" at bounding box center [0, 0] width 0 height 0
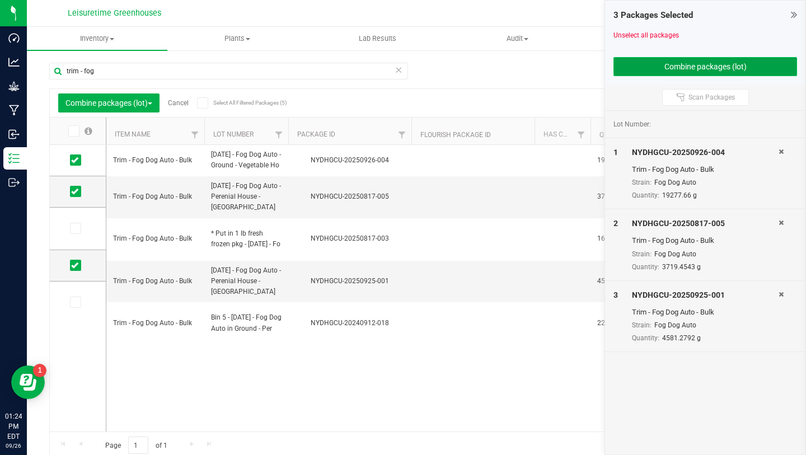
click at [686, 62] on button "Combine packages (lot)" at bounding box center [706, 66] width 184 height 19
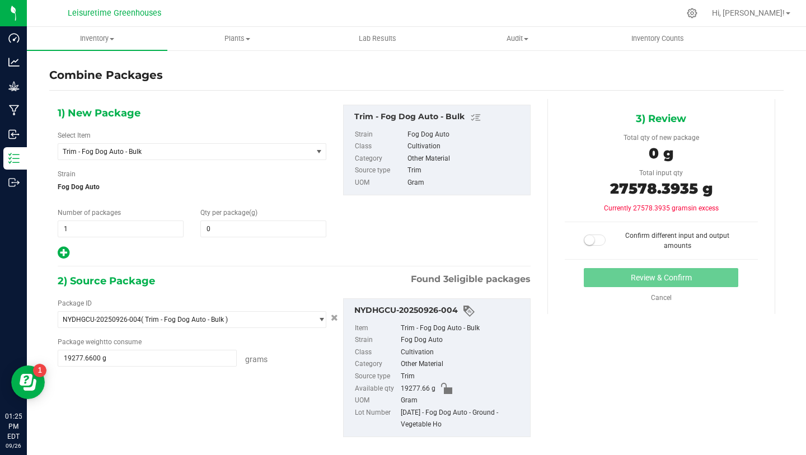
drag, startPoint x: 605, startPoint y: 188, endPoint x: 690, endPoint y: 187, distance: 85.1
click at [690, 187] on span "27578.3935 g" at bounding box center [661, 189] width 102 height 18
copy span "27578.3935"
click at [205, 226] on span at bounding box center [264, 229] width 126 height 17
paste input "27578.3935"
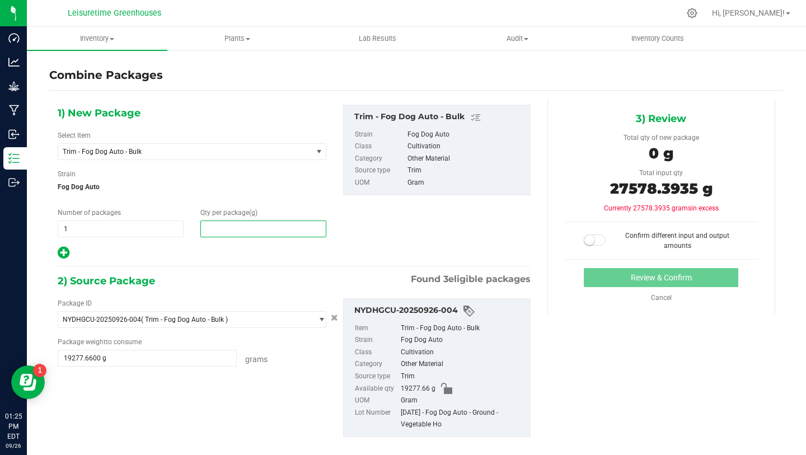
type input "27578.3935"
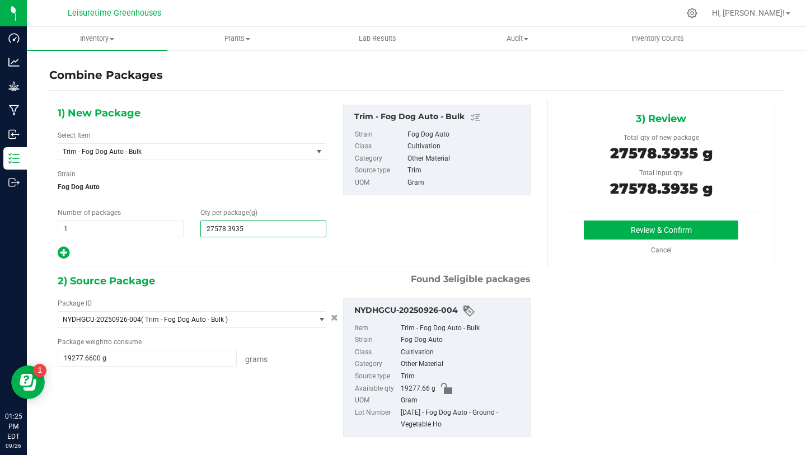
type input "27,578"
click at [326, 197] on div "1) New Package Select Item Trim - Fog Dog Auto - Bulk Biomass - Blue Dream Auto…" at bounding box center [192, 183] width 286 height 156
click at [642, 227] on button "Review & Confirm" at bounding box center [661, 230] width 155 height 19
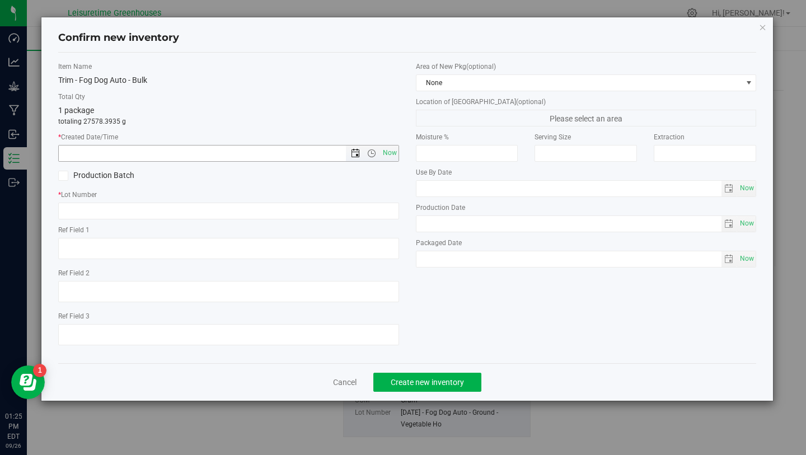
click at [357, 152] on span "Open the date view" at bounding box center [355, 153] width 9 height 9
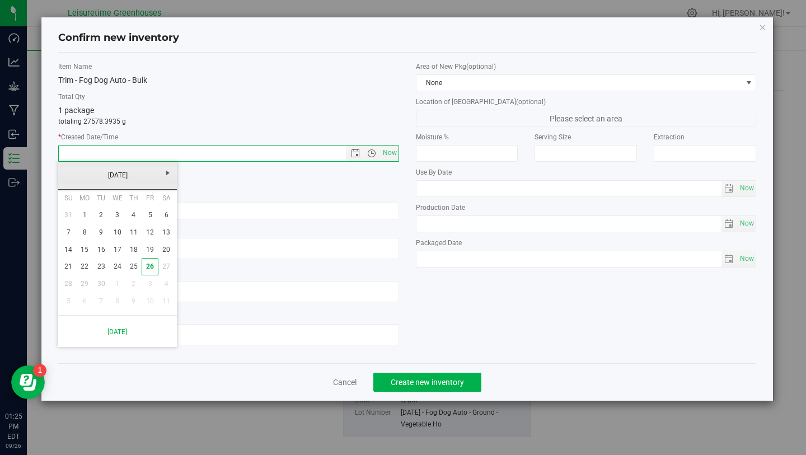
click at [142, 172] on link "[DATE]" at bounding box center [118, 175] width 120 height 17
click at [160, 264] on link "Dec" at bounding box center [160, 269] width 29 height 29
click at [160, 264] on div "Su Mo Tu We Th Fr Sa 30 1 2 3 4 5 6 7 8 9 10 11 12 13 14 15 16 17 18 19 20 21 2…" at bounding box center [117, 252] width 119 height 125
click at [136, 178] on link "[DATE]" at bounding box center [118, 175] width 120 height 17
click at [157, 232] on link "Aug" at bounding box center [160, 237] width 29 height 29
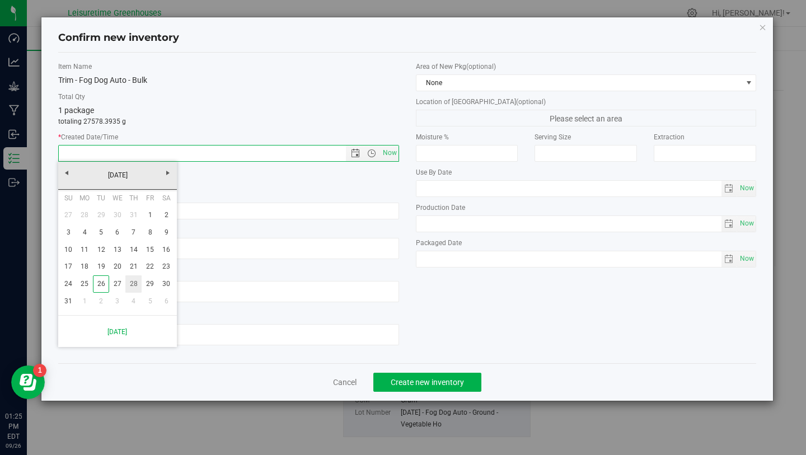
click at [136, 281] on link "28" at bounding box center [133, 284] width 16 height 17
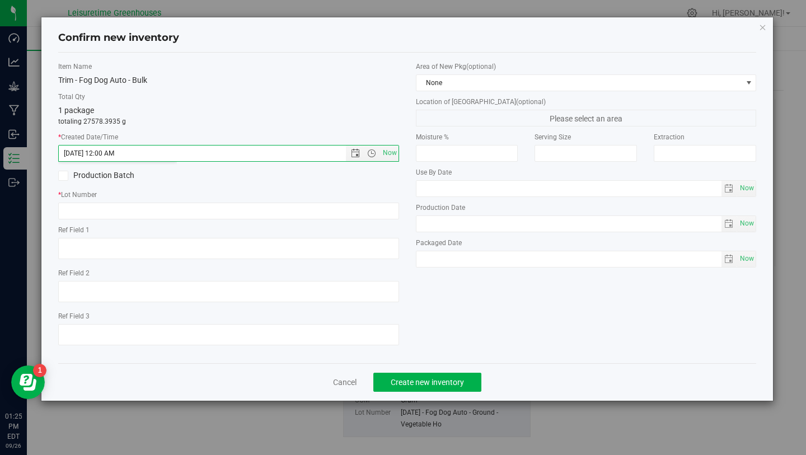
type input "[DATE] 1:25 PM"
click at [94, 207] on input "text" at bounding box center [228, 211] width 341 height 17
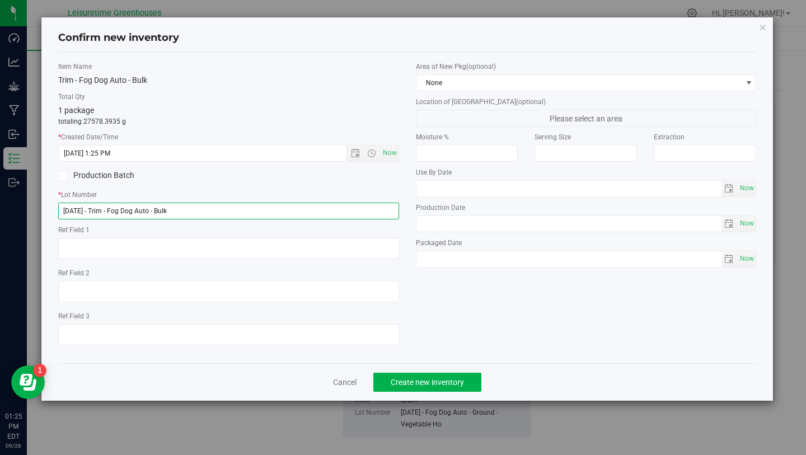
type input "[DATE] - Trim - Fog Dog Auto - Bulk"
click at [133, 173] on label "Production Batch" at bounding box center [139, 176] width 162 height 12
click at [0, 0] on input "Production Batch" at bounding box center [0, 0] width 0 height 0
click at [108, 175] on label "Production Batch" at bounding box center [139, 176] width 162 height 12
click at [0, 0] on input "Production Batch" at bounding box center [0, 0] width 0 height 0
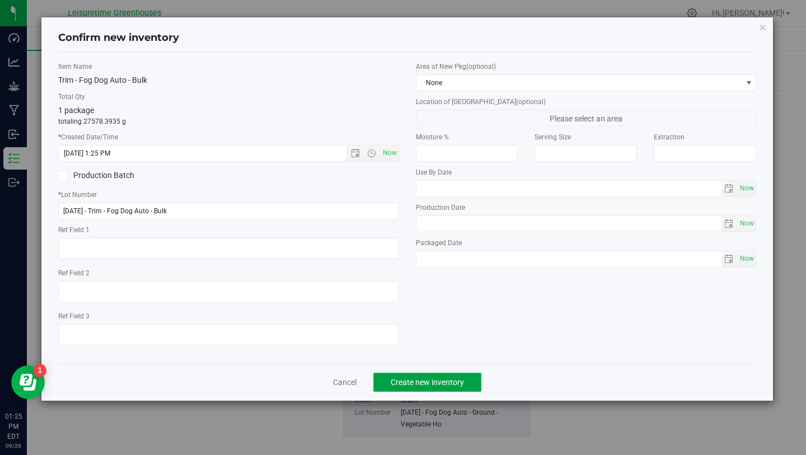
click at [440, 383] on span "Create new inventory" at bounding box center [427, 382] width 73 height 9
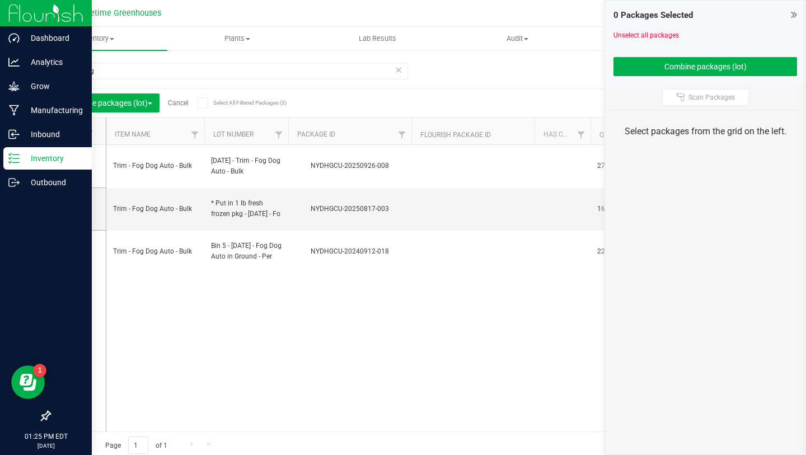
click at [12, 162] on icon at bounding box center [13, 158] width 11 height 11
click at [19, 157] on icon at bounding box center [13, 158] width 11 height 11
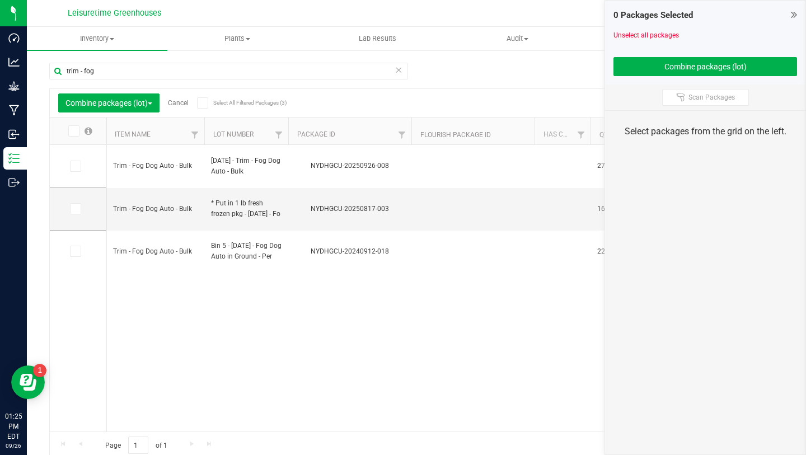
click at [794, 13] on icon at bounding box center [794, 14] width 6 height 11
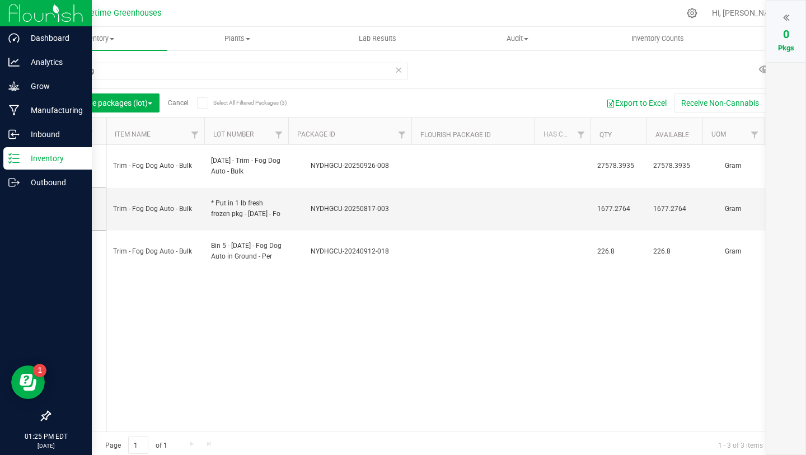
click at [21, 158] on p "Inventory" at bounding box center [53, 158] width 67 height 13
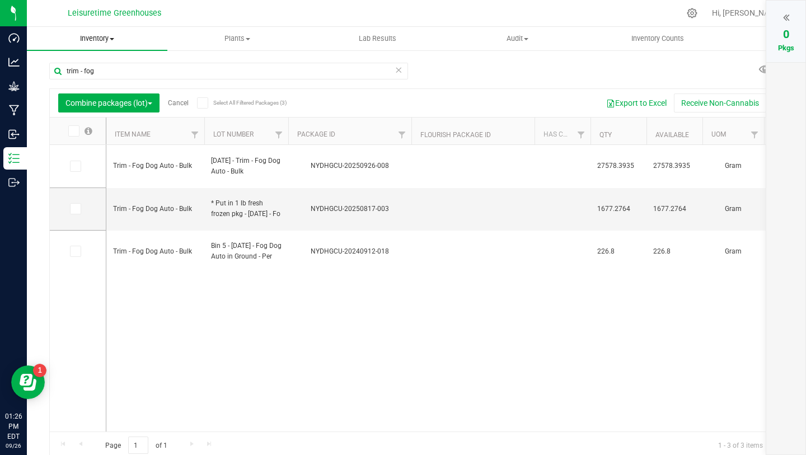
click at [76, 36] on span "Inventory" at bounding box center [97, 39] width 141 height 10
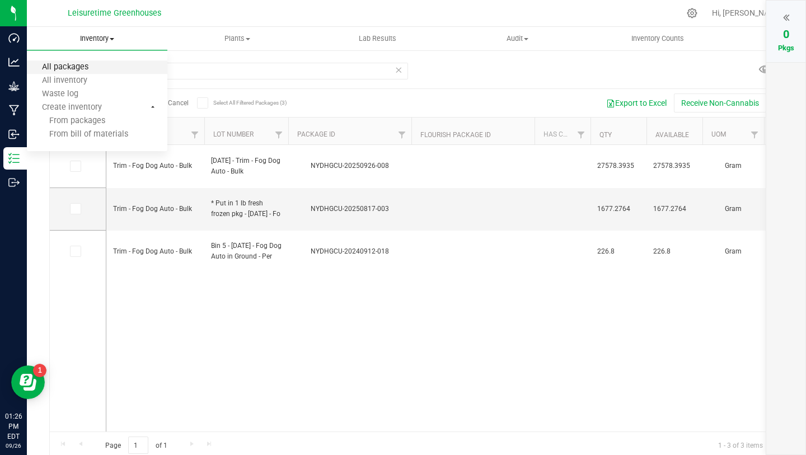
click at [93, 66] on span "All packages" at bounding box center [65, 68] width 77 height 10
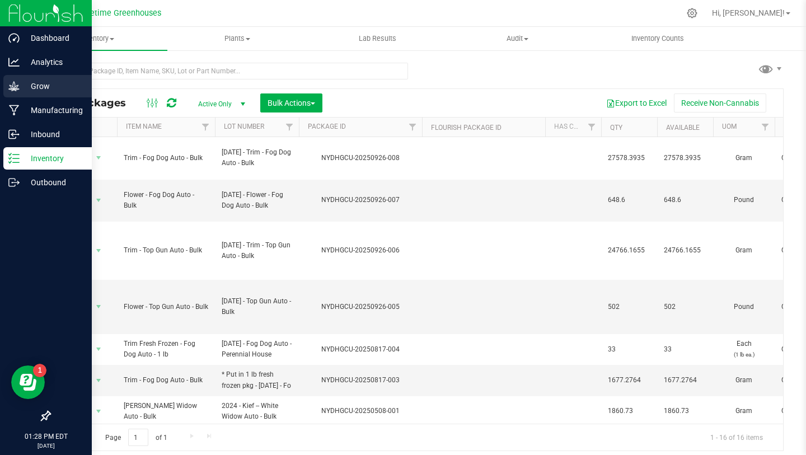
click at [20, 90] on p "Grow" at bounding box center [53, 86] width 67 height 13
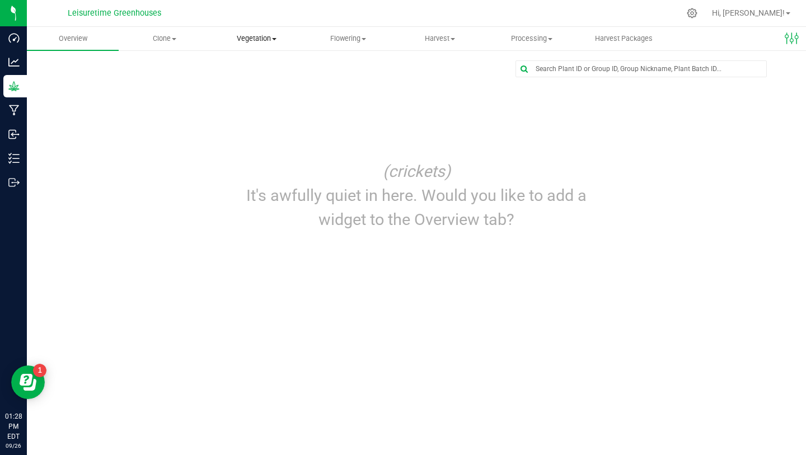
click at [255, 31] on uib-tab-heading "Vegetation Veg groups Veg plants Mother groups Mother plants Apply to plants Cr…" at bounding box center [256, 38] width 91 height 22
click at [249, 68] on span "Veg groups" at bounding box center [246, 68] width 71 height 10
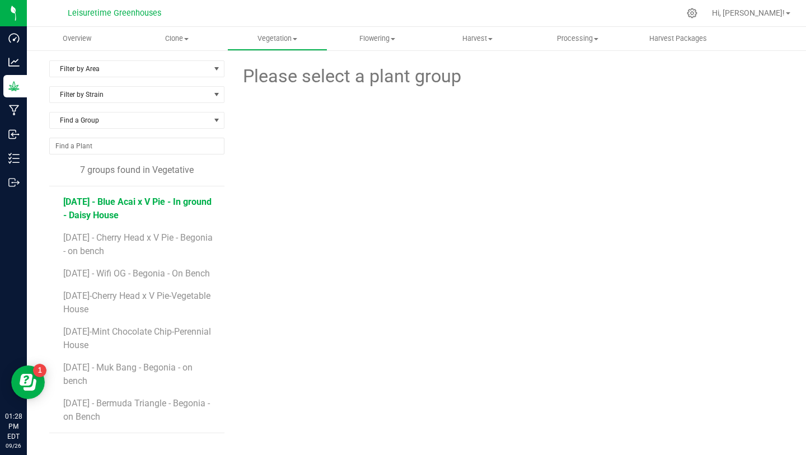
click at [123, 204] on span "[DATE] - Blue Acai x V Pie - In ground - Daisy House" at bounding box center [137, 209] width 148 height 24
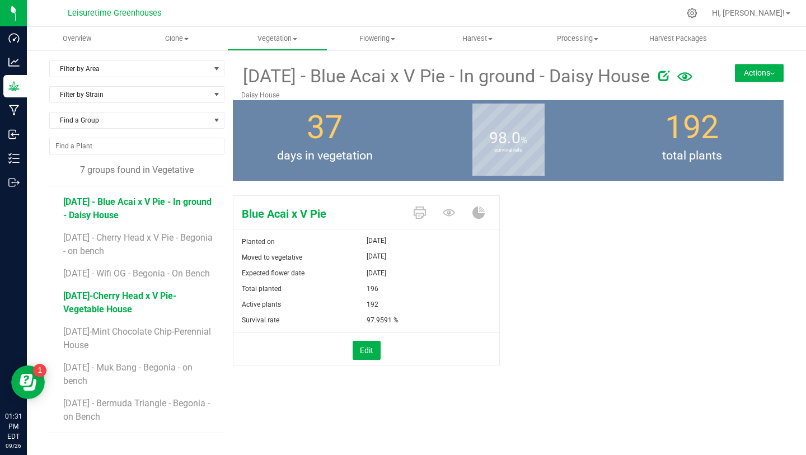
click at [149, 309] on span "[DATE]-Cherry Head x V Pie-Vegetable House" at bounding box center [119, 303] width 113 height 24
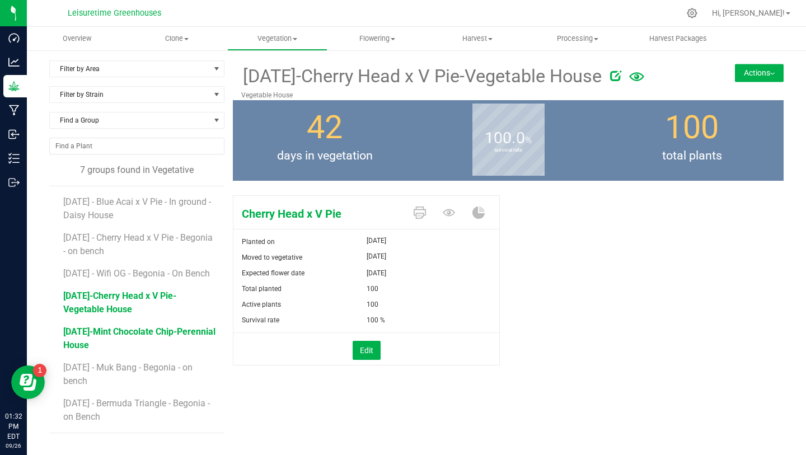
click at [148, 342] on span "[DATE]-Mint Chocolate Chip-Perennial House" at bounding box center [139, 339] width 152 height 24
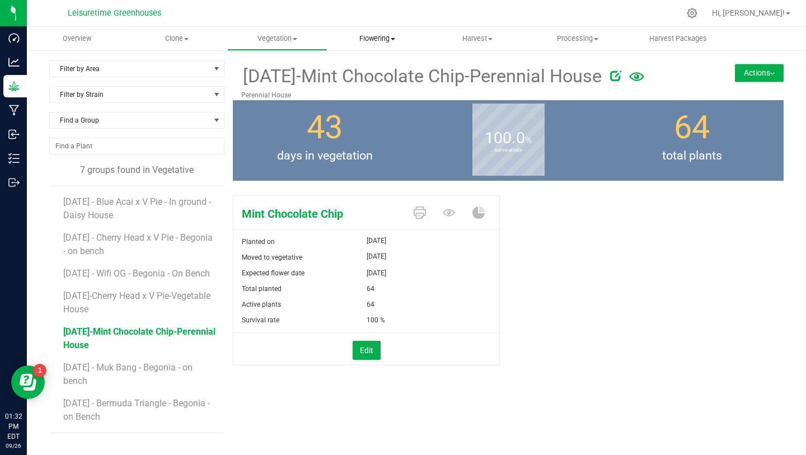
click at [372, 43] on span "Flowering" at bounding box center [377, 39] width 99 height 10
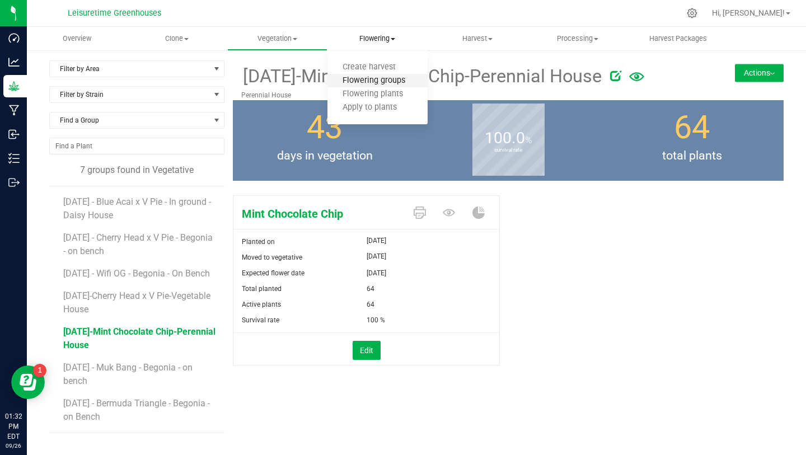
click at [379, 80] on span "Flowering groups" at bounding box center [374, 81] width 93 height 10
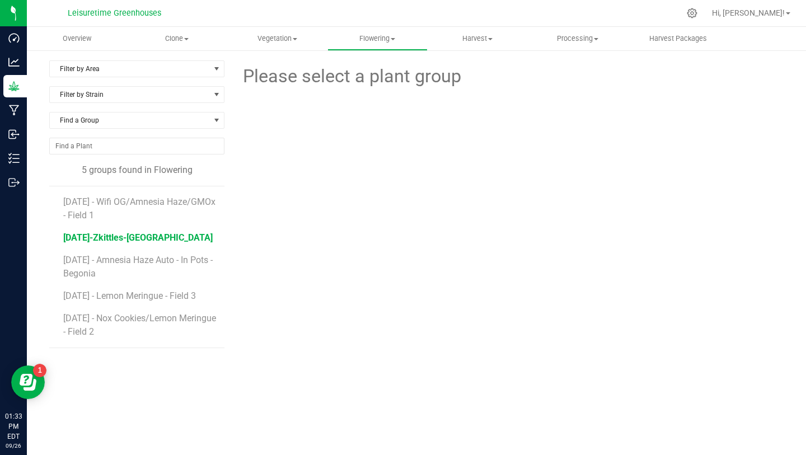
click at [147, 235] on span "[DATE]-Zkittles-[GEOGRAPHIC_DATA]" at bounding box center [138, 237] width 150 height 11
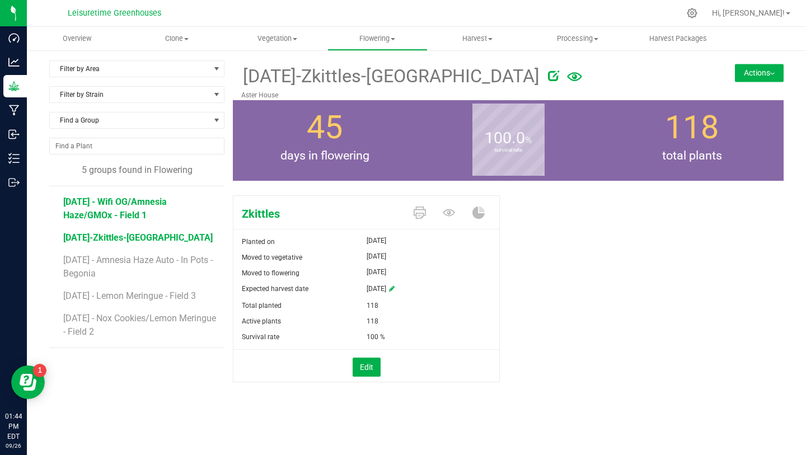
click at [139, 214] on span "[DATE] - Wifi OG/Amnesia Haze/GMOx - Field 1" at bounding box center [115, 209] width 104 height 24
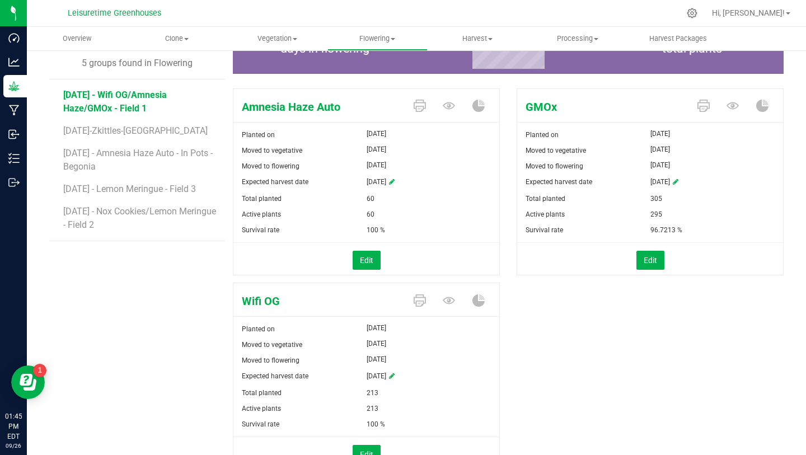
scroll to position [108, 0]
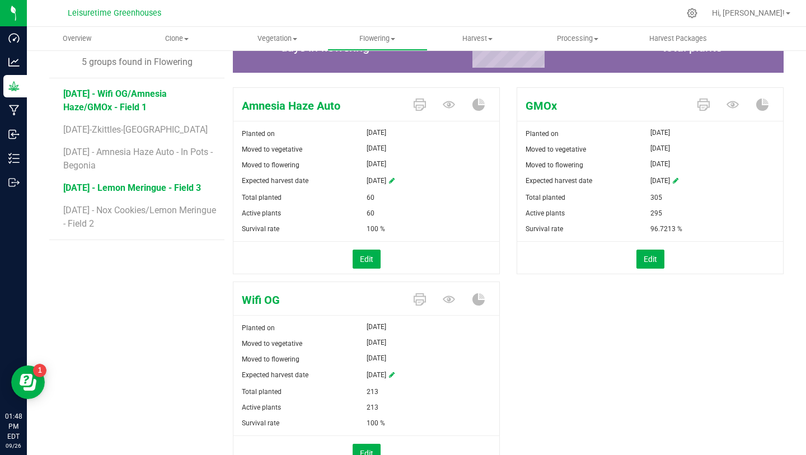
click at [138, 184] on span "[DATE] - Lemon Meringue - Field 3" at bounding box center [132, 188] width 138 height 11
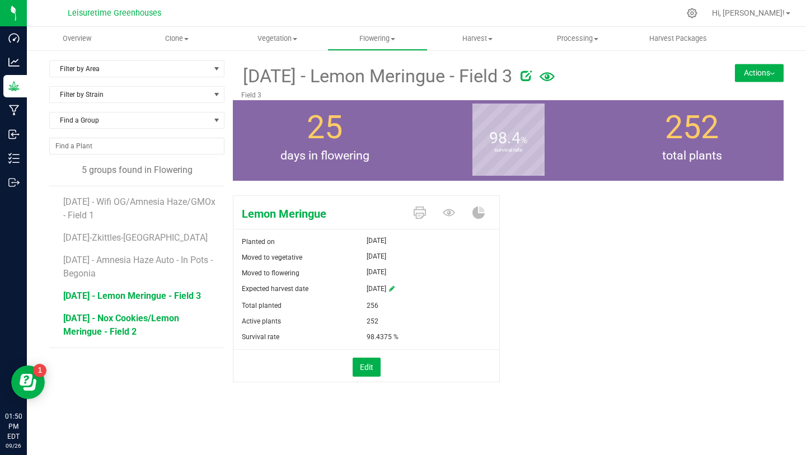
click at [119, 329] on span "[DATE] - Nox Cookies/Lemon Meringue - Field 2" at bounding box center [121, 325] width 116 height 24
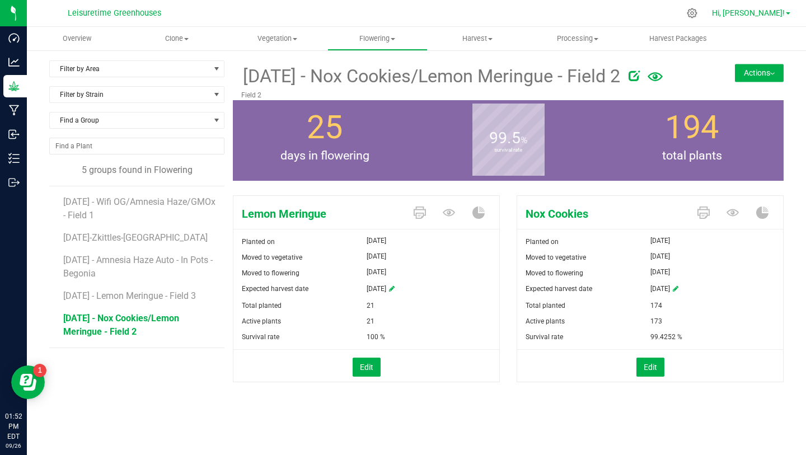
click at [764, 10] on span "Hi, [PERSON_NAME]!" at bounding box center [748, 12] width 73 height 9
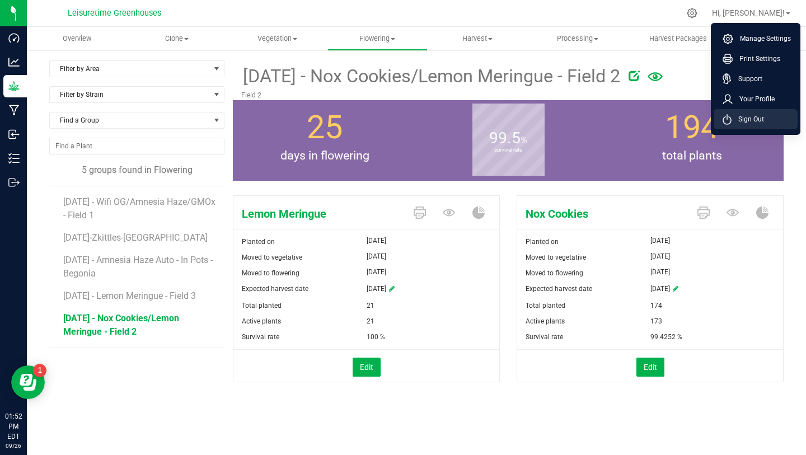
click at [747, 116] on span "Sign Out" at bounding box center [748, 119] width 32 height 11
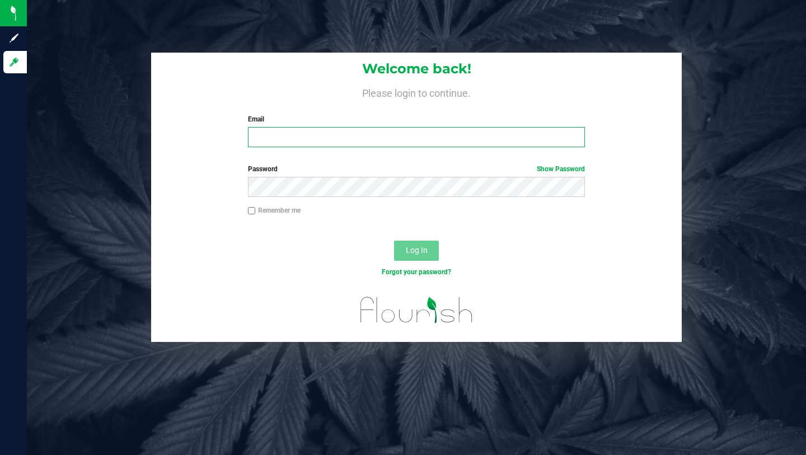
click at [433, 138] on input "Email" at bounding box center [416, 137] width 337 height 20
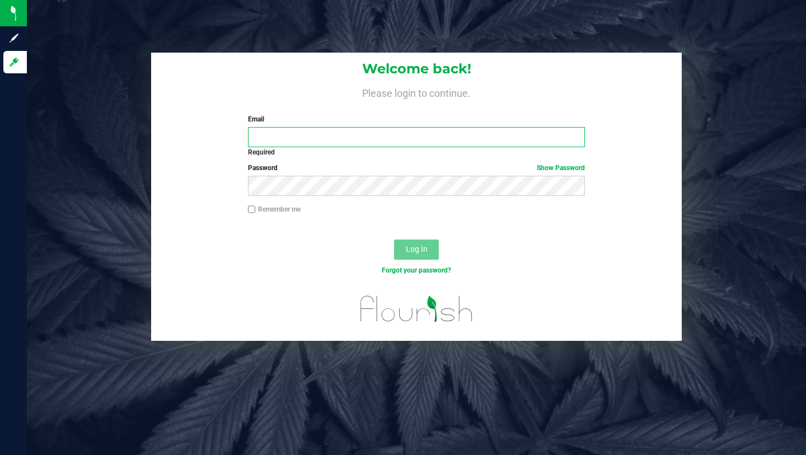
type input "[EMAIL_ADDRESS][DOMAIN_NAME]"
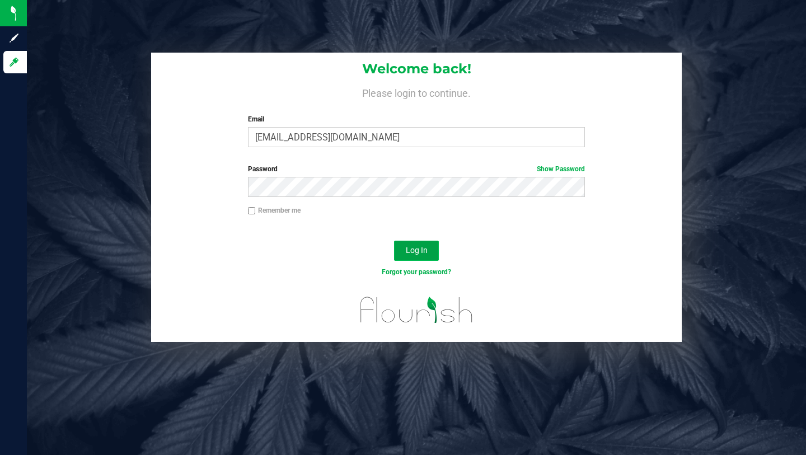
click at [411, 249] on span "Log In" at bounding box center [417, 250] width 22 height 9
